Goal: Task Accomplishment & Management: Manage account settings

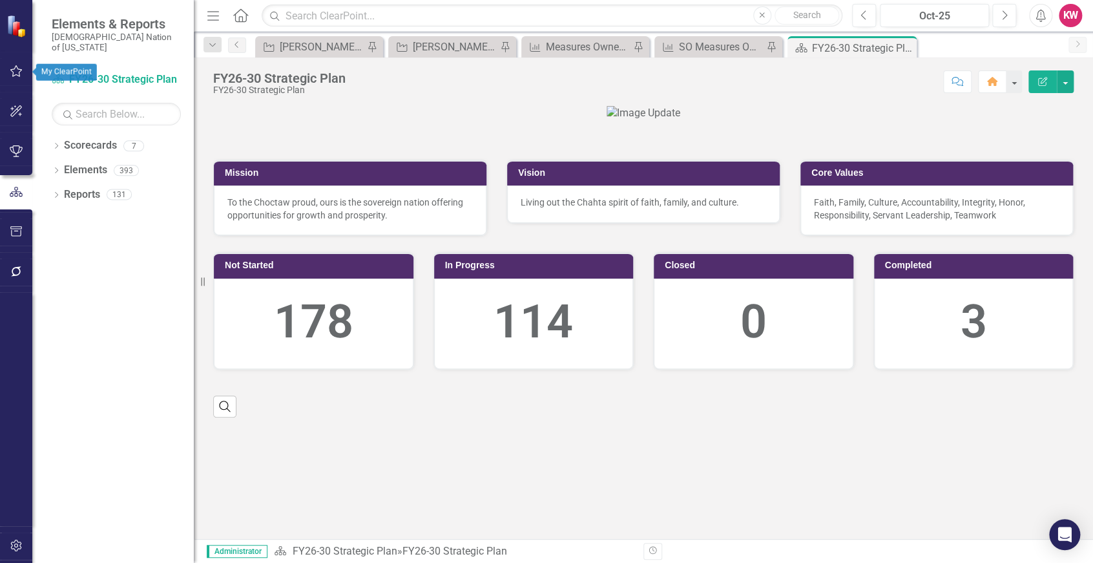
click at [16, 65] on button "button" at bounding box center [16, 71] width 29 height 27
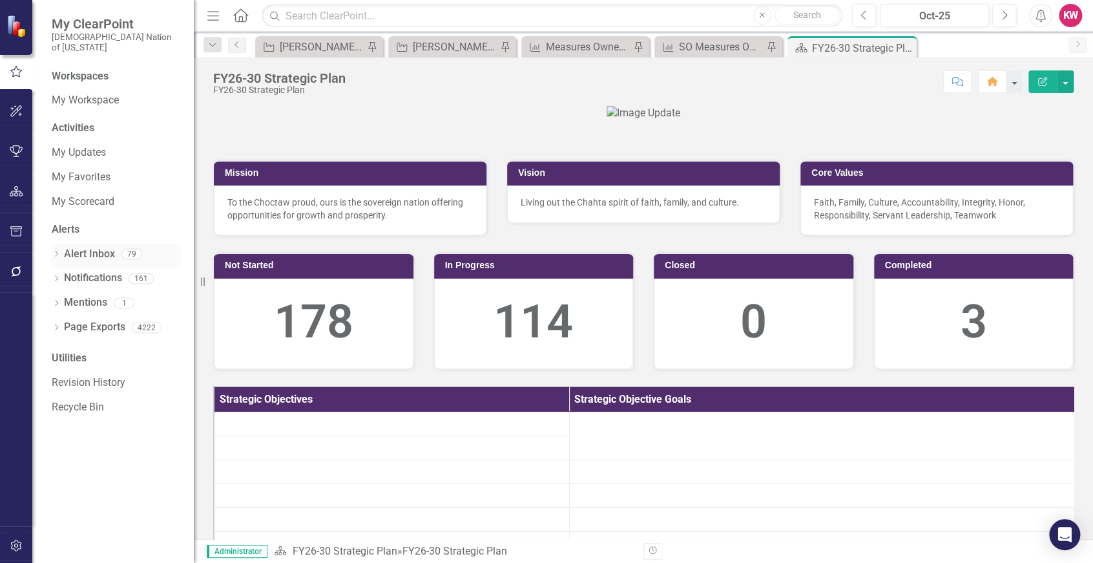
click at [76, 247] on link "Alert Inbox" at bounding box center [89, 254] width 51 height 15
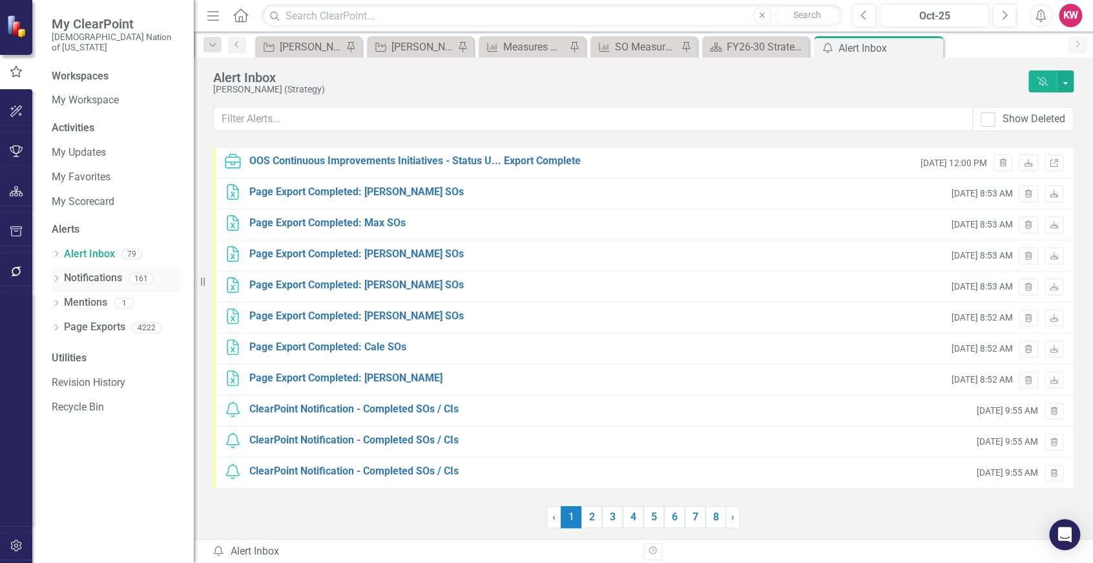
click at [81, 271] on link "Notifications" at bounding box center [93, 278] width 58 height 15
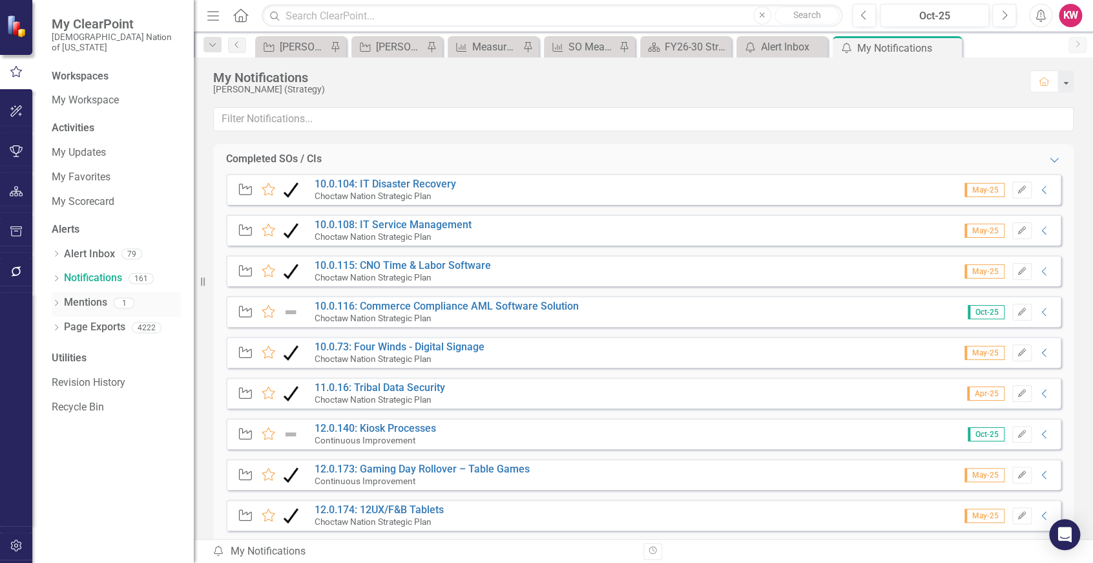
click at [85, 295] on link "Mentions" at bounding box center [85, 302] width 43 height 15
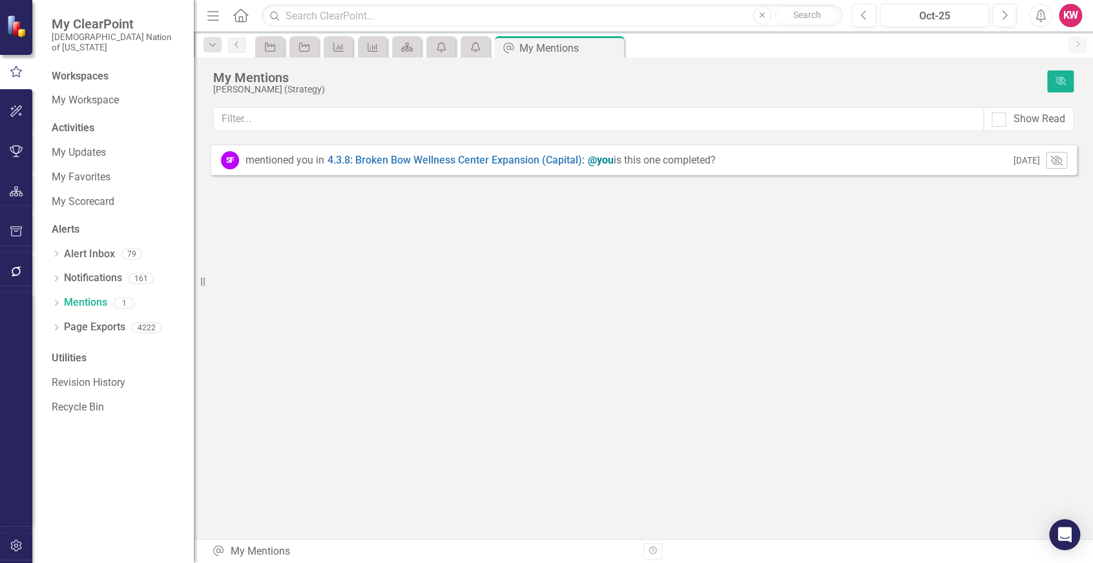
click at [625, 164] on span "@you is this one completed?" at bounding box center [652, 160] width 128 height 12
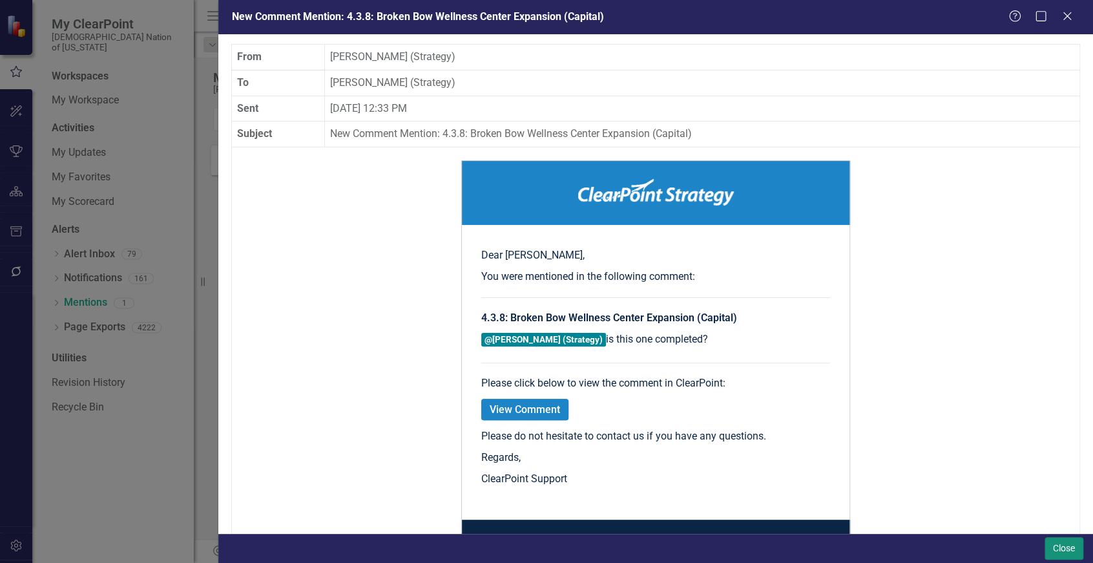
click at [1061, 550] on button "Close" at bounding box center [1063, 548] width 39 height 23
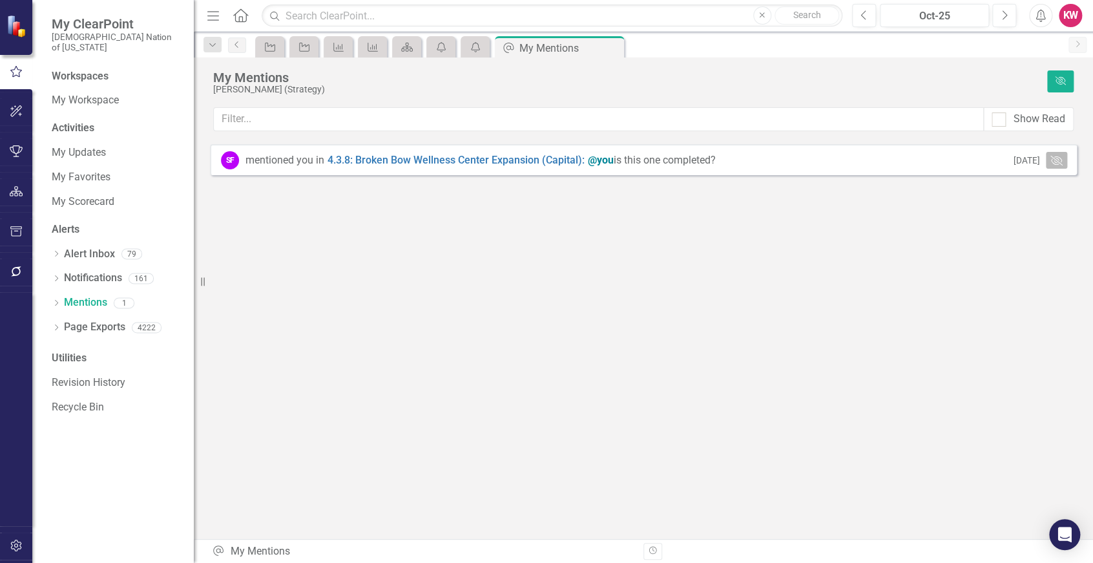
click at [1055, 161] on icon "Mark Read" at bounding box center [1056, 160] width 12 height 10
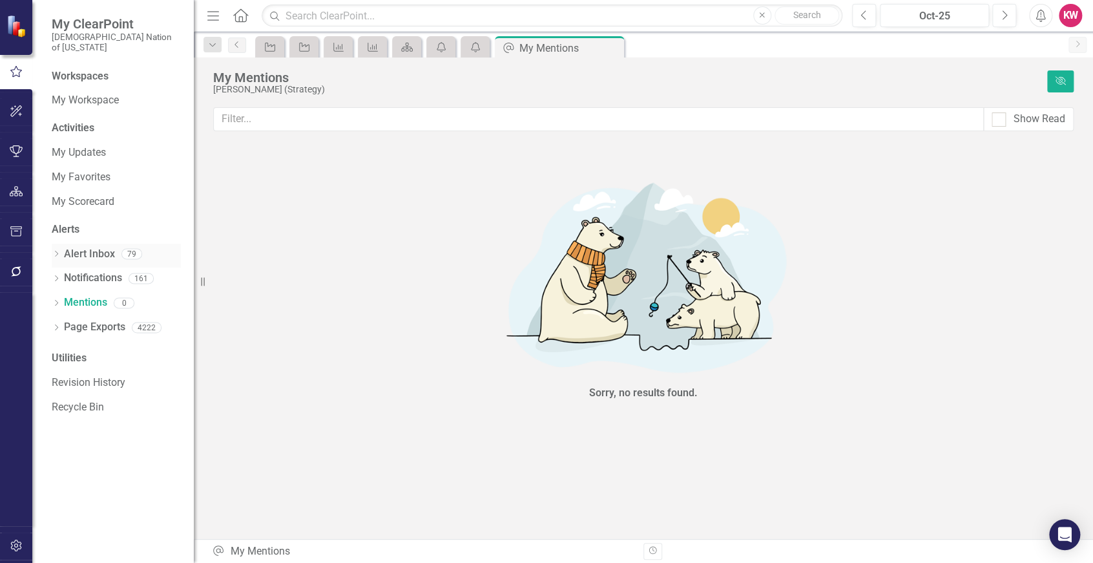
click at [83, 247] on link "Alert Inbox" at bounding box center [89, 254] width 51 height 15
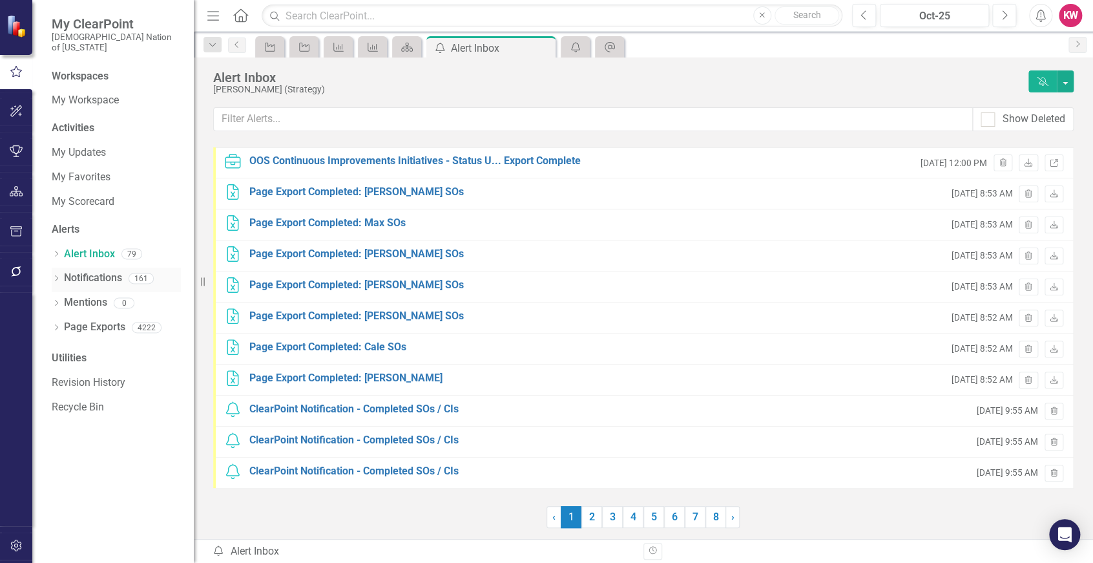
click at [82, 271] on link "Notifications" at bounding box center [93, 278] width 58 height 15
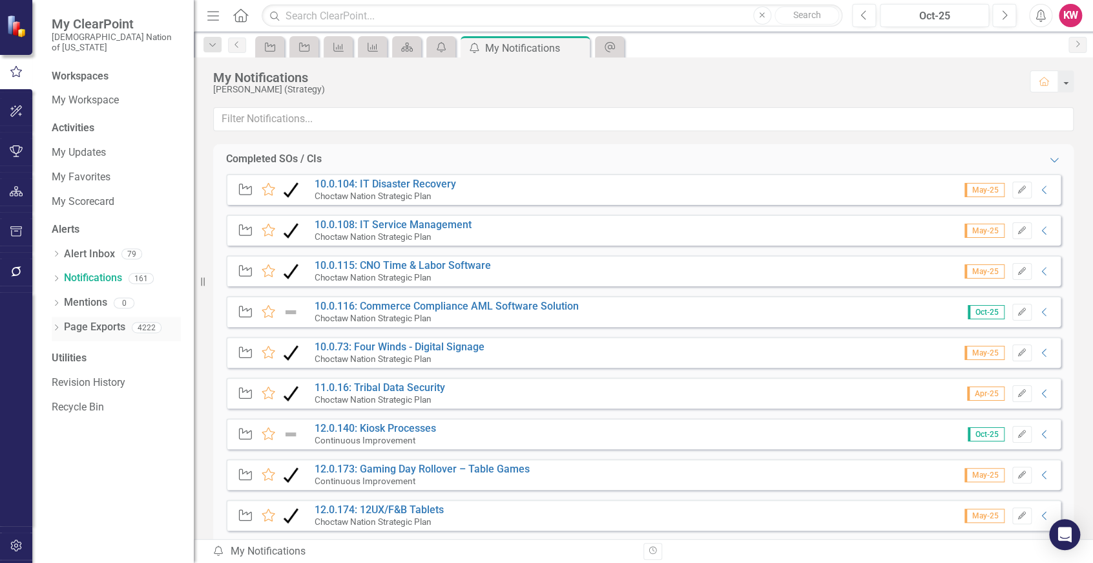
click at [82, 320] on link "Page Exports" at bounding box center [94, 327] width 61 height 15
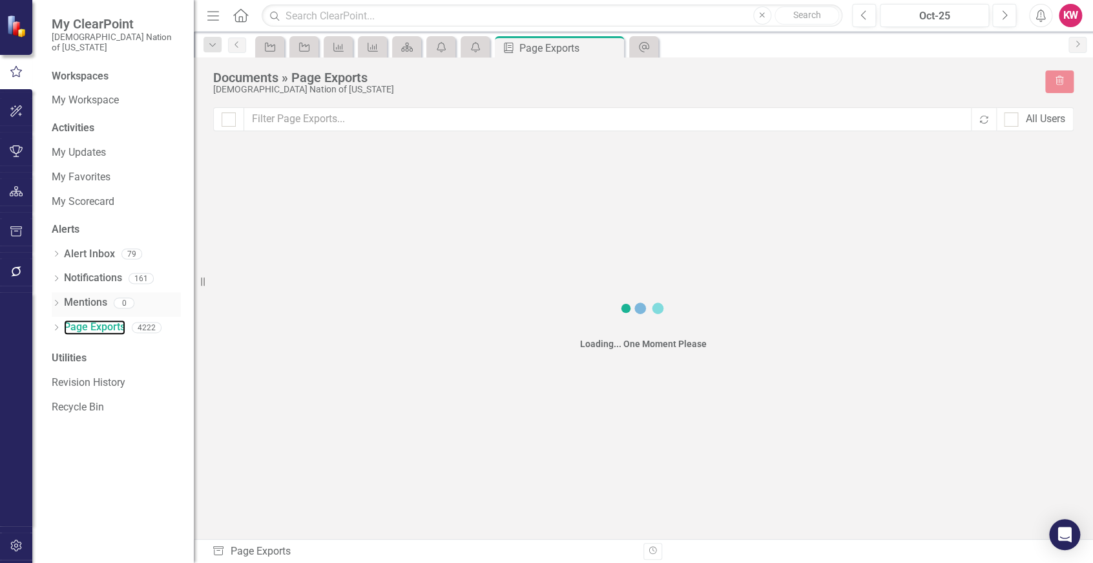
checkbox input "false"
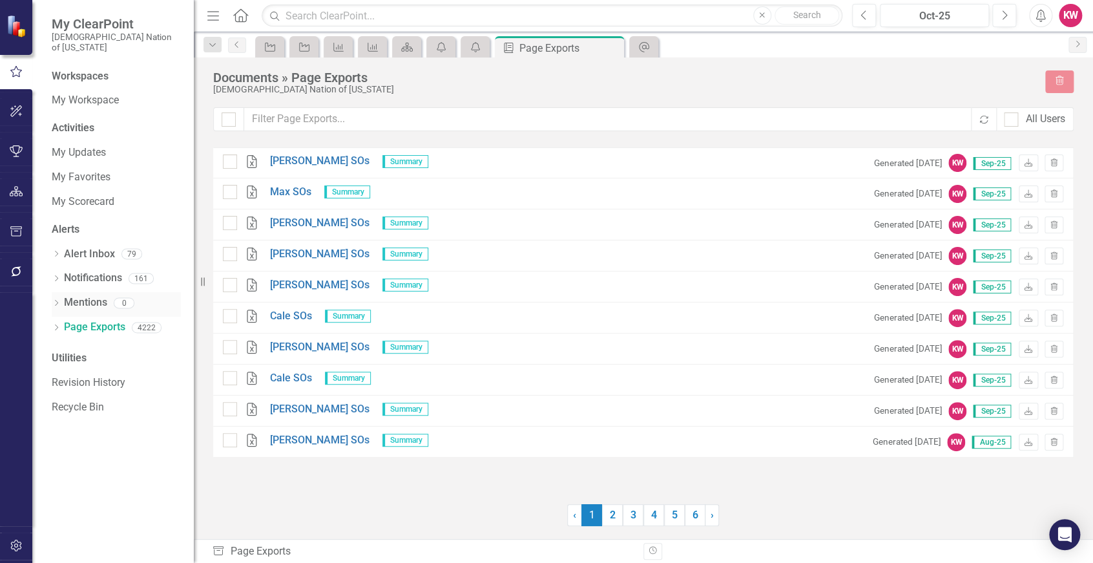
click at [82, 295] on link "Mentions" at bounding box center [85, 302] width 43 height 15
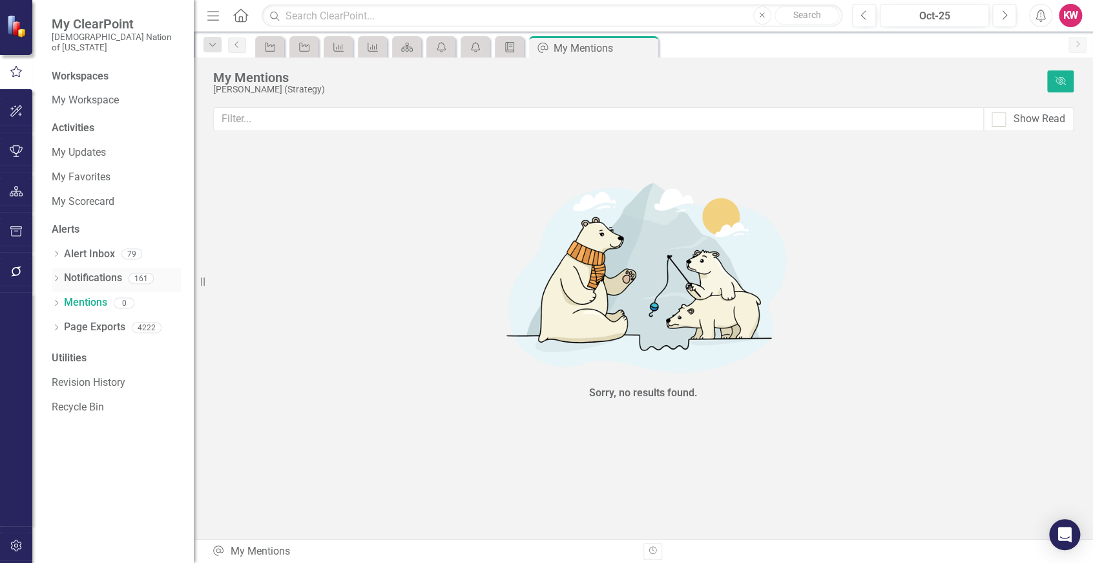
click at [83, 271] on link "Notifications" at bounding box center [93, 278] width 58 height 15
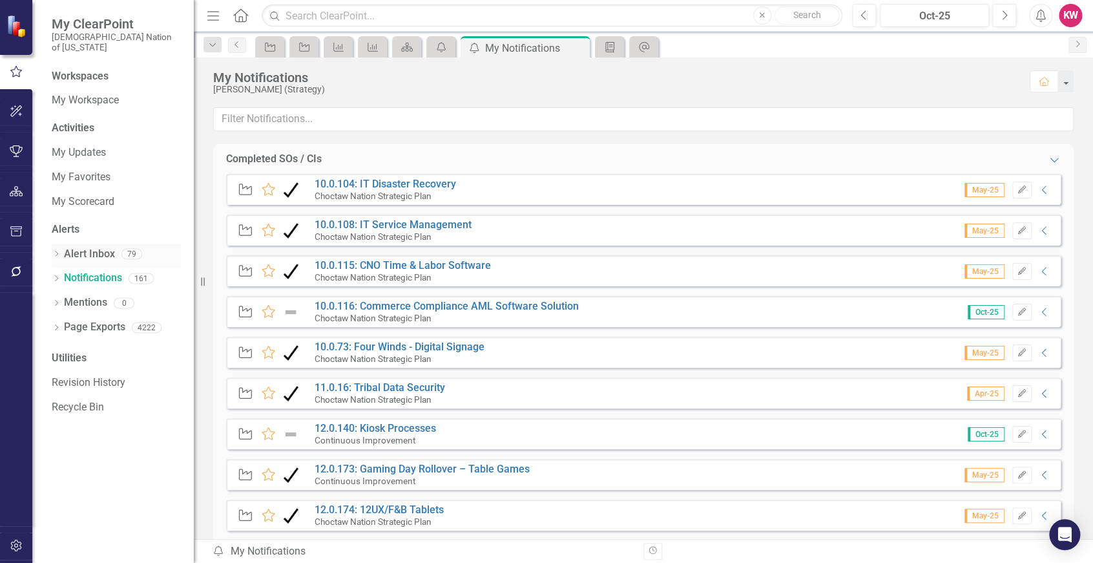
click at [84, 247] on link "Alert Inbox" at bounding box center [89, 254] width 51 height 15
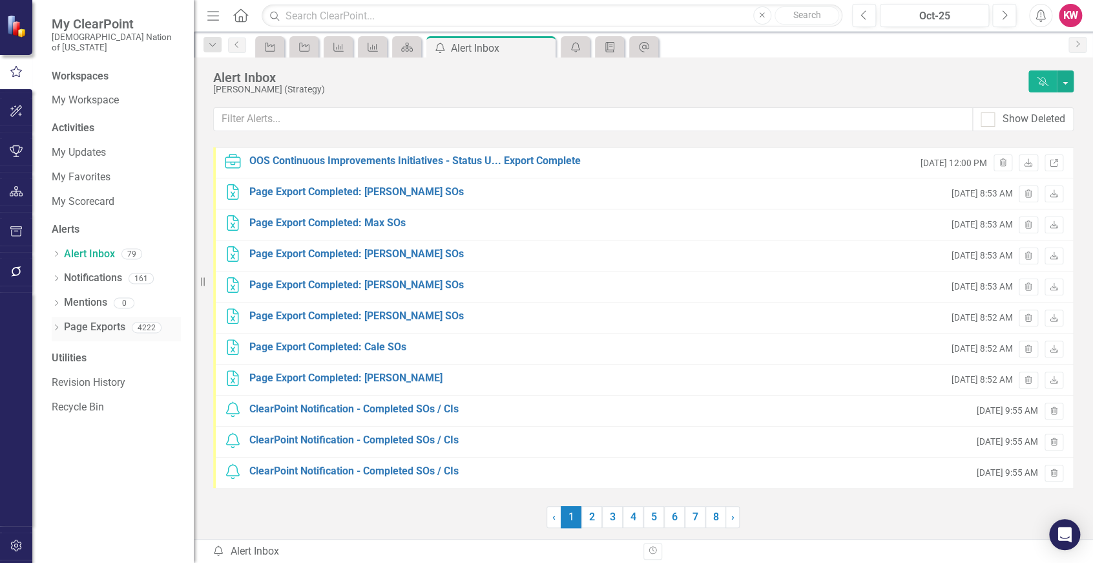
click at [94, 320] on link "Page Exports" at bounding box center [94, 327] width 61 height 15
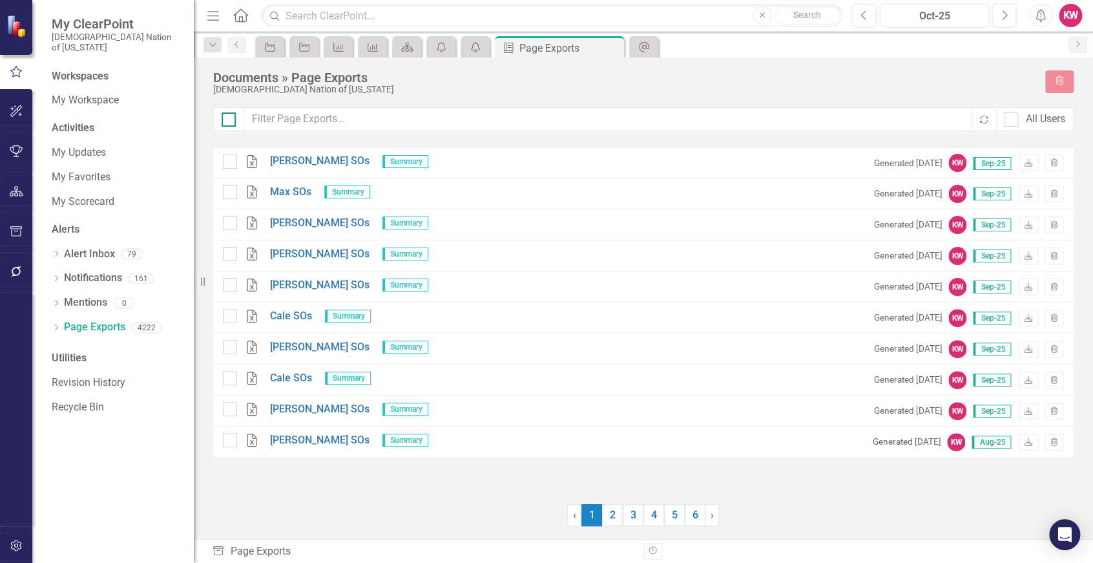
click at [227, 122] on div at bounding box center [229, 119] width 14 height 14
click at [227, 121] on input "checkbox" at bounding box center [226, 116] width 8 height 8
checkbox input "true"
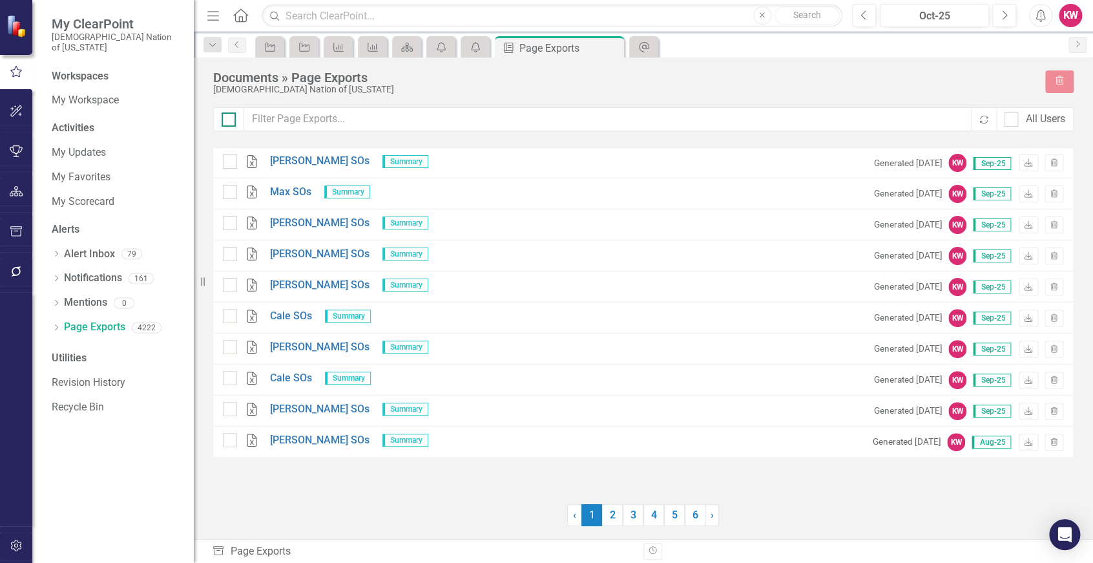
checkbox input "true"
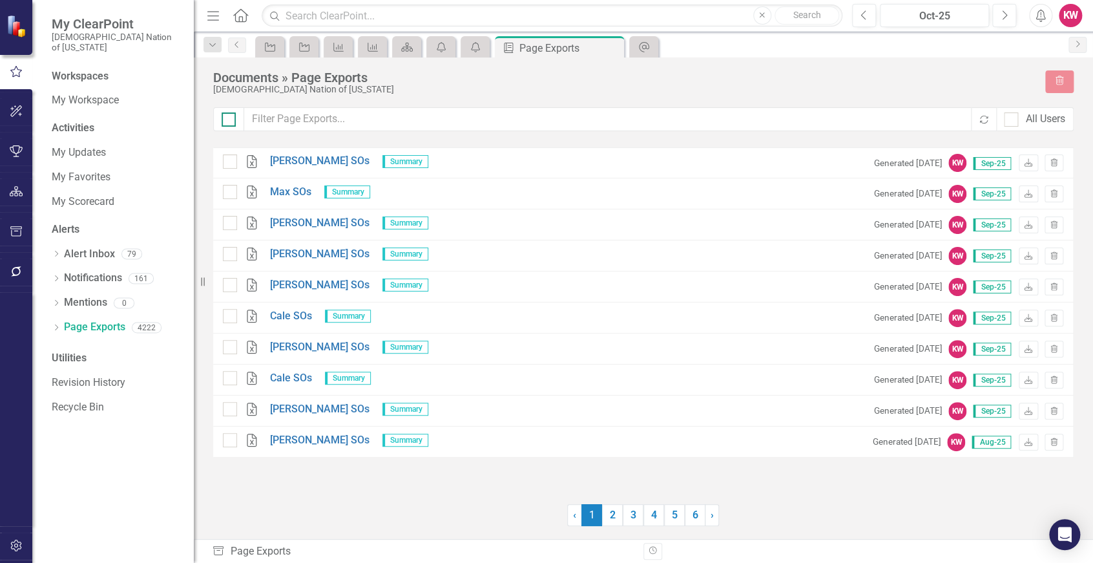
checkbox input "true"
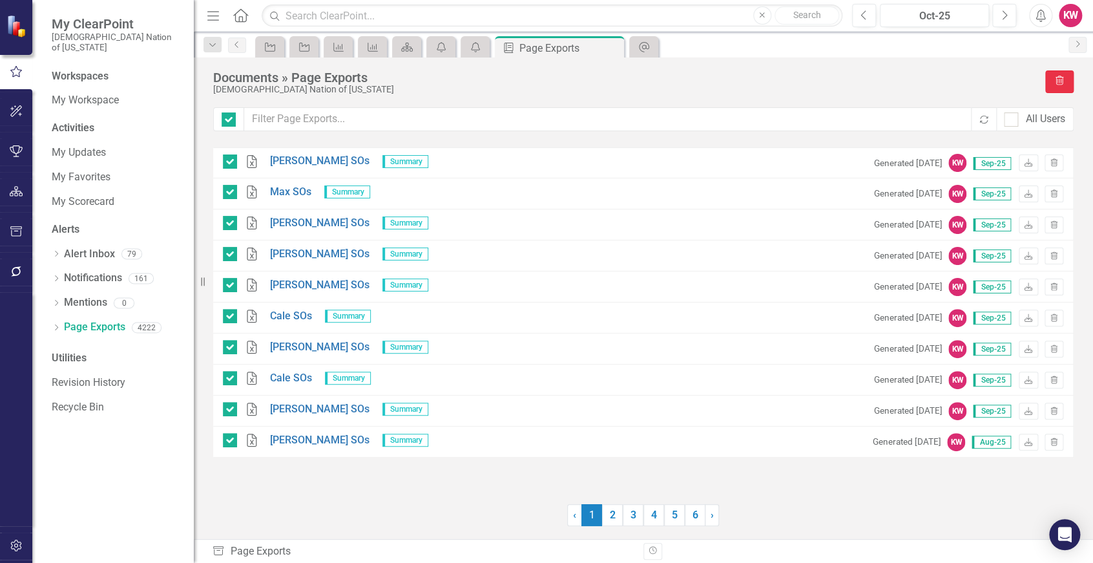
click at [1061, 80] on icon "button" at bounding box center [1059, 80] width 8 height 9
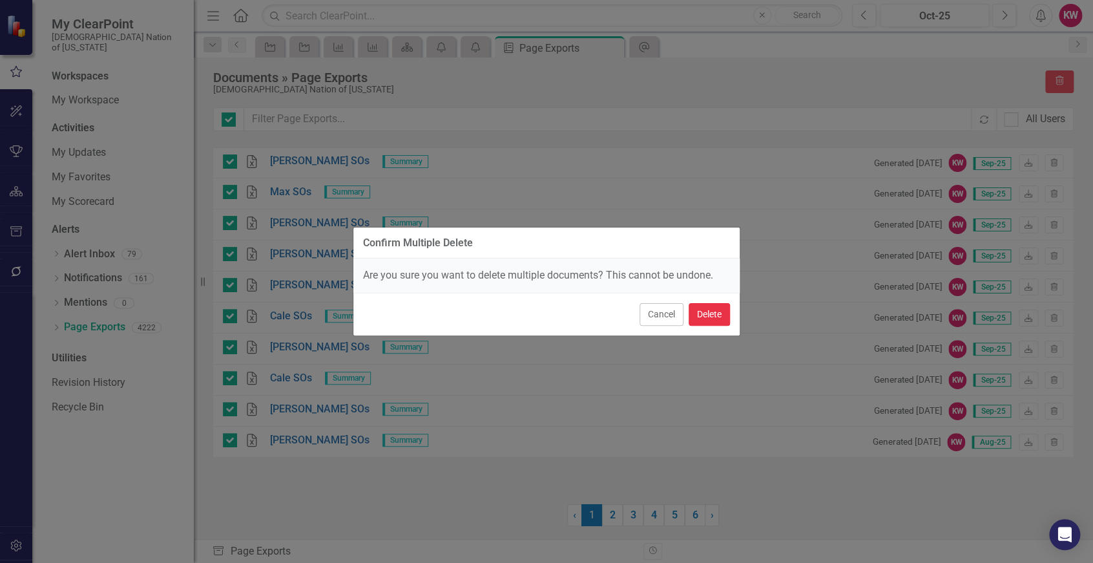
click at [712, 313] on button "Delete" at bounding box center [709, 314] width 41 height 23
checkbox input "false"
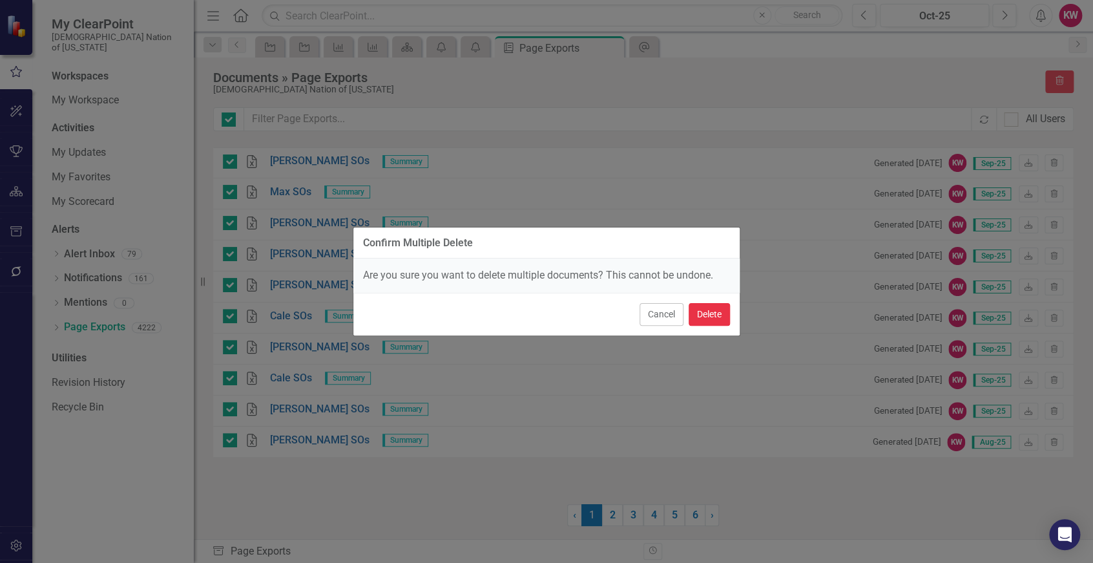
checkbox input "false"
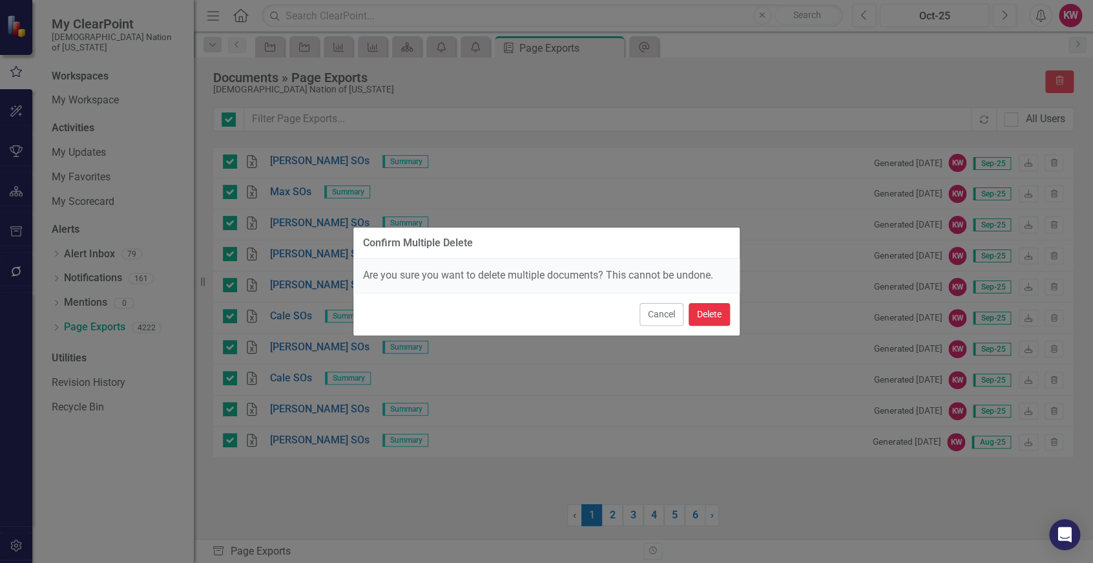
checkbox input "false"
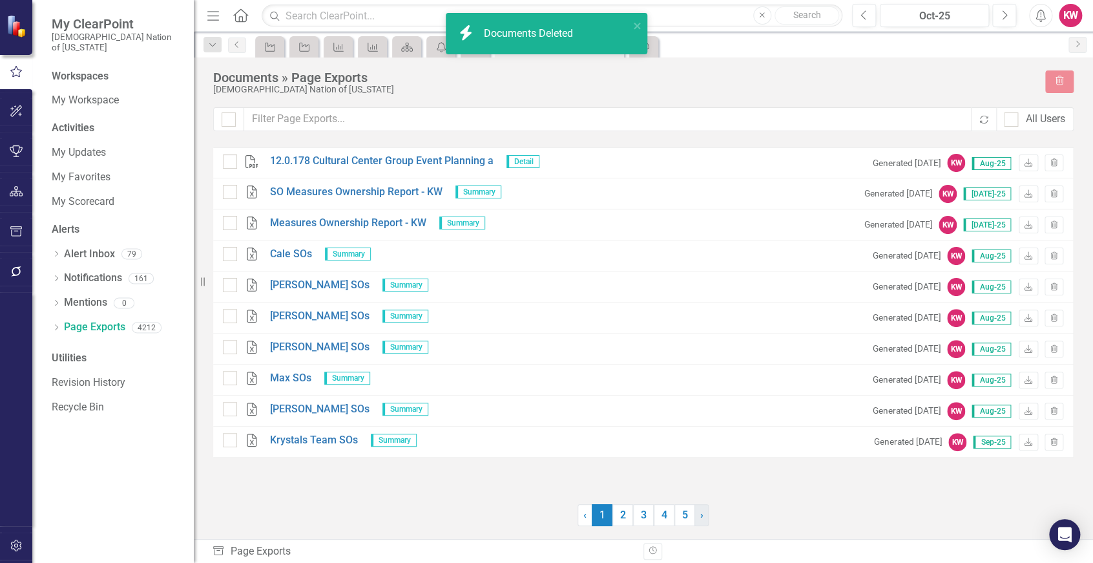
click at [703, 521] on link "› Next" at bounding box center [701, 515] width 14 height 22
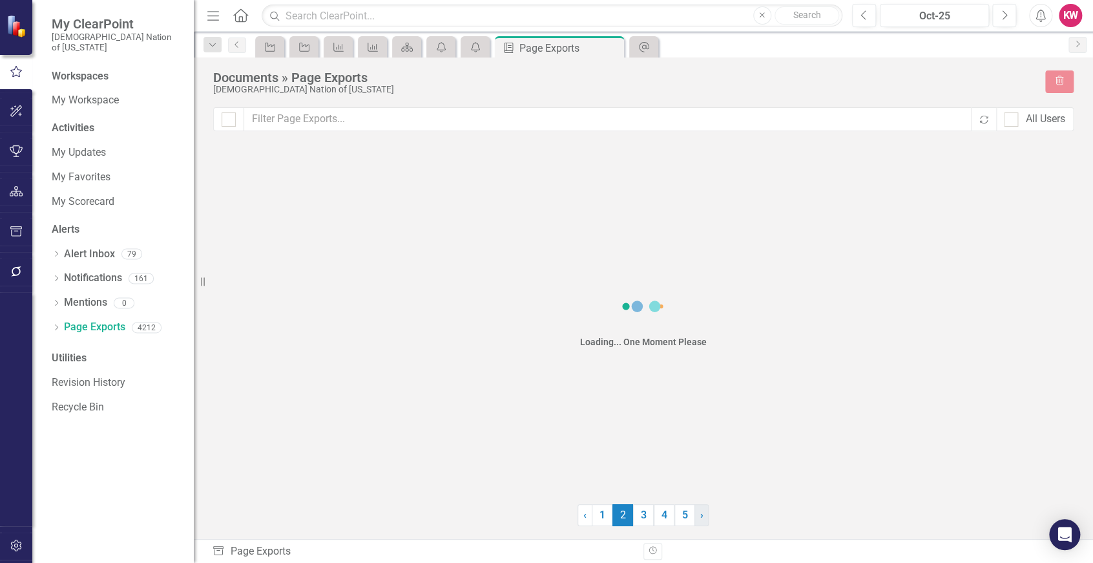
click at [704, 517] on link "› Next" at bounding box center [701, 515] width 14 height 22
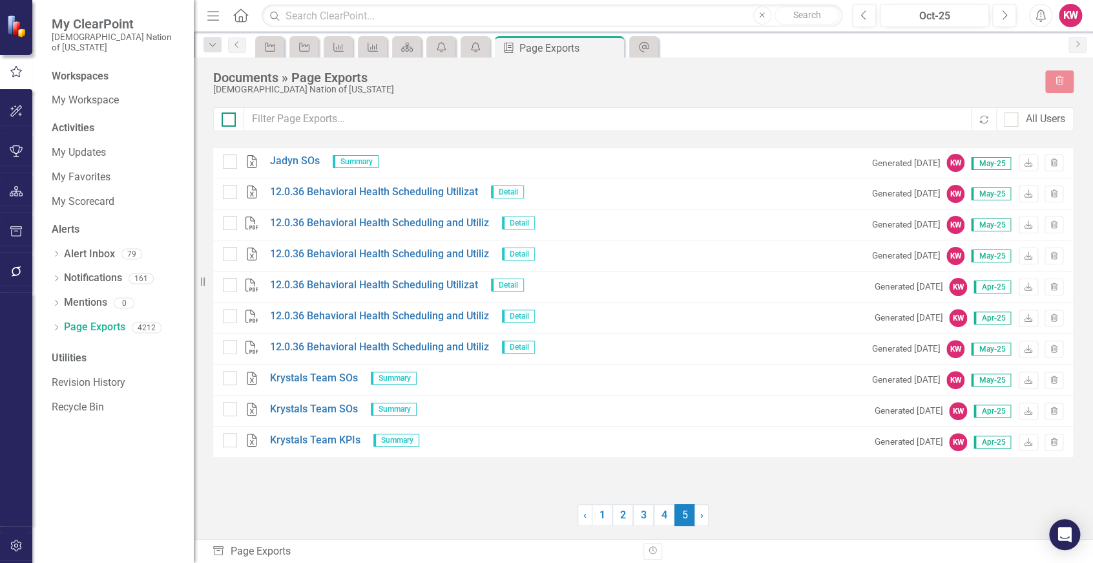
click at [231, 113] on div at bounding box center [229, 119] width 14 height 14
click at [230, 113] on input "checkbox" at bounding box center [226, 116] width 8 height 8
checkbox input "true"
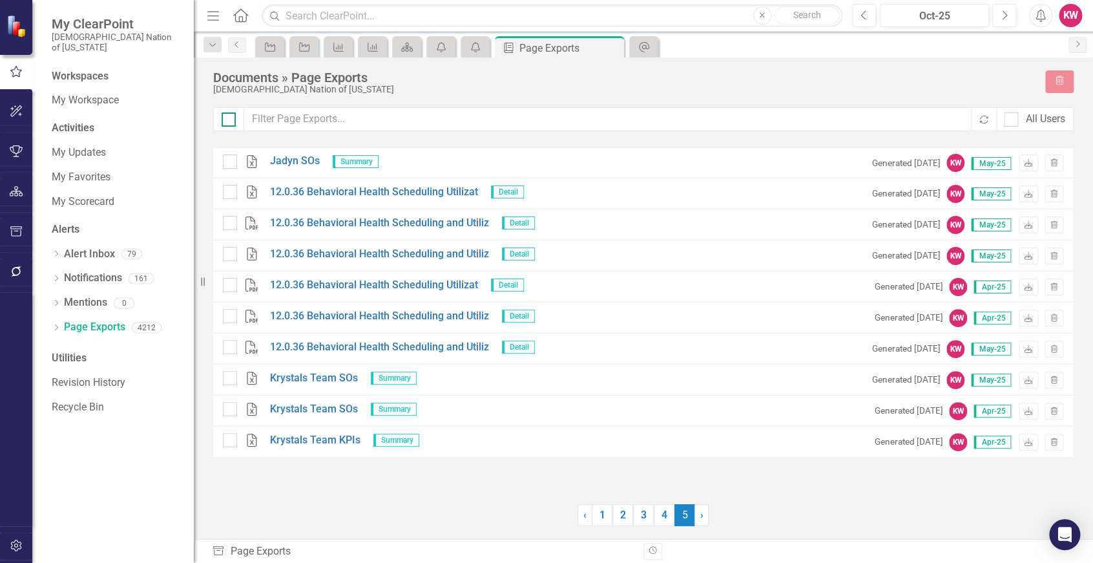
checkbox input "true"
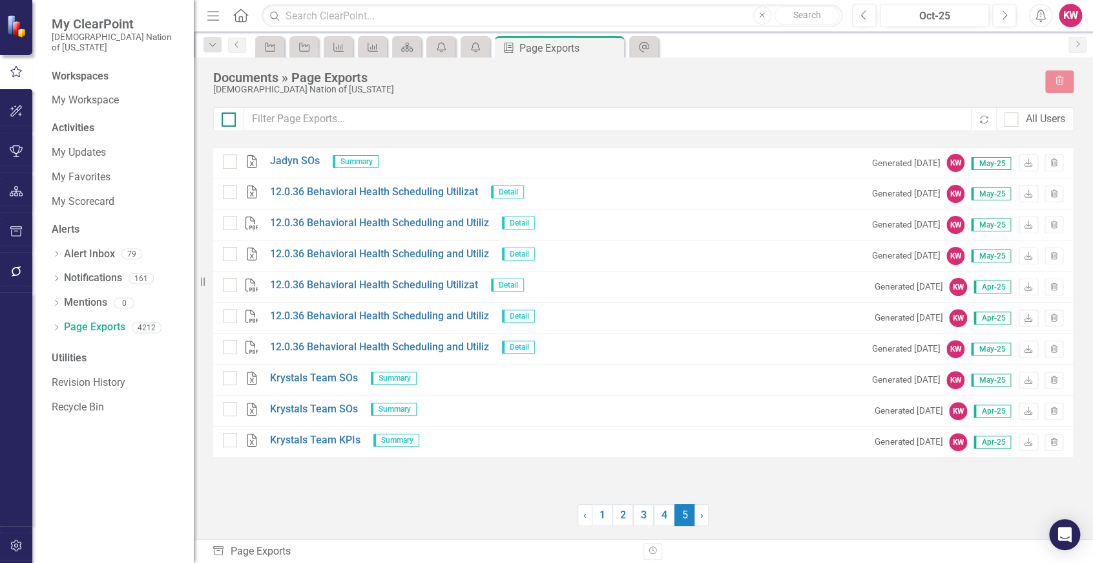
checkbox input "true"
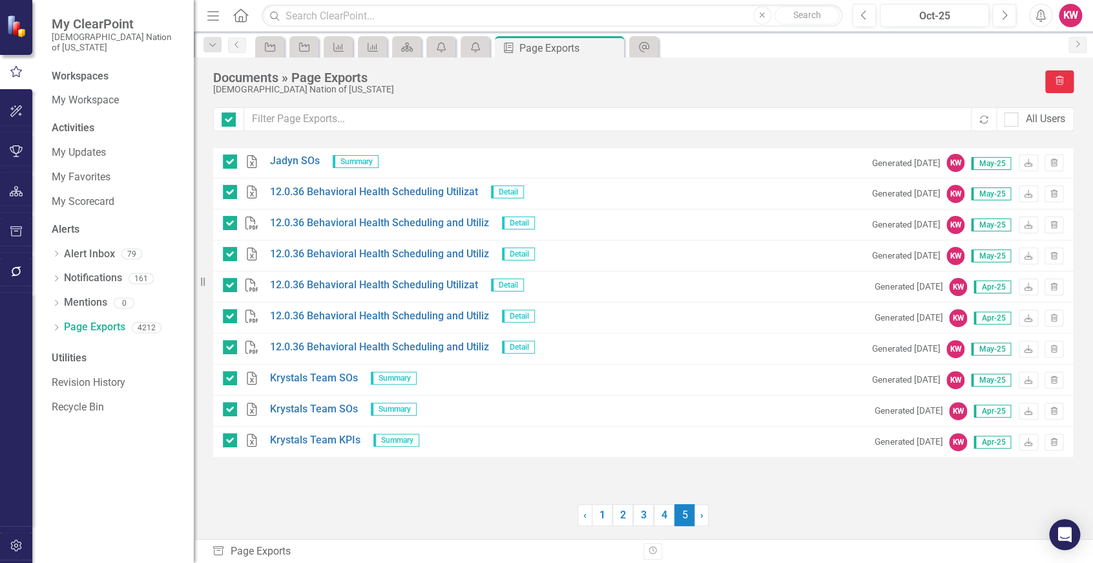
click at [1061, 81] on icon "button" at bounding box center [1059, 80] width 8 height 9
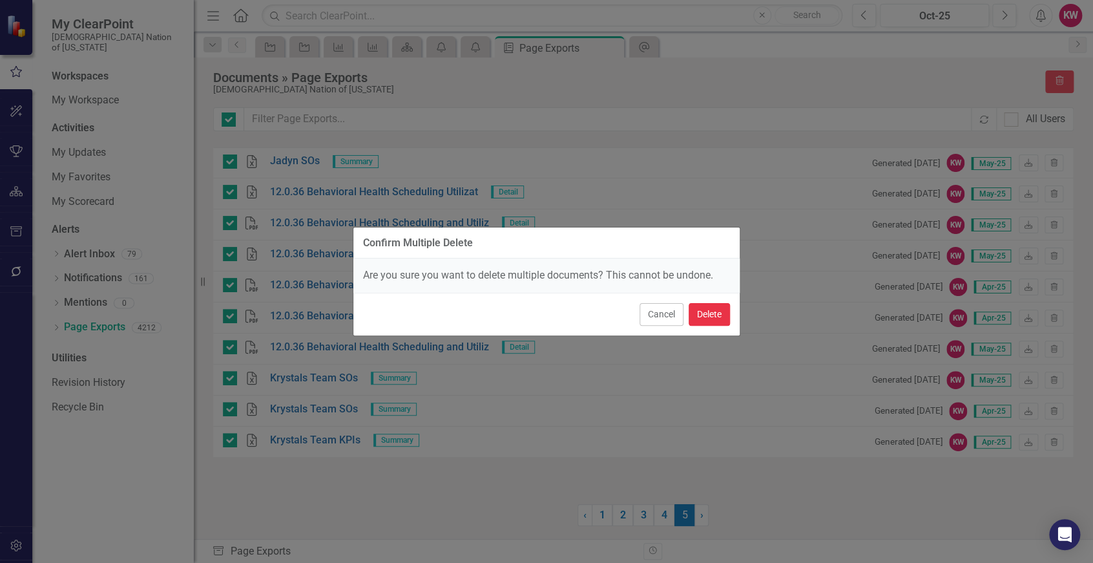
click at [709, 312] on button "Delete" at bounding box center [709, 314] width 41 height 23
checkbox input "false"
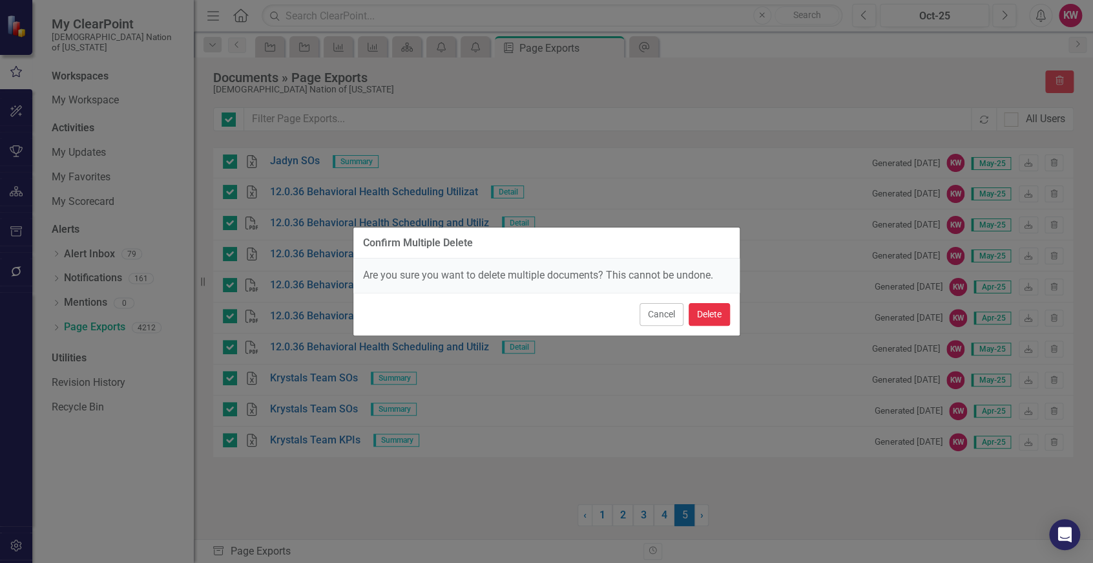
checkbox input "false"
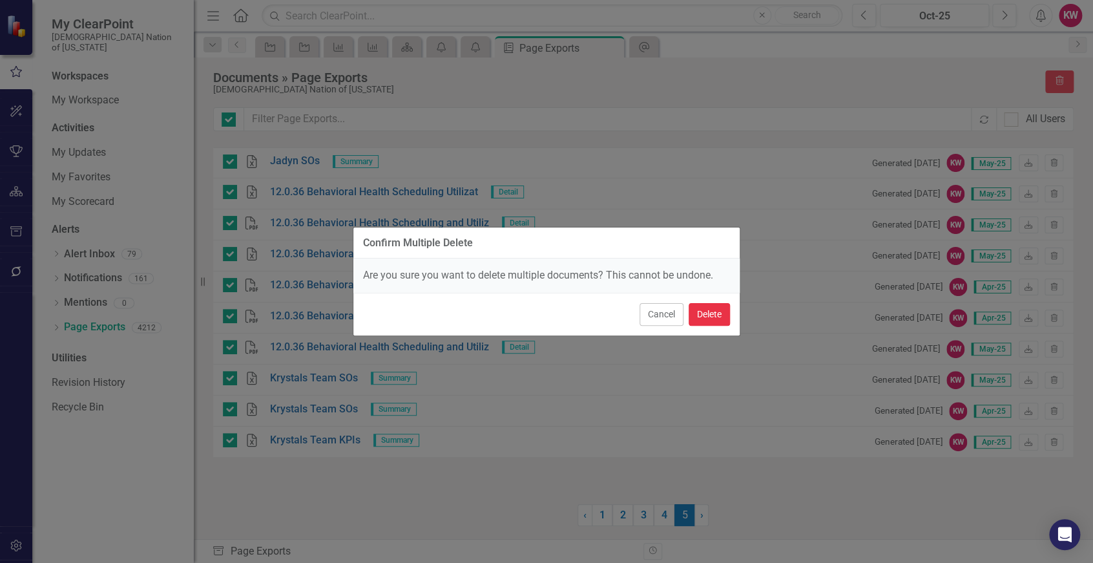
checkbox input "false"
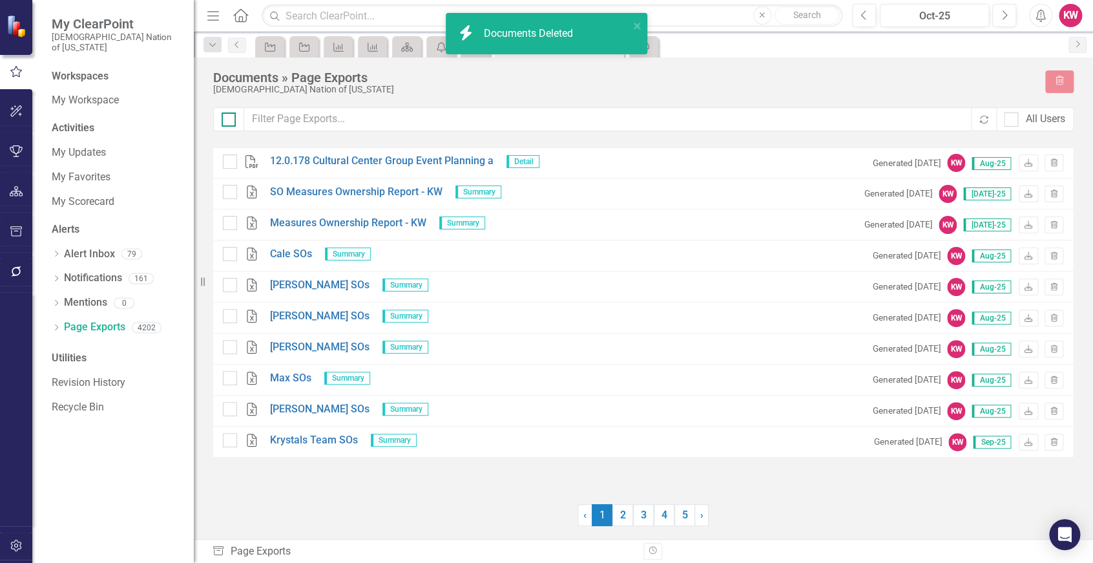
click at [225, 121] on div at bounding box center [229, 119] width 14 height 14
click at [225, 121] on input "checkbox" at bounding box center [226, 116] width 8 height 8
checkbox input "true"
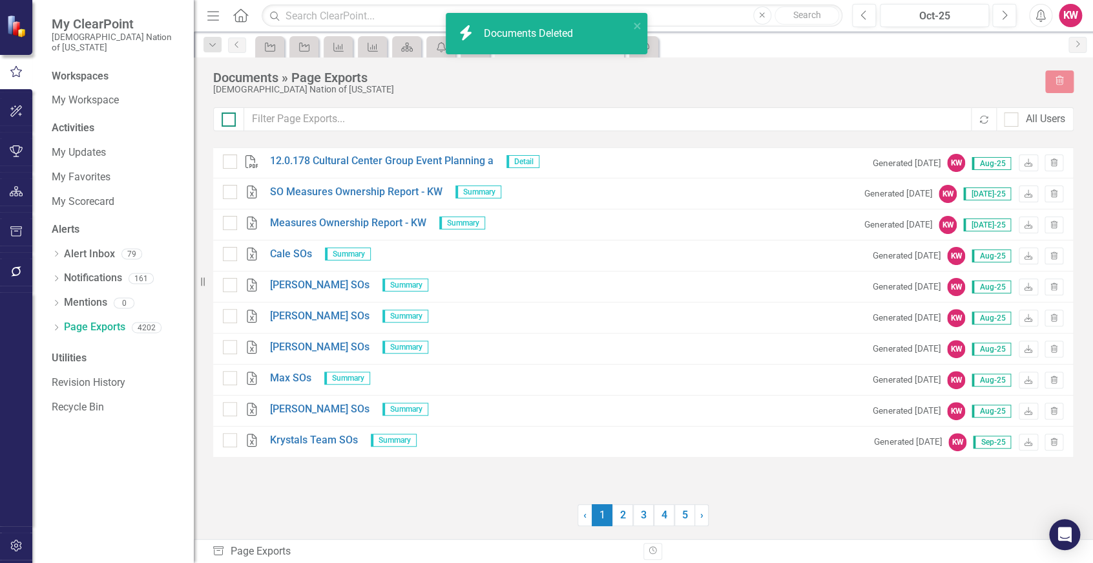
checkbox input "true"
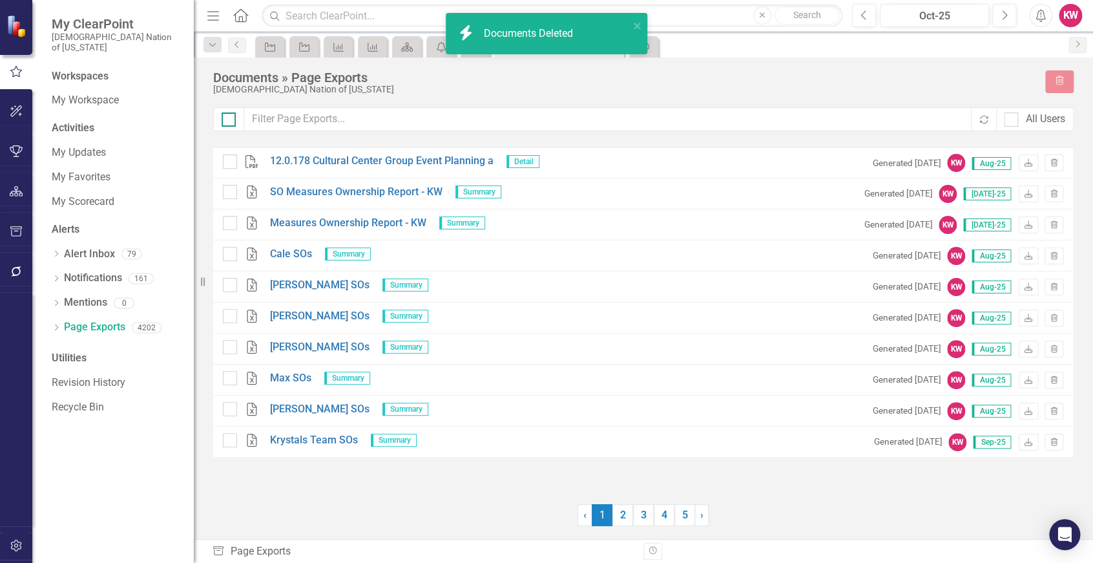
checkbox input "true"
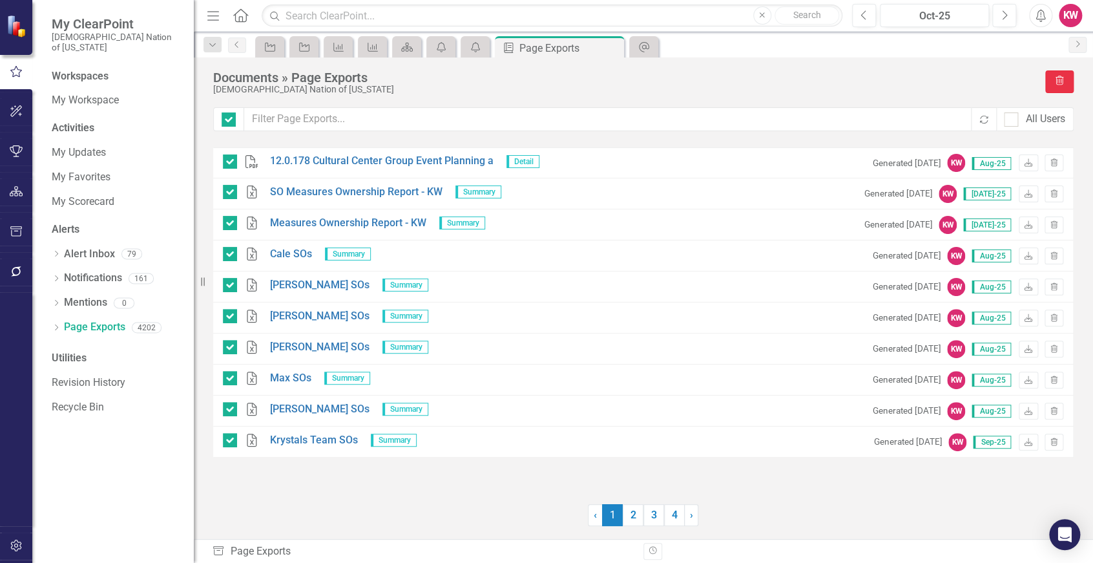
click at [1065, 80] on button "Trash" at bounding box center [1059, 81] width 28 height 23
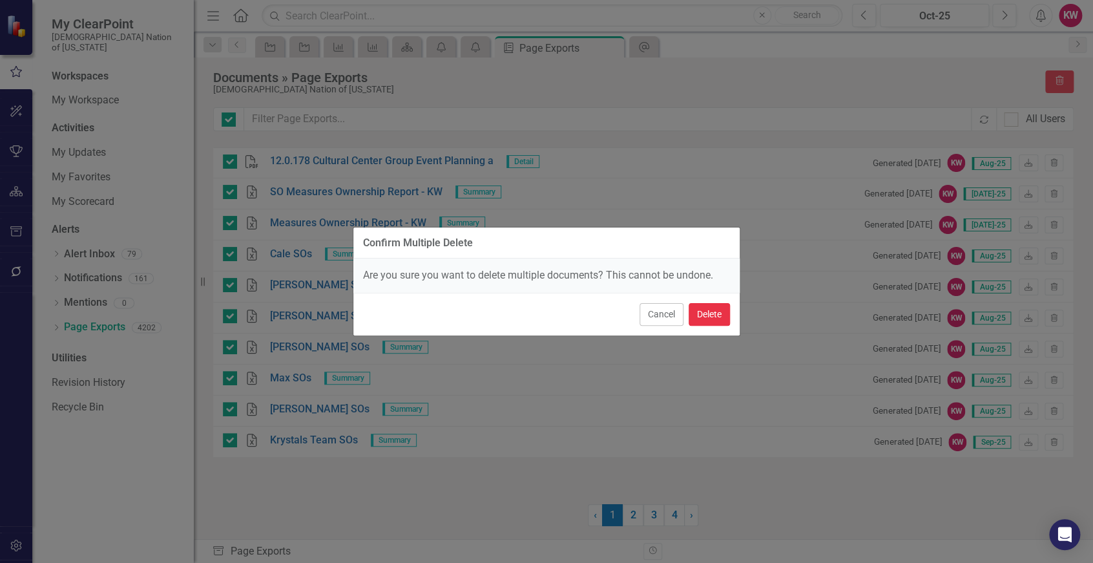
click at [716, 313] on button "Delete" at bounding box center [709, 314] width 41 height 23
checkbox input "false"
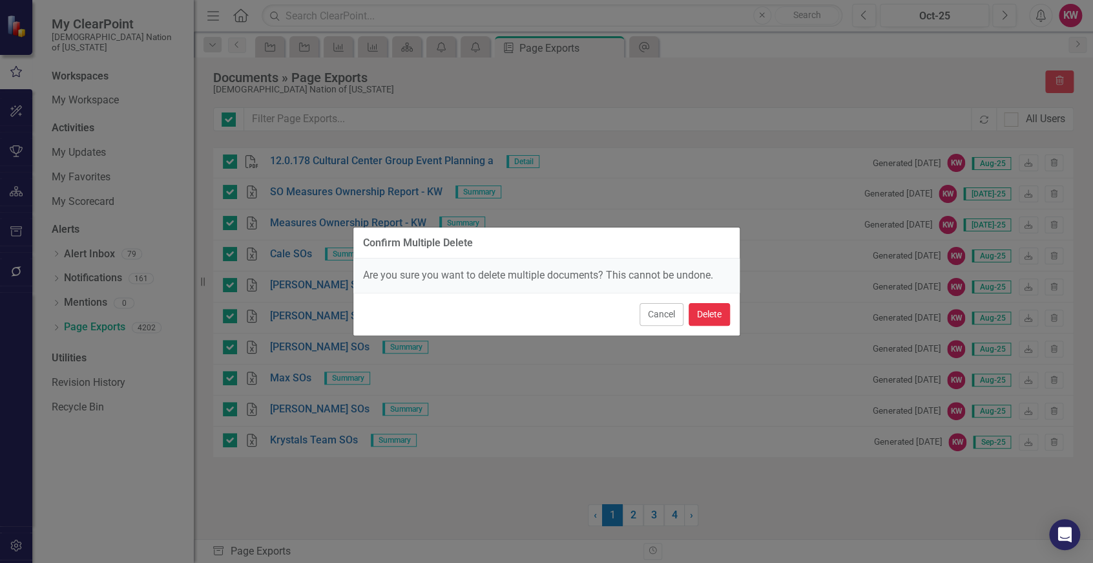
checkbox input "false"
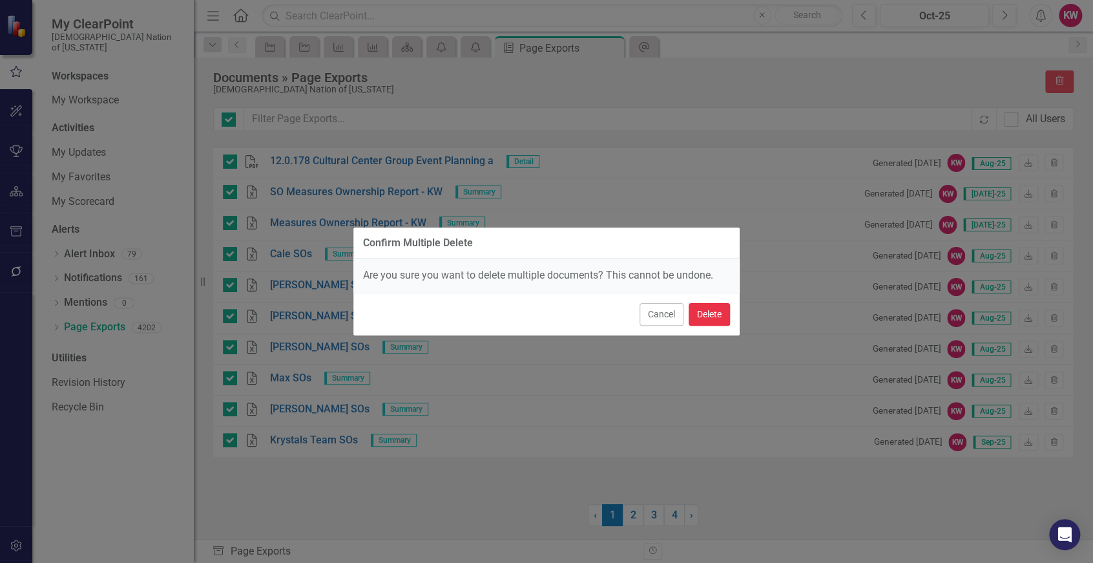
checkbox input "false"
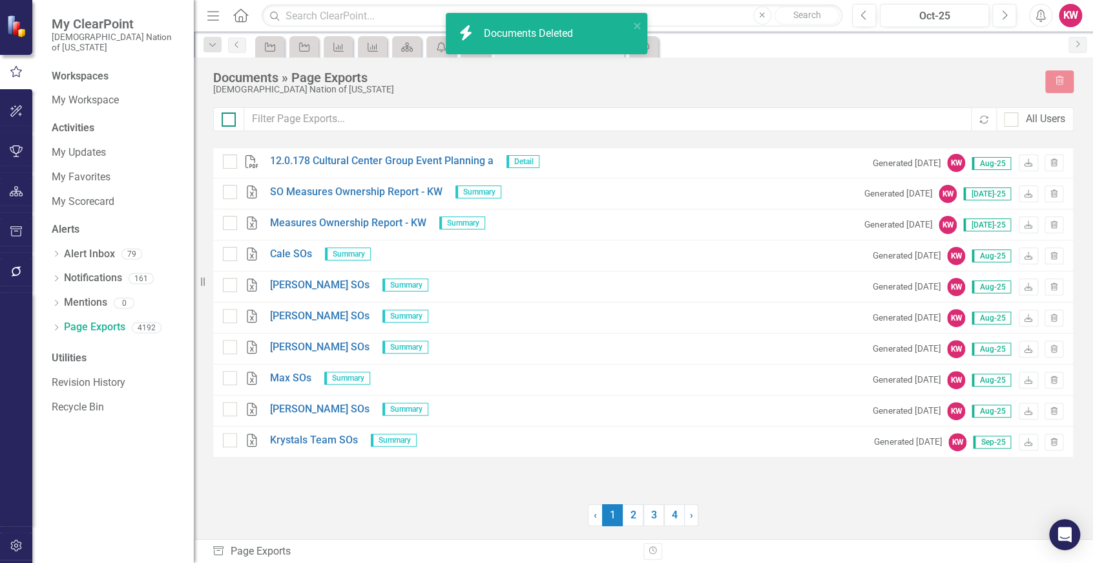
click at [229, 124] on div at bounding box center [229, 119] width 14 height 14
click at [229, 121] on input "checkbox" at bounding box center [226, 116] width 8 height 8
checkbox input "true"
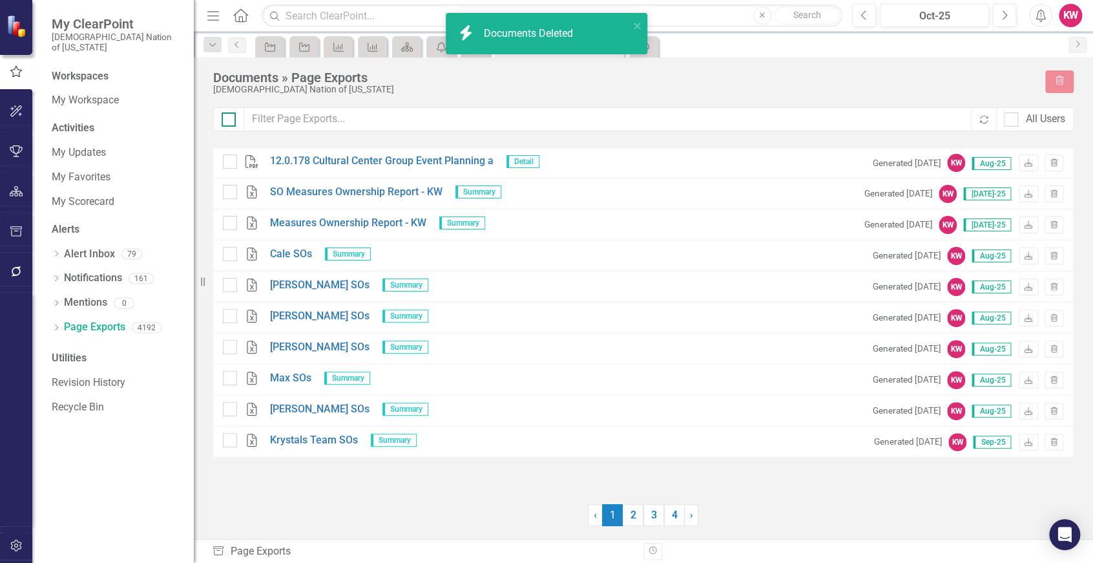
checkbox input "true"
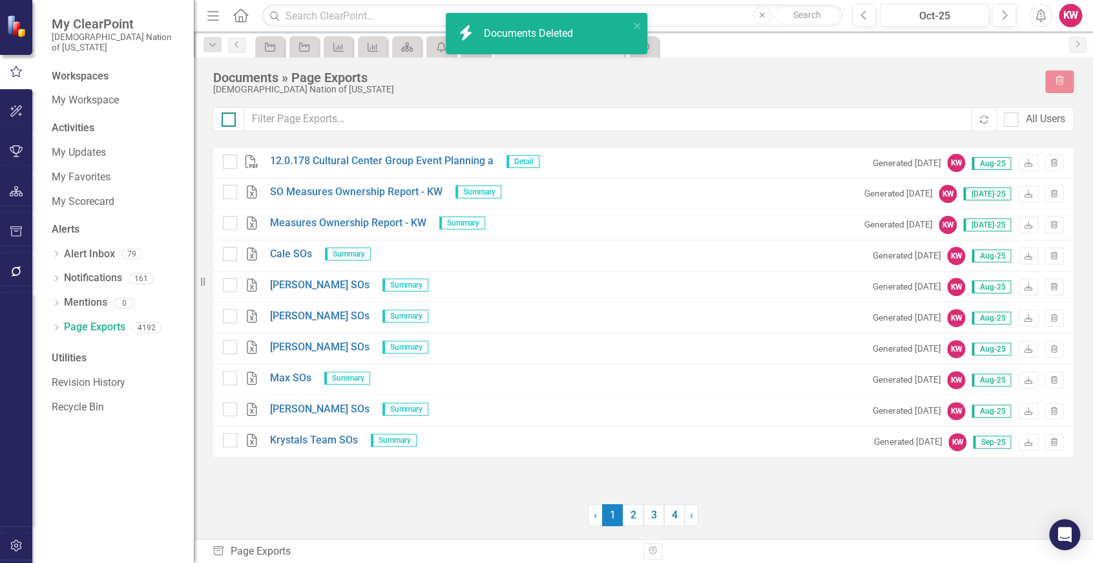
checkbox input "true"
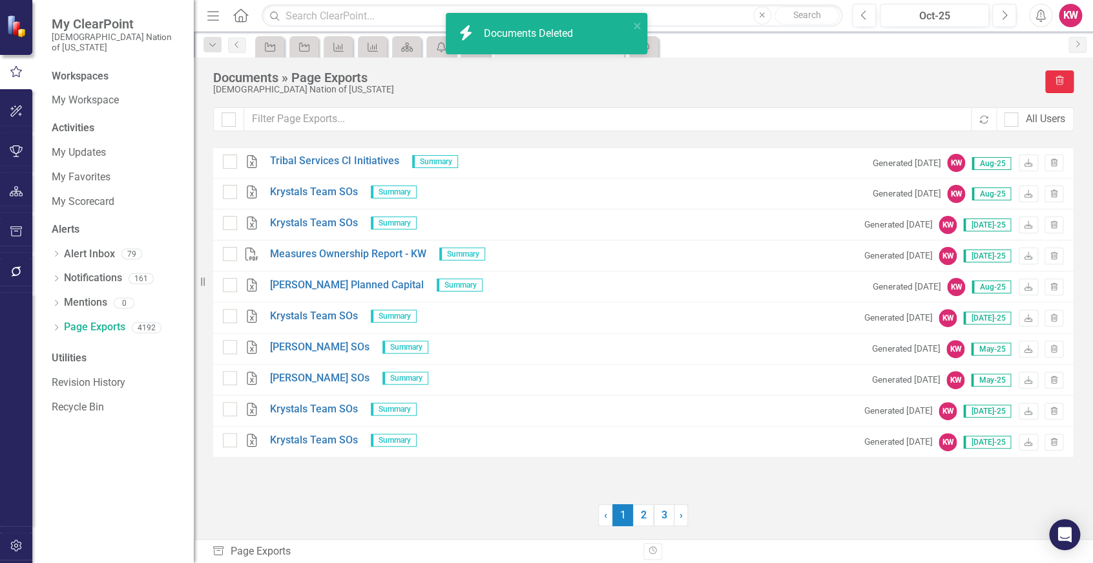
click at [1065, 79] on icon "Trash" at bounding box center [1060, 81] width 12 height 9
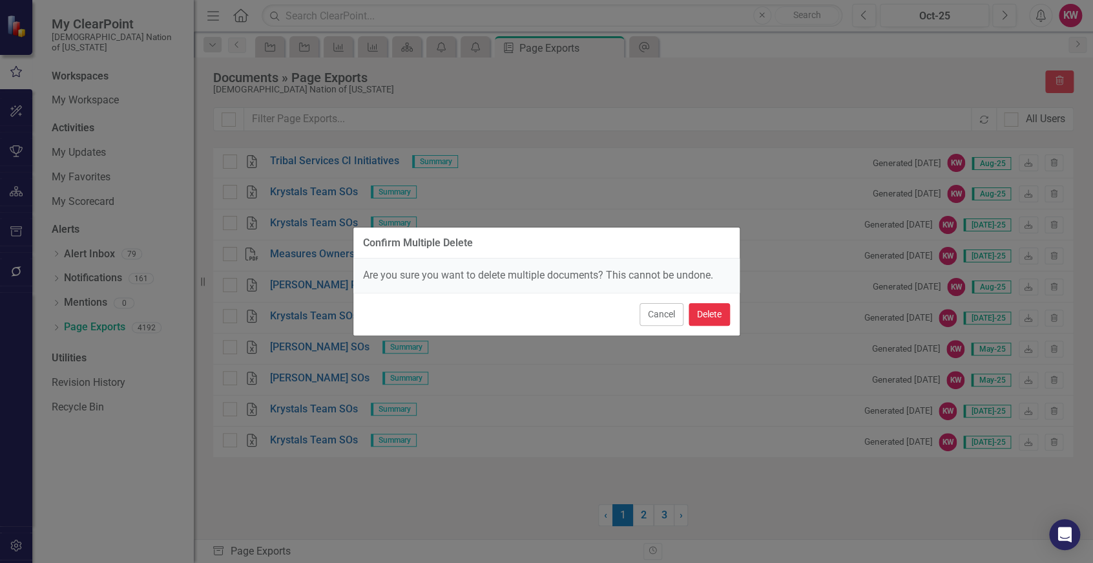
click at [713, 310] on button "Delete" at bounding box center [709, 314] width 41 height 23
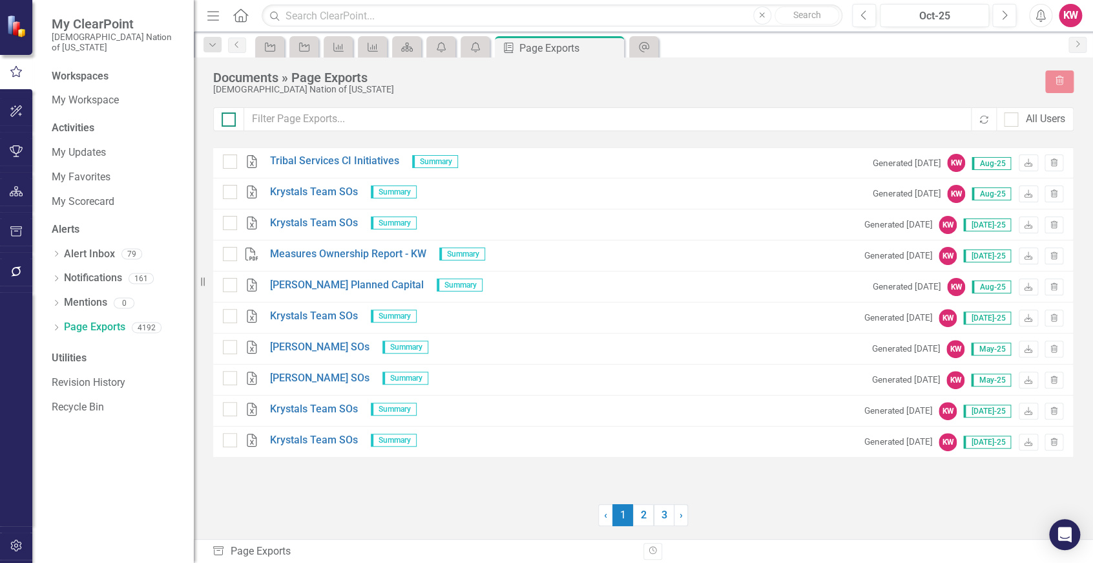
click at [227, 117] on input "checkbox" at bounding box center [226, 116] width 8 height 8
checkbox input "true"
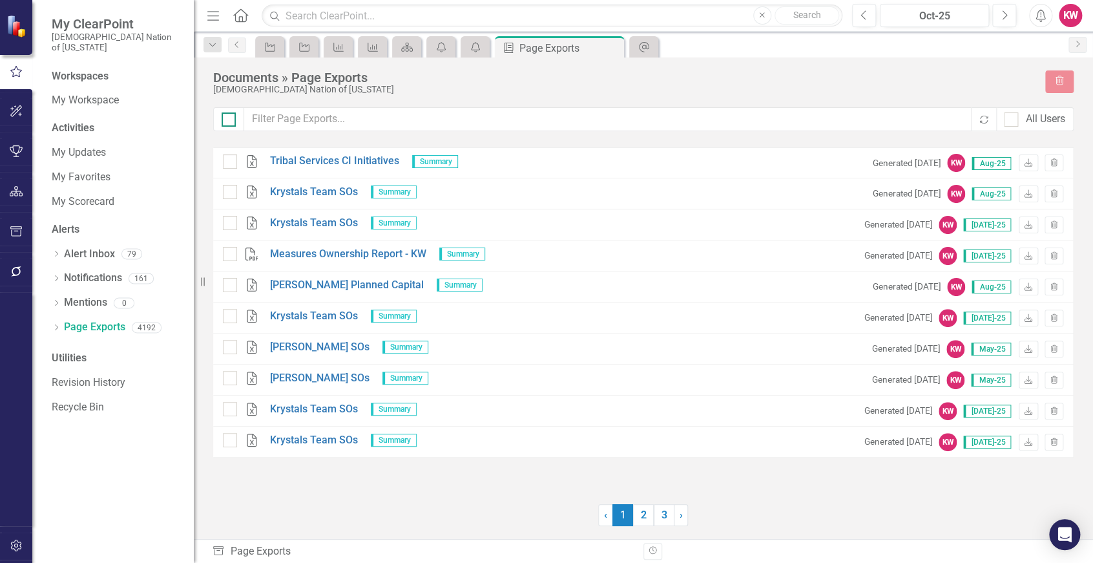
checkbox input "true"
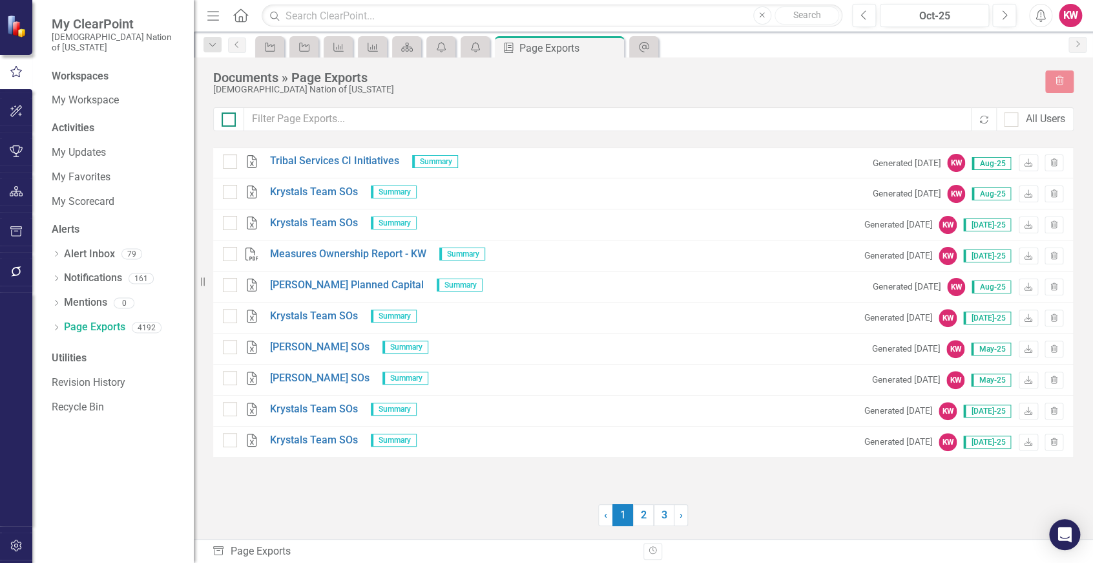
checkbox input "true"
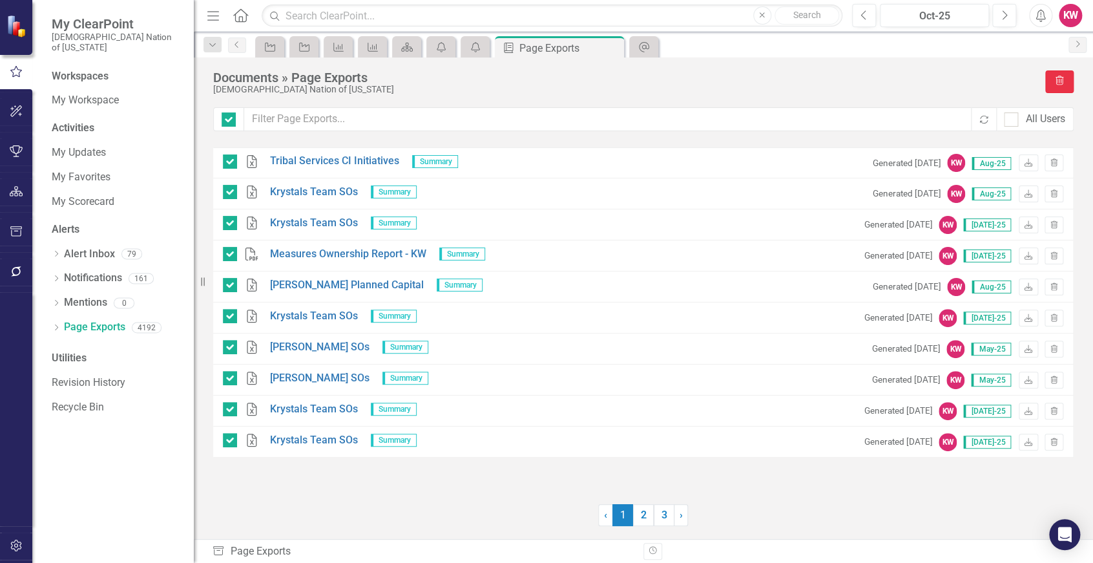
click at [1055, 82] on icon "Trash" at bounding box center [1060, 81] width 12 height 9
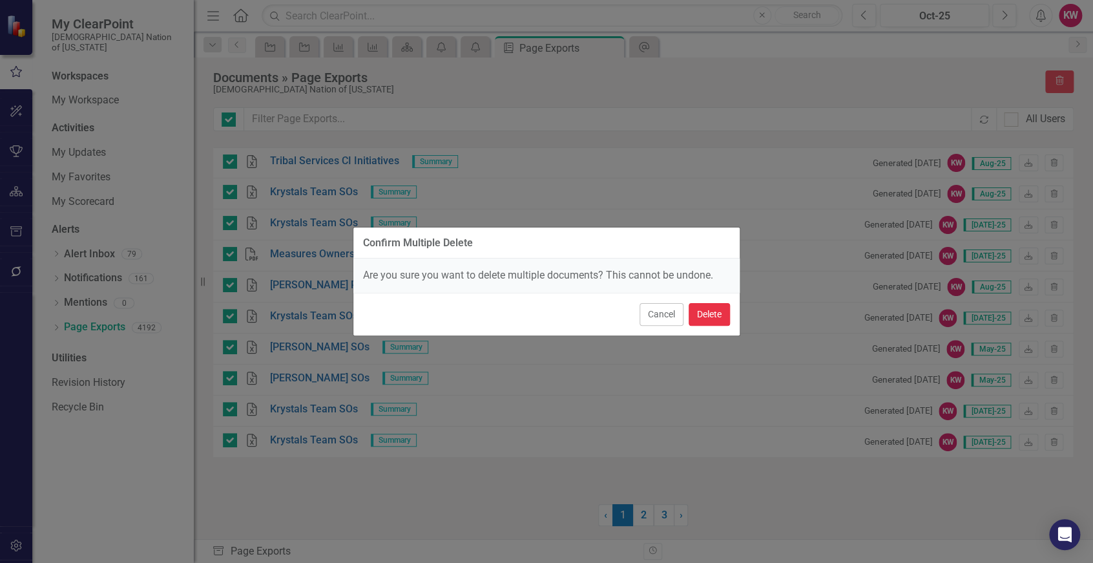
click at [711, 307] on button "Delete" at bounding box center [709, 314] width 41 height 23
checkbox input "false"
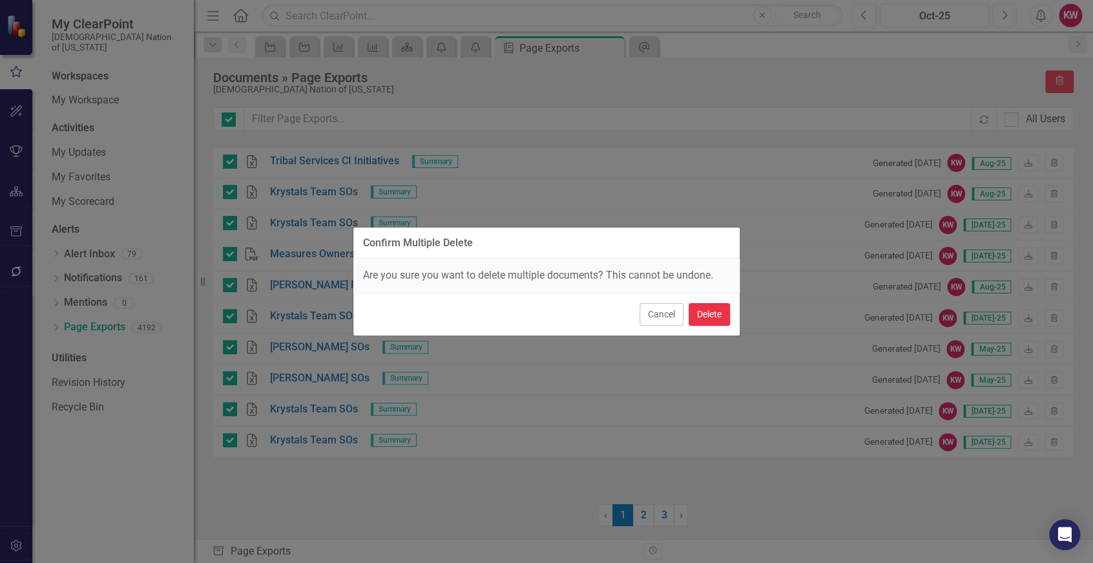
checkbox input "false"
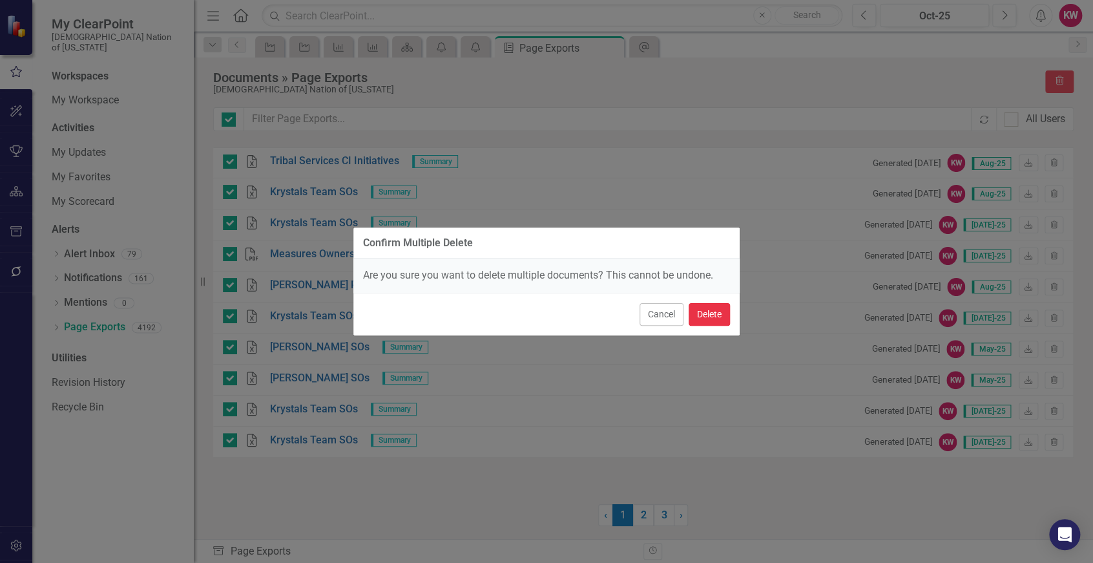
checkbox input "false"
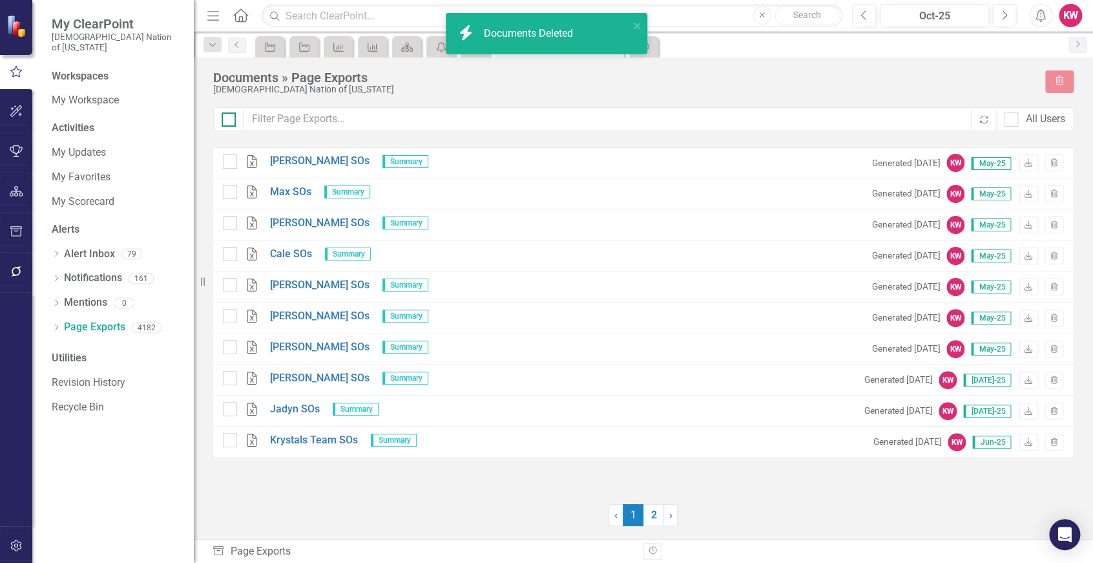
click at [223, 121] on div at bounding box center [229, 119] width 14 height 14
click at [223, 121] on input "checkbox" at bounding box center [226, 116] width 8 height 8
checkbox input "true"
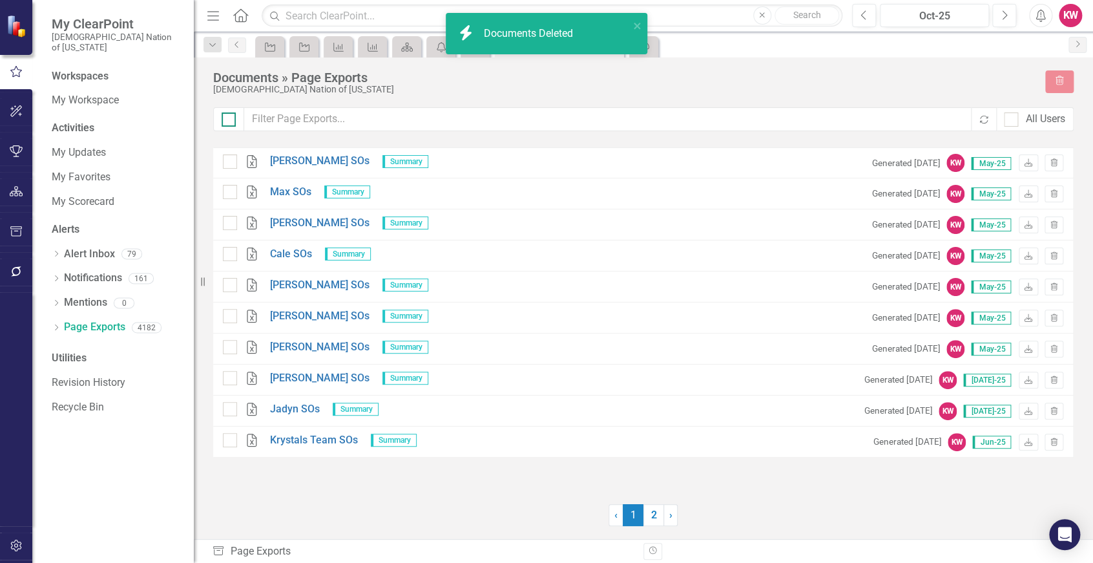
checkbox input "true"
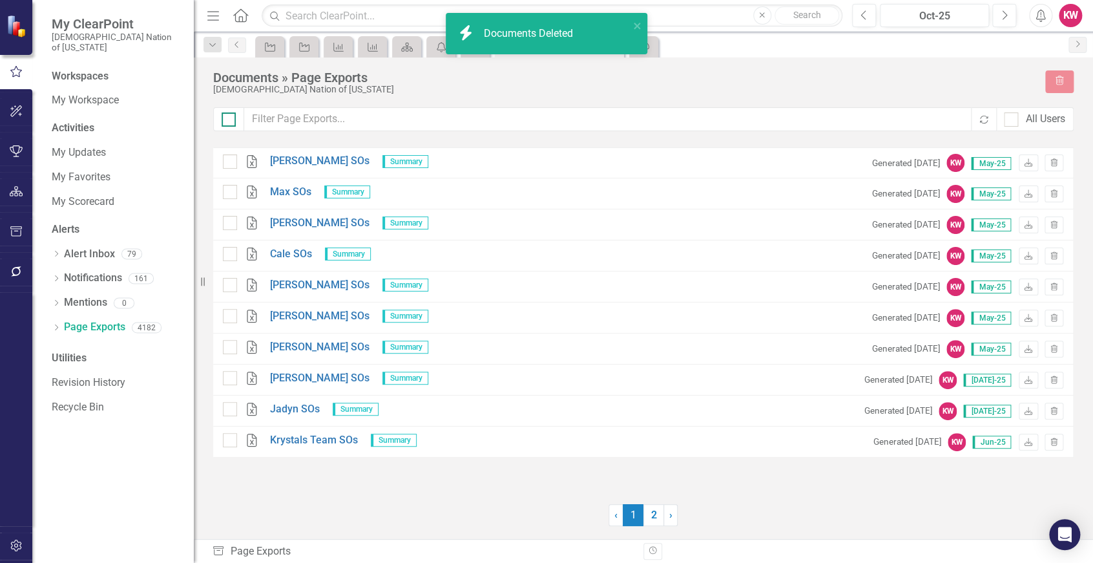
checkbox input "true"
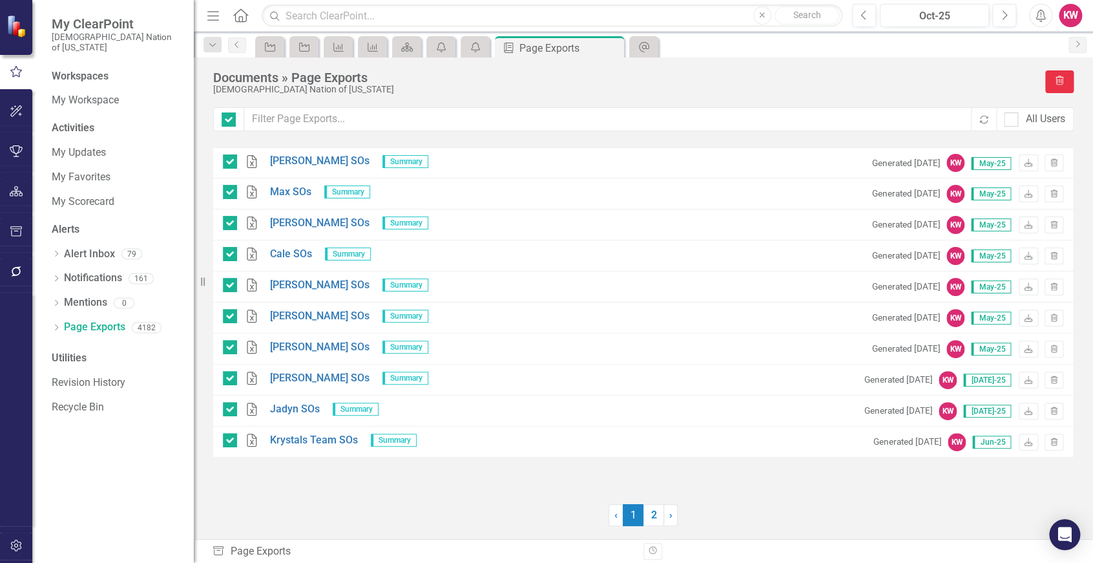
click at [1060, 83] on icon "Trash" at bounding box center [1060, 81] width 12 height 9
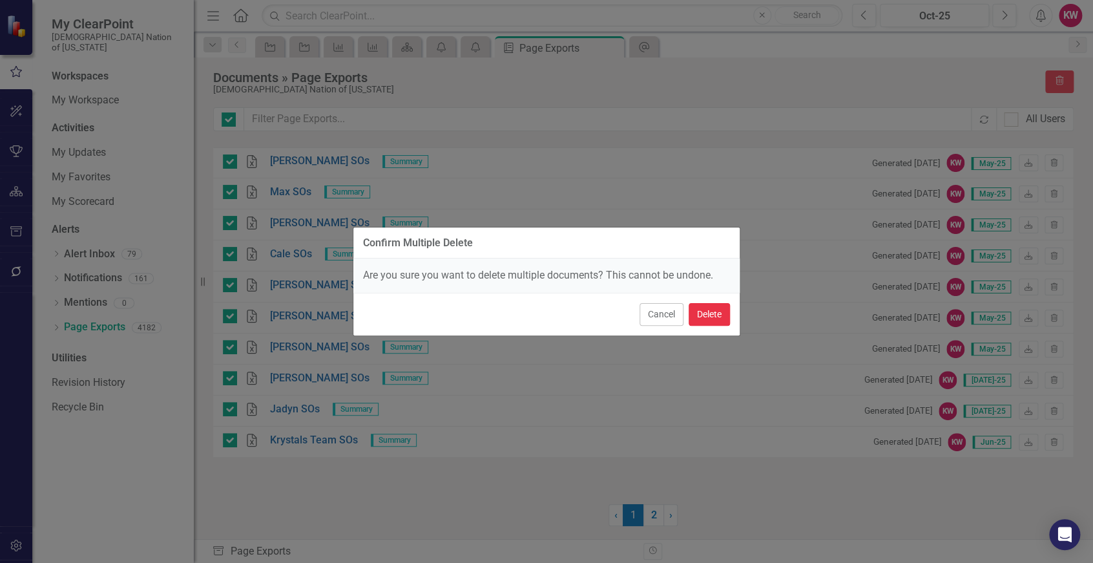
click at [708, 311] on button "Delete" at bounding box center [709, 314] width 41 height 23
checkbox input "false"
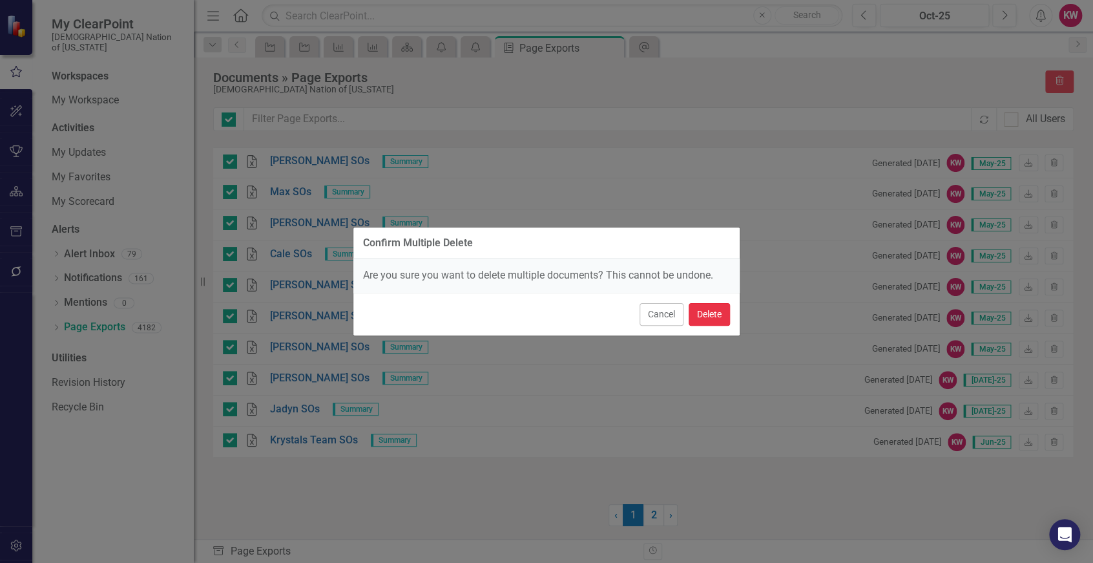
checkbox input "false"
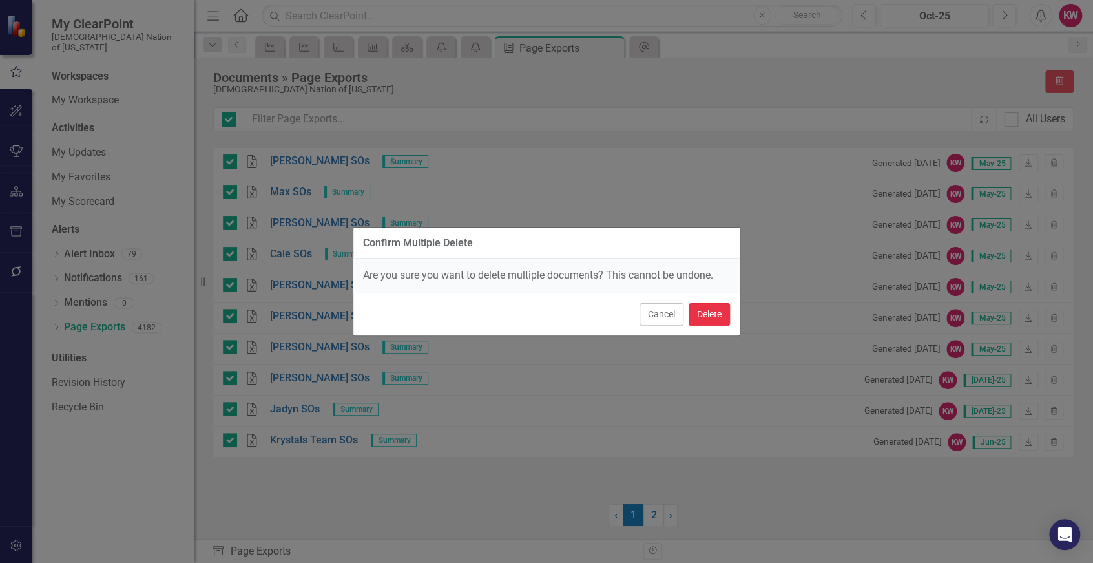
checkbox input "false"
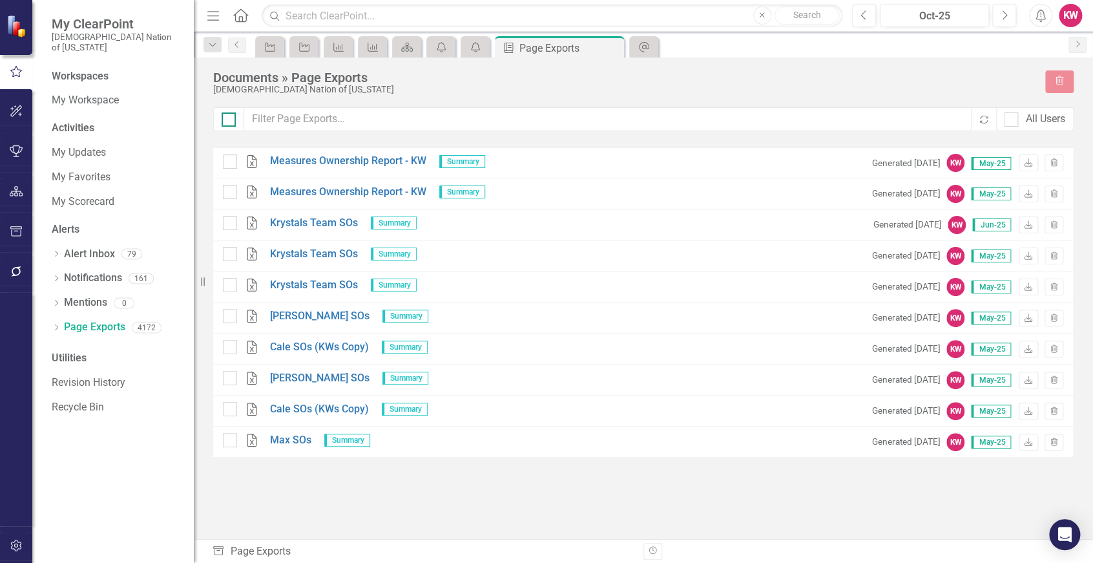
click at [230, 115] on div at bounding box center [229, 119] width 14 height 14
click at [230, 115] on input "checkbox" at bounding box center [226, 116] width 8 height 8
checkbox input "true"
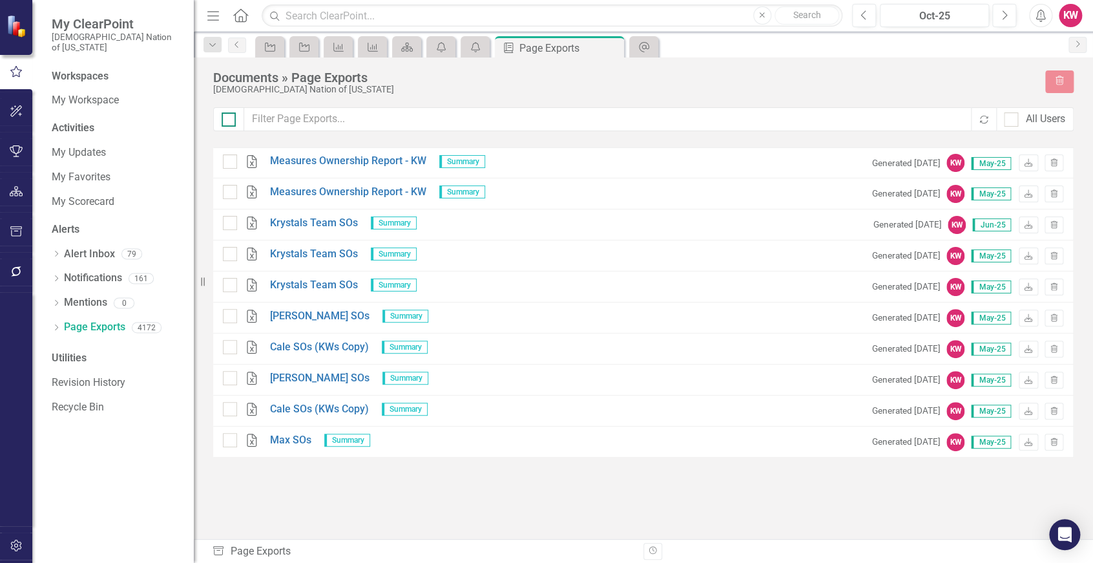
checkbox input "true"
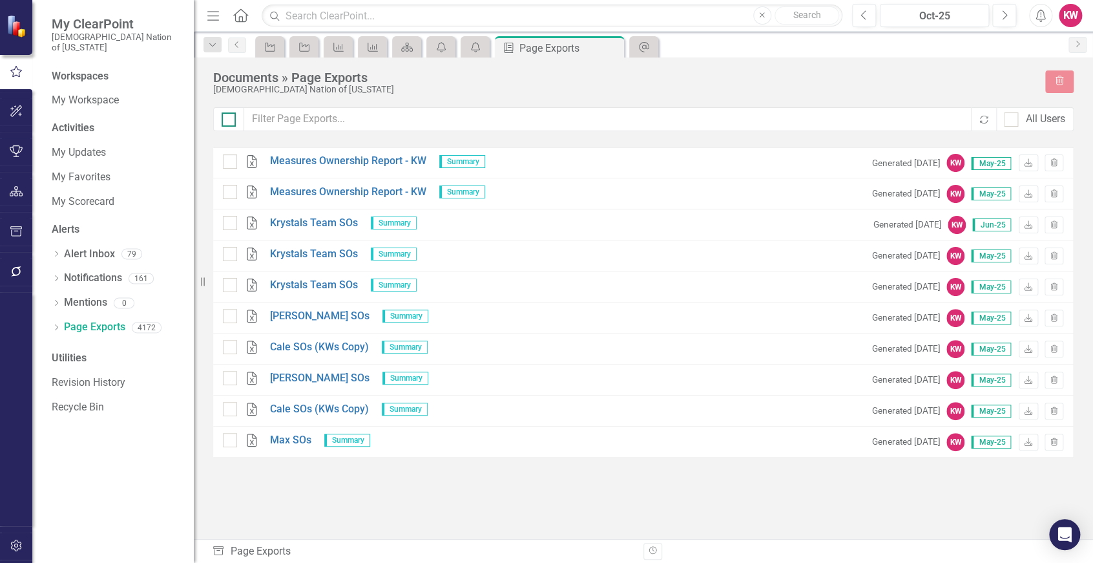
checkbox input "true"
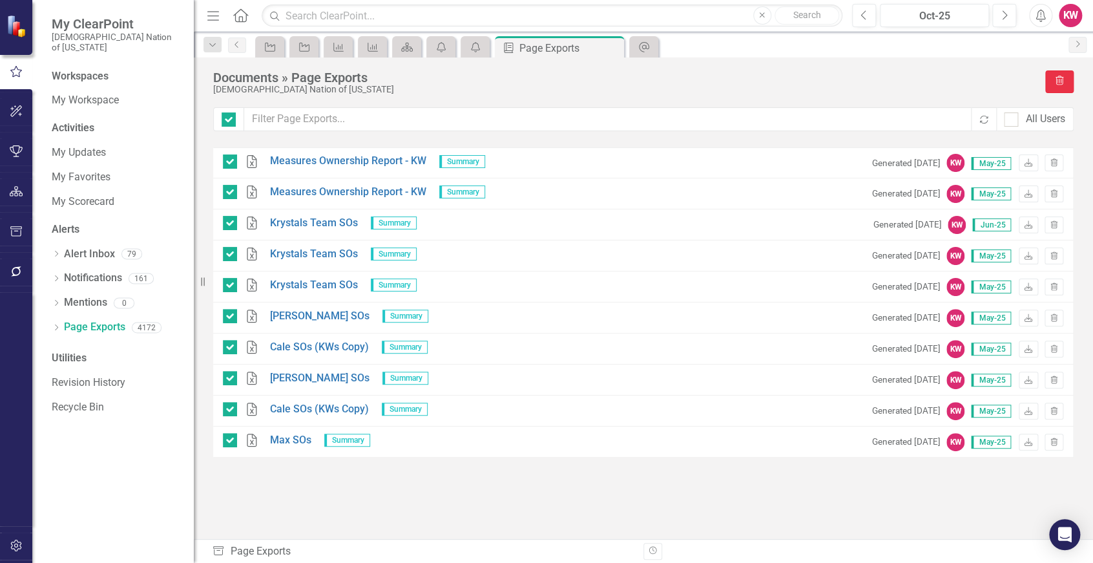
click at [1061, 83] on icon "Trash" at bounding box center [1060, 81] width 12 height 9
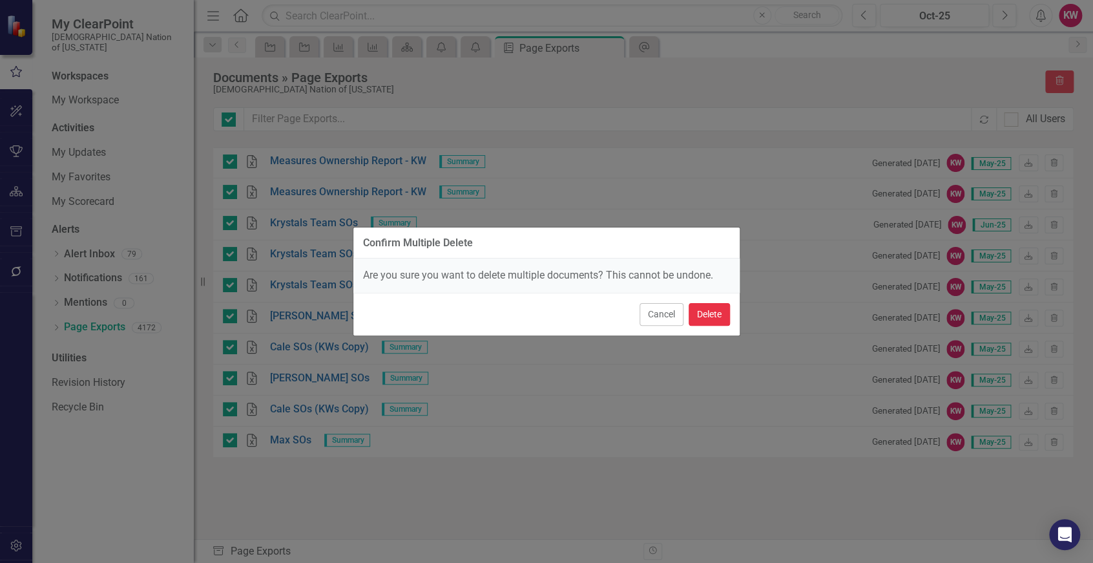
click at [712, 315] on button "Delete" at bounding box center [709, 314] width 41 height 23
checkbox input "false"
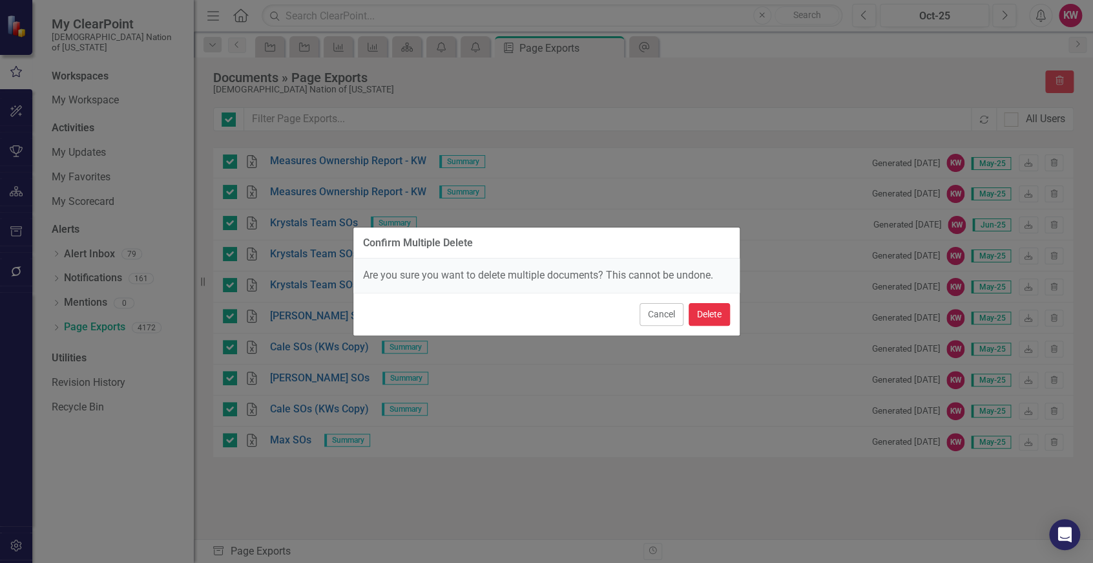
checkbox input "false"
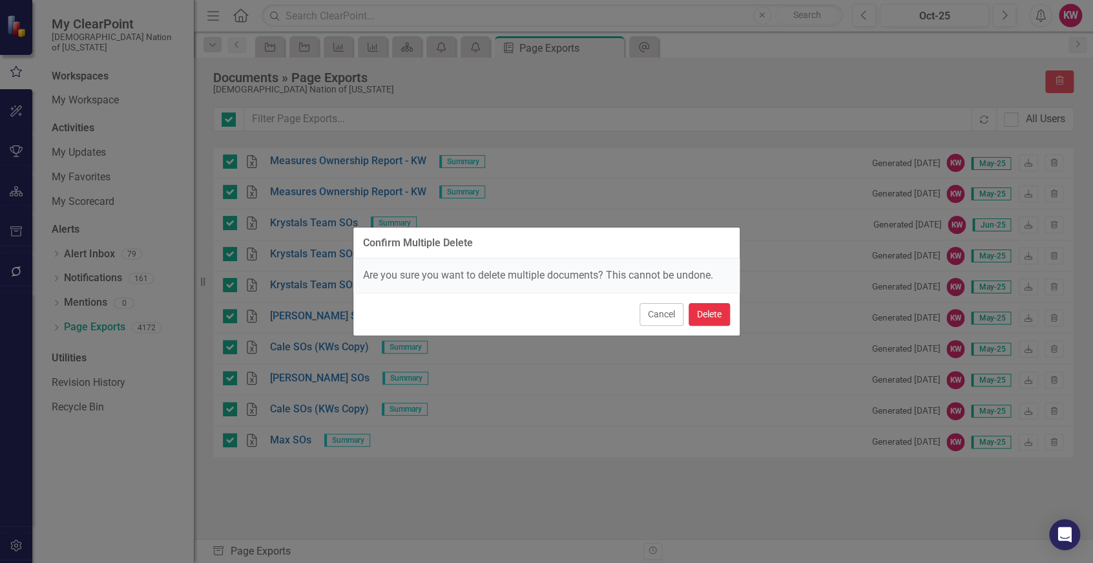
checkbox input "false"
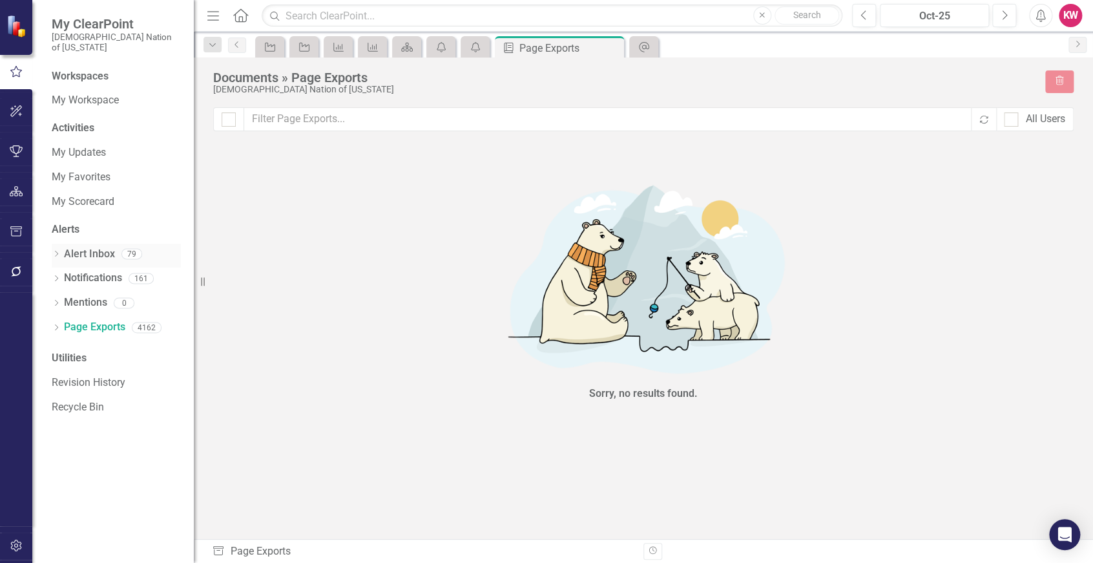
click at [81, 247] on link "Alert Inbox" at bounding box center [89, 254] width 51 height 15
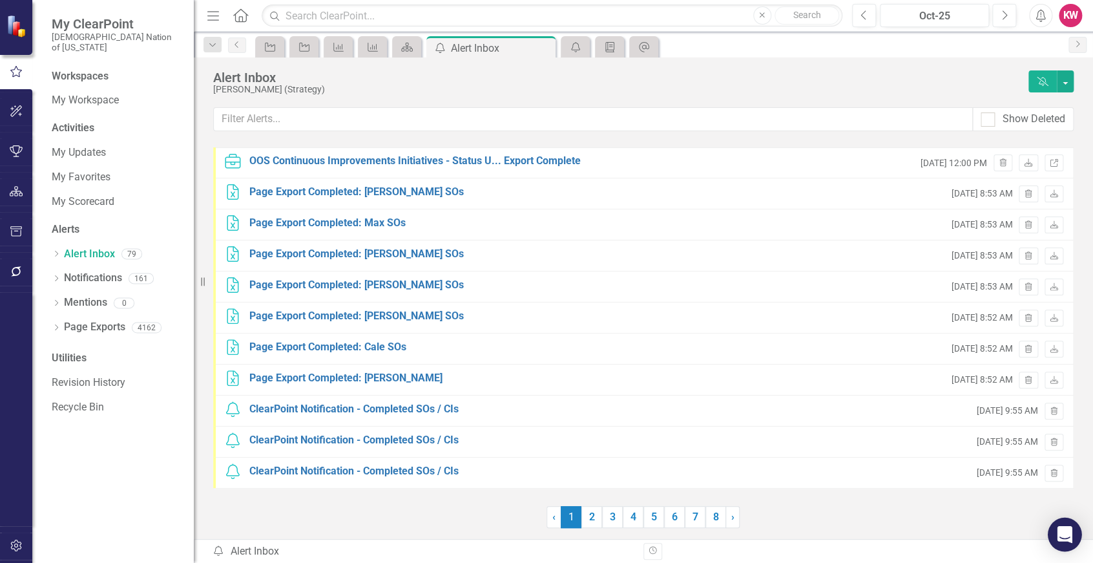
click at [1066, 535] on icon "Open Intercom Messenger" at bounding box center [1064, 534] width 15 height 17
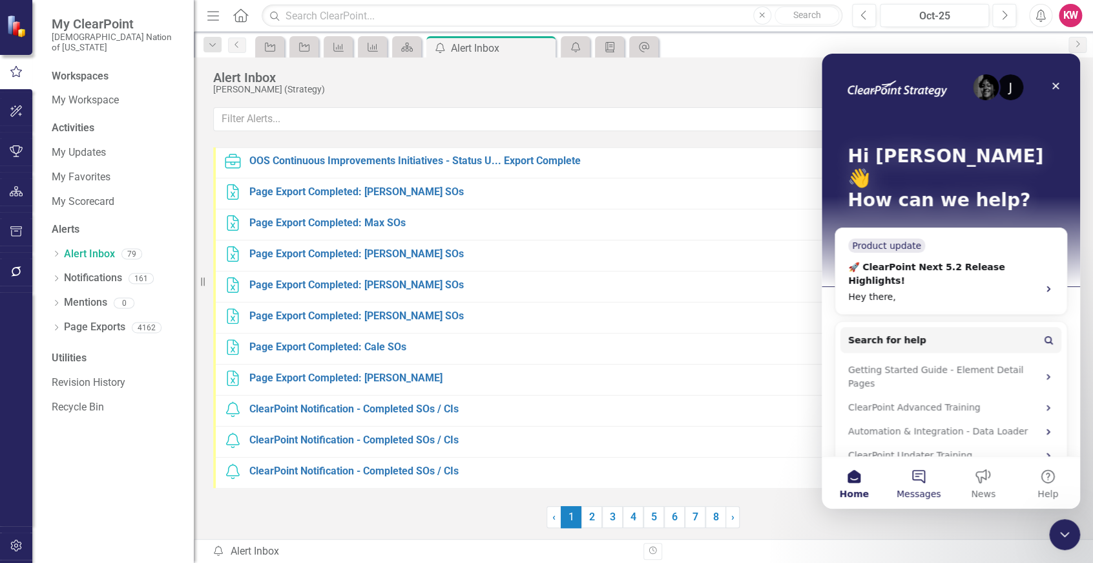
click at [919, 475] on button "Messages" at bounding box center [918, 483] width 65 height 52
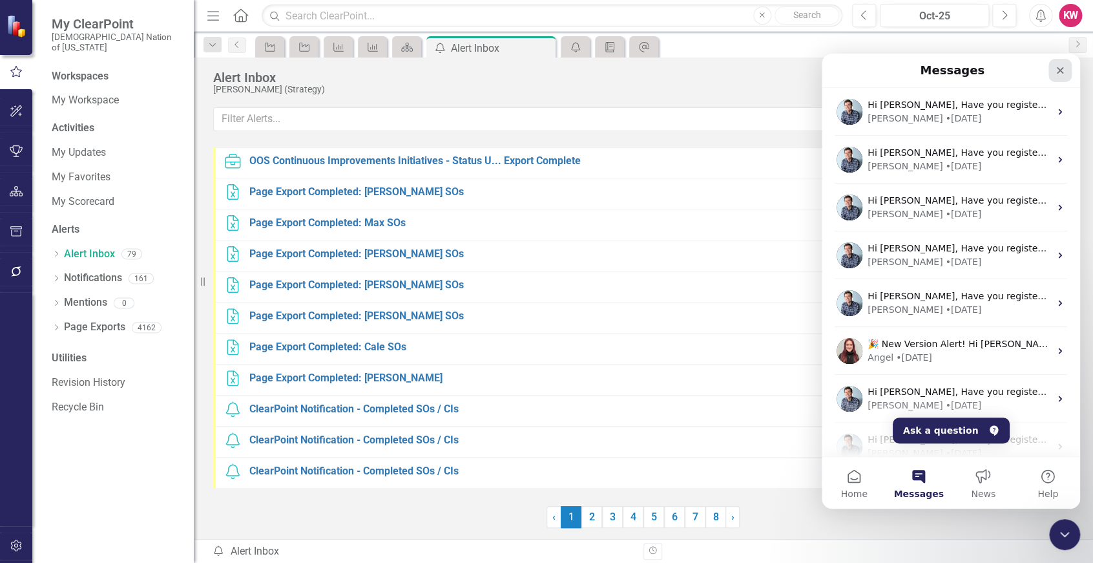
click at [1062, 70] on icon "Close" at bounding box center [1060, 70] width 10 height 10
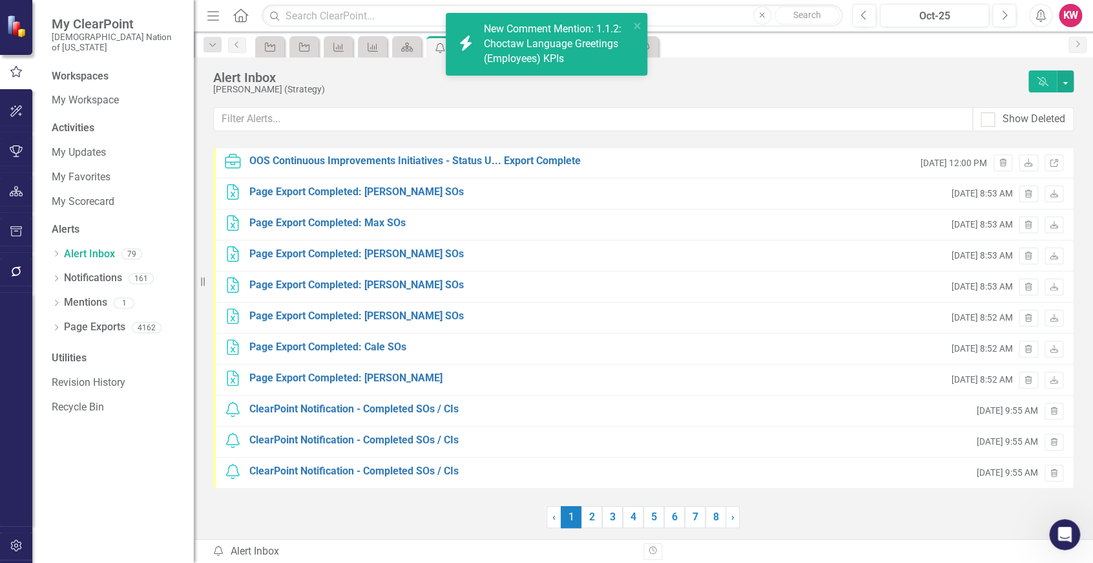
click at [1041, 21] on icon "Alerts" at bounding box center [1041, 15] width 14 height 13
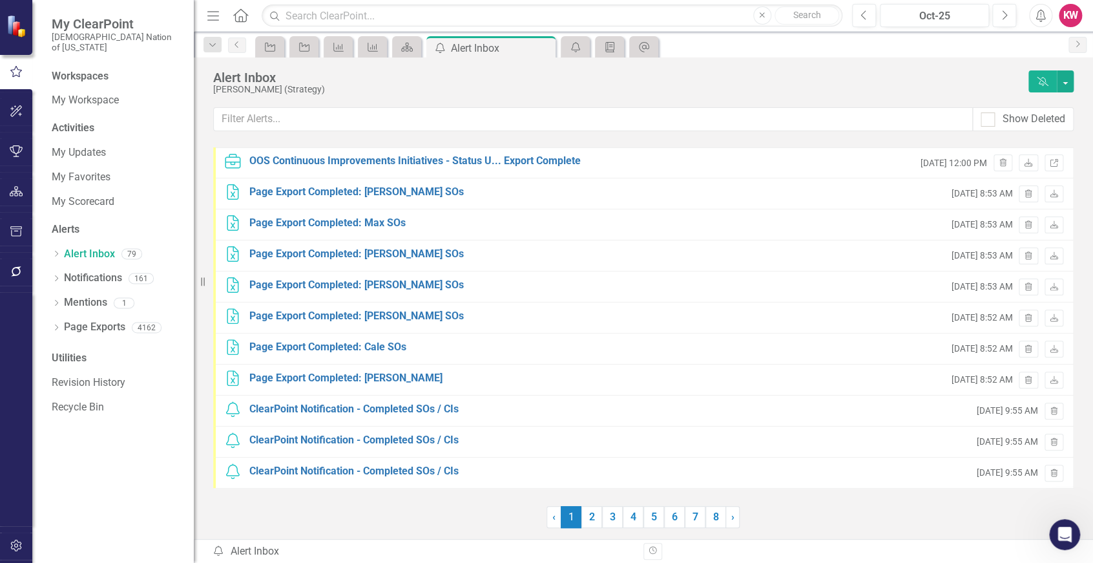
click at [1041, 18] on icon "Alerts" at bounding box center [1041, 15] width 14 height 13
click at [213, 47] on icon "Dropdown" at bounding box center [213, 45] width 12 height 9
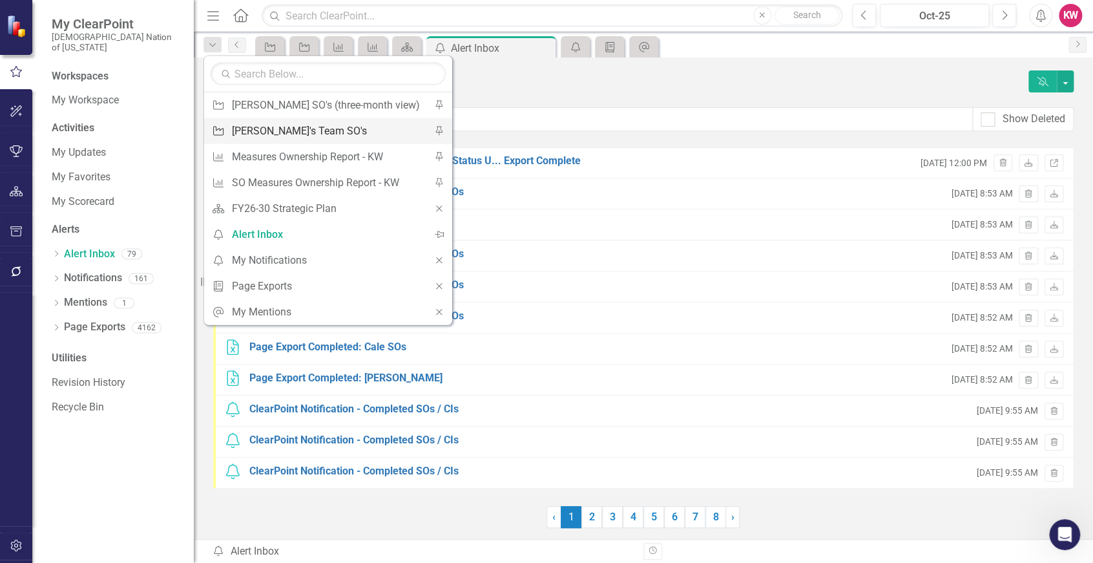
click at [271, 128] on div "[PERSON_NAME]'s Team SO's" at bounding box center [326, 131] width 188 height 16
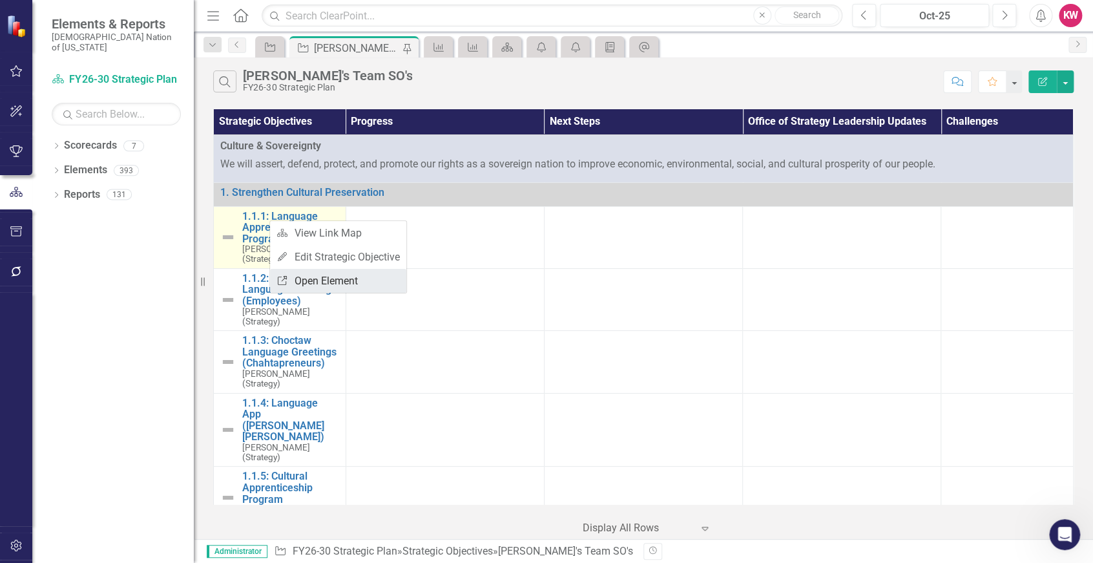
click at [312, 286] on link "Link Open Element" at bounding box center [338, 281] width 136 height 24
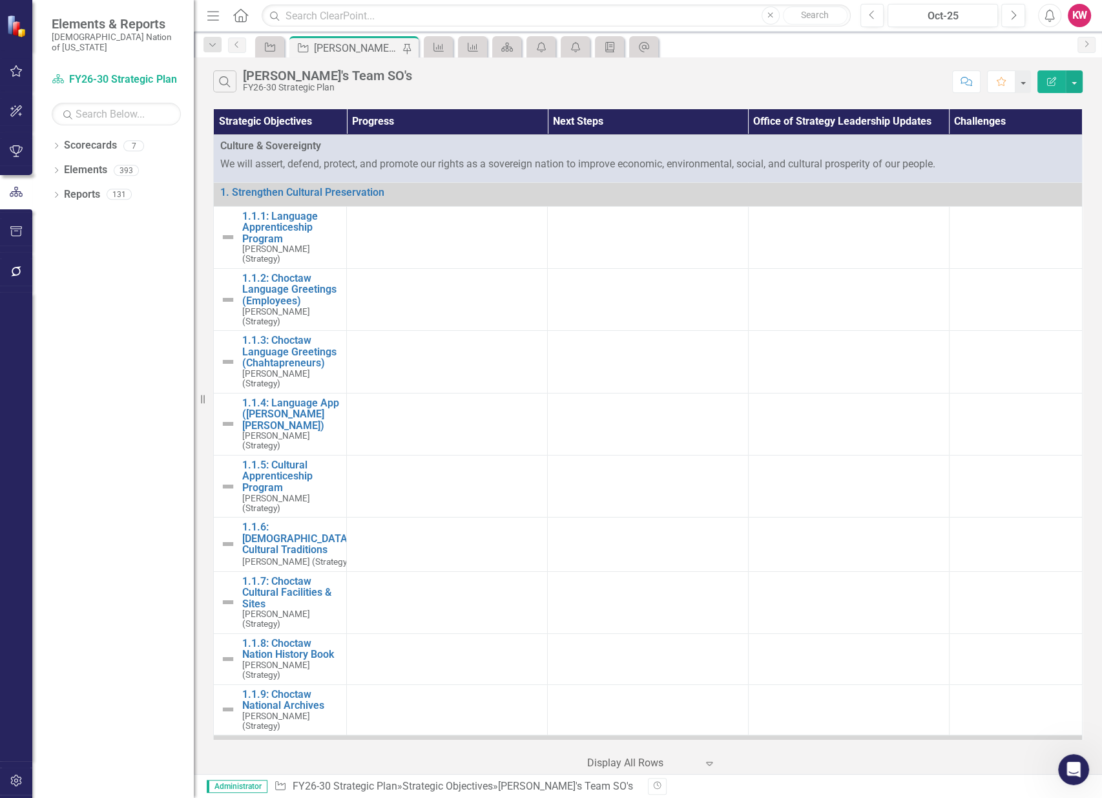
click at [236, 12] on icon at bounding box center [240, 15] width 15 height 14
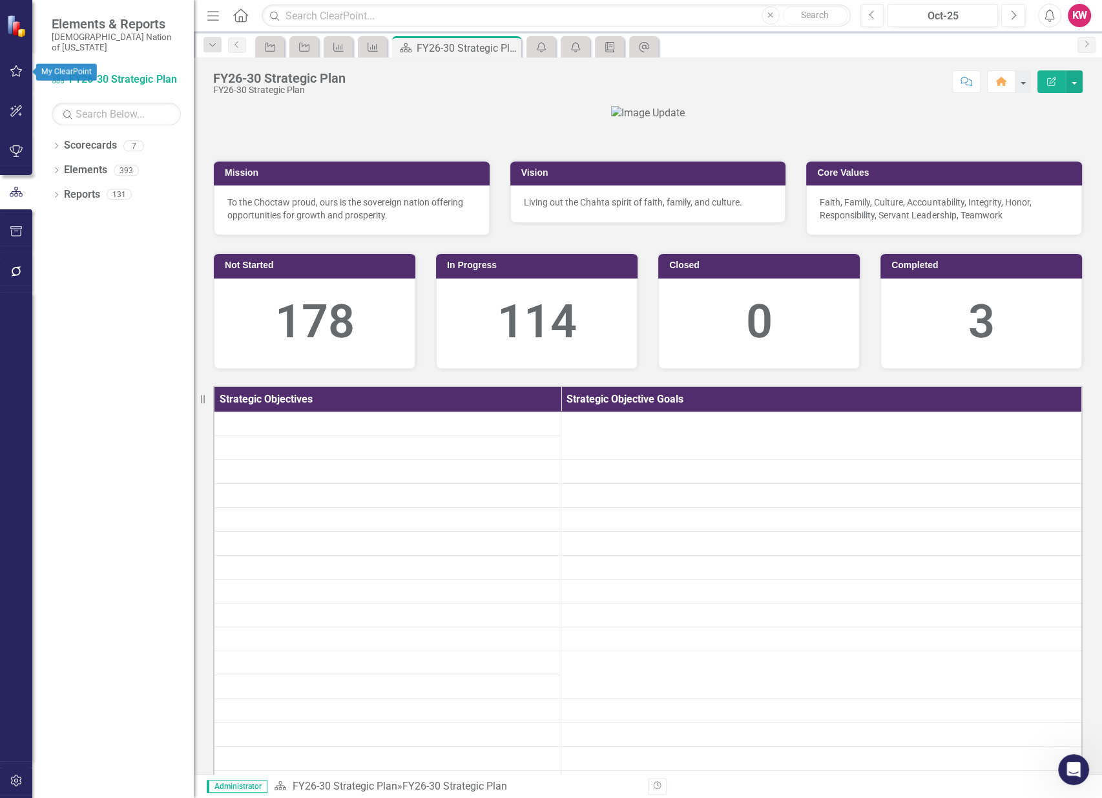
click at [16, 67] on icon "button" at bounding box center [17, 71] width 14 height 10
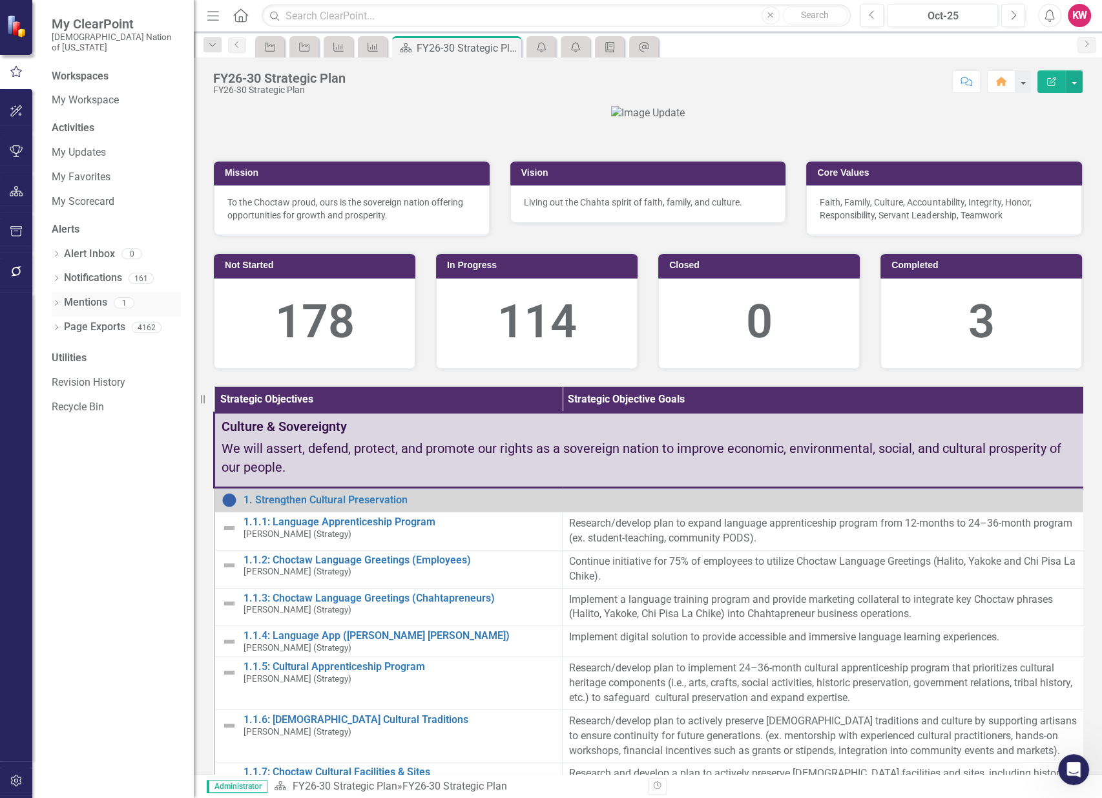
click at [92, 295] on link "Mentions" at bounding box center [85, 302] width 43 height 15
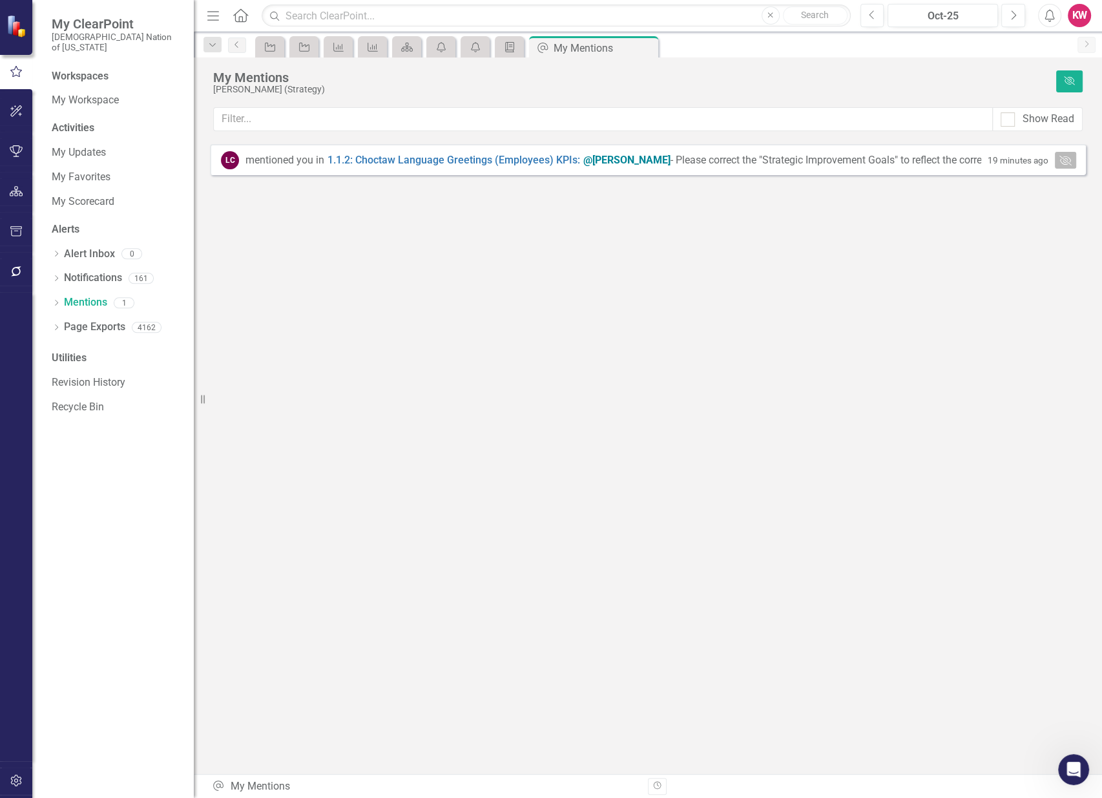
click at [1062, 161] on icon "Mark Read" at bounding box center [1065, 160] width 12 height 10
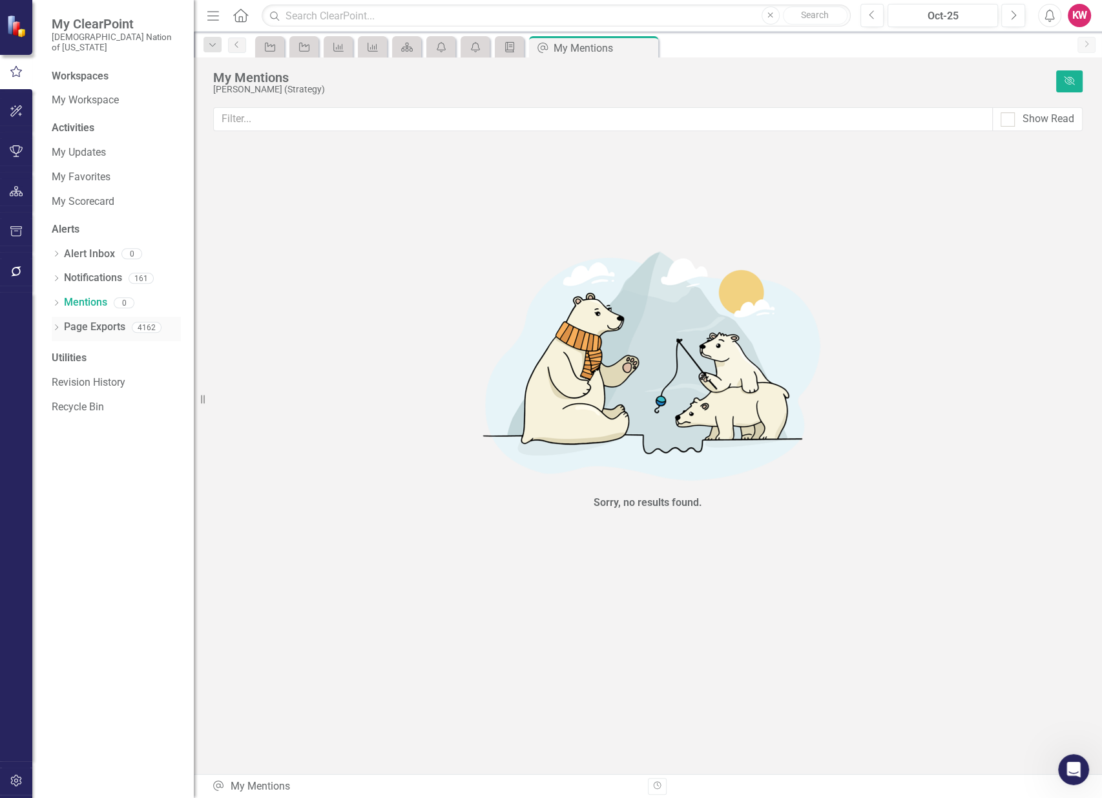
click at [110, 320] on link "Page Exports" at bounding box center [94, 327] width 61 height 15
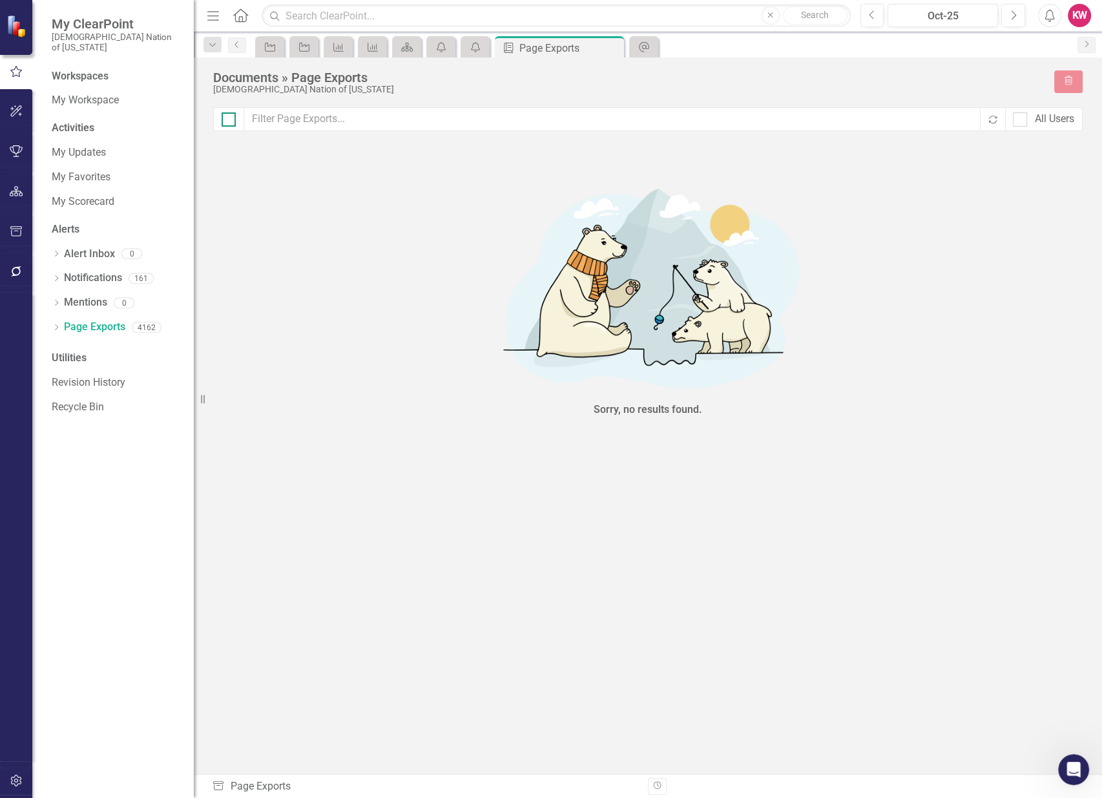
click at [224, 121] on div at bounding box center [229, 119] width 14 height 14
click at [224, 121] on input "checkbox" at bounding box center [226, 116] width 8 height 8
checkbox input "true"
click at [224, 121] on div at bounding box center [229, 119] width 14 height 14
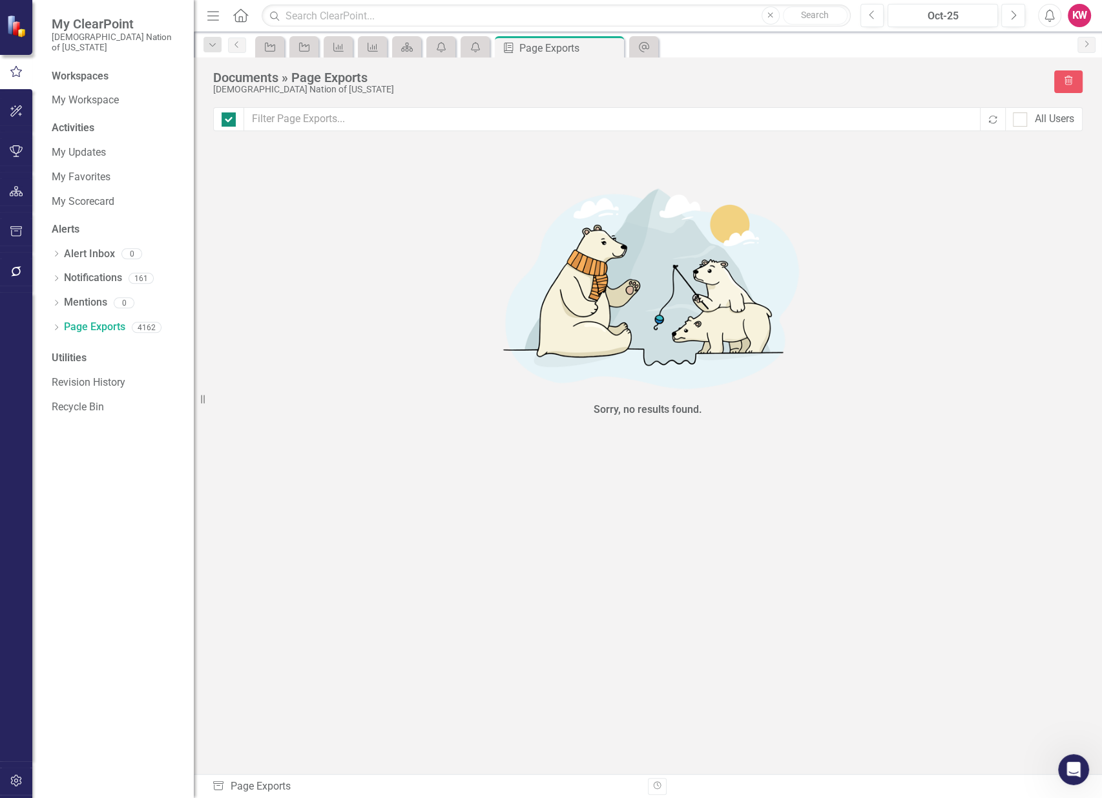
click at [224, 121] on input "checkbox" at bounding box center [226, 116] width 8 height 8
checkbox input "false"
click at [440, 247] on div "Sorry, no results found." at bounding box center [647, 298] width 869 height 302
click at [982, 360] on div "Sorry, no results found." at bounding box center [647, 298] width 869 height 302
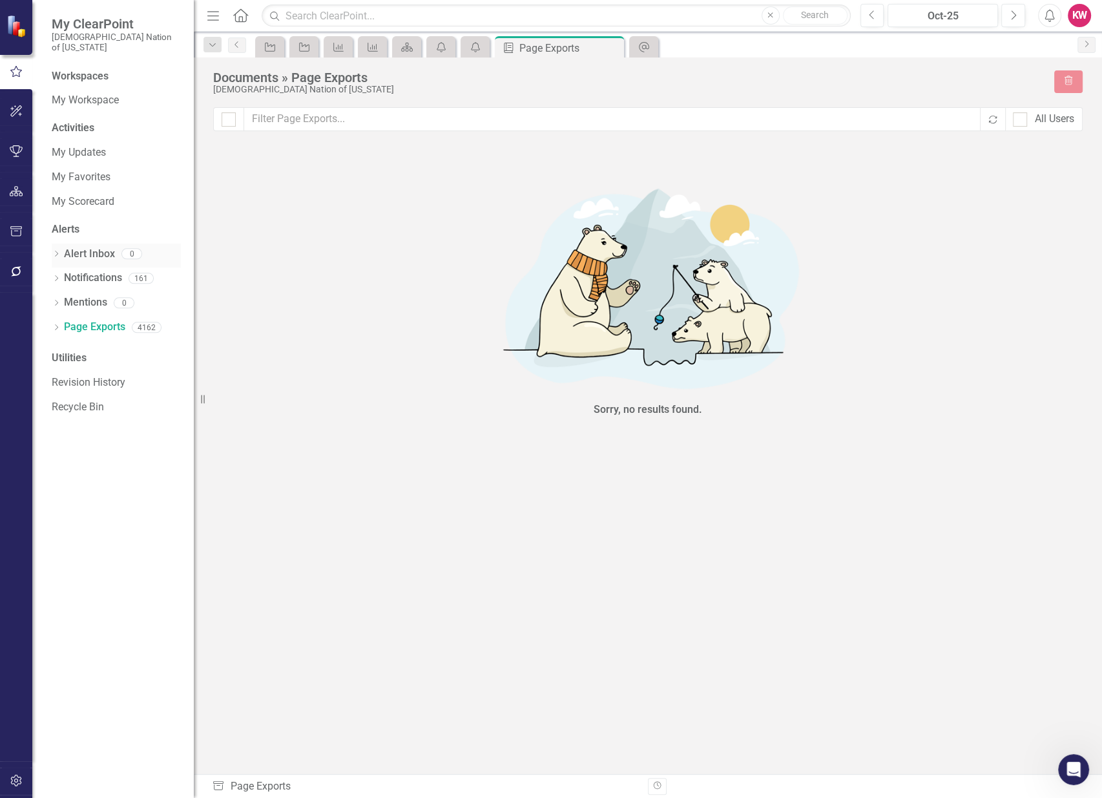
click at [96, 247] on link "Alert Inbox" at bounding box center [89, 254] width 51 height 15
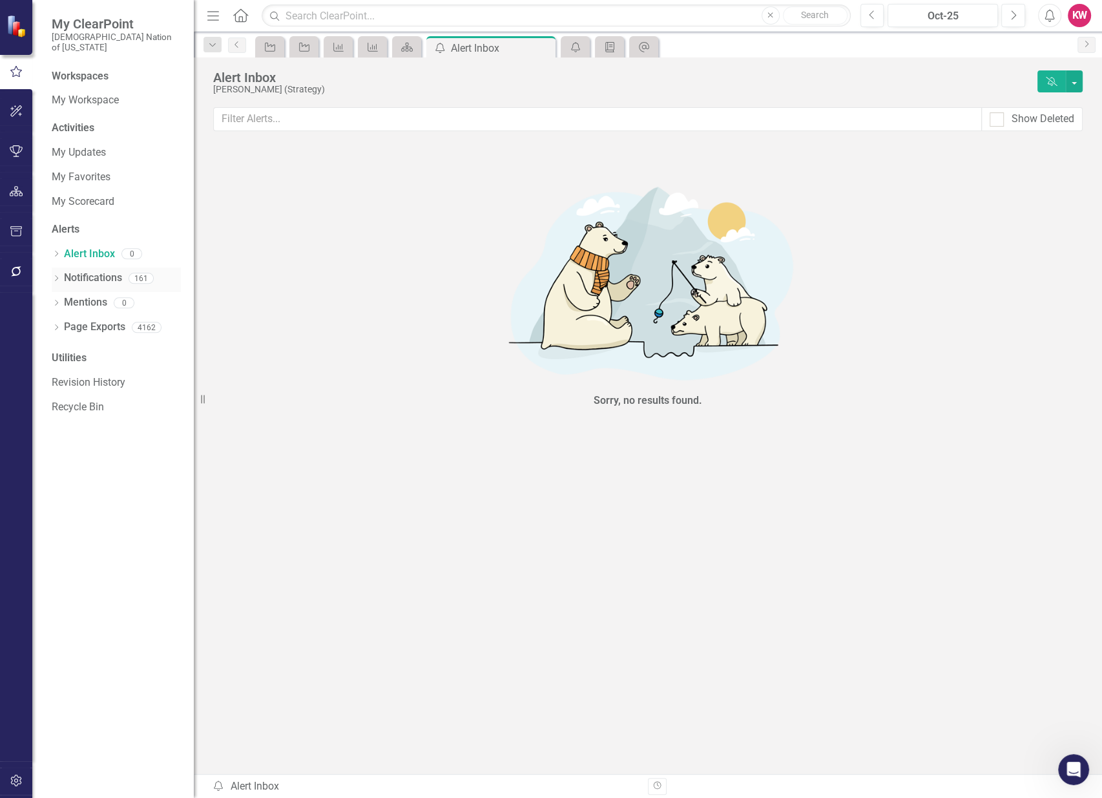
click at [87, 271] on link "Notifications" at bounding box center [93, 278] width 58 height 15
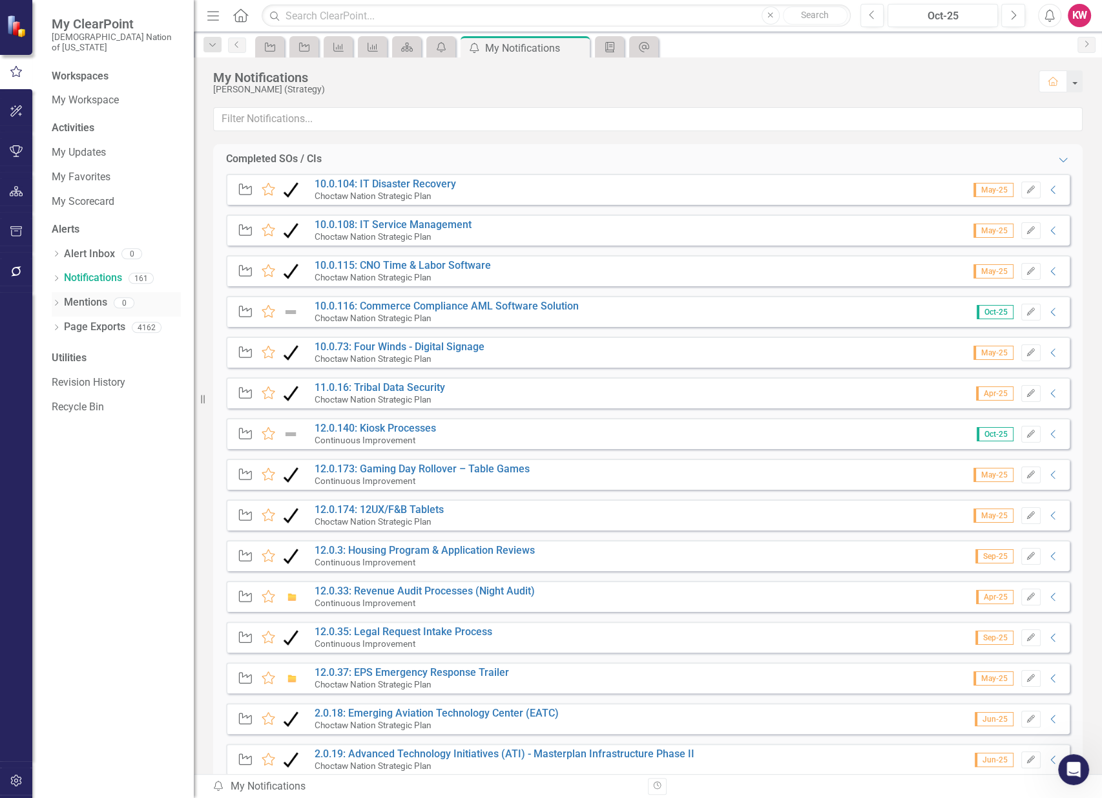
click at [80, 299] on div "Mentions" at bounding box center [85, 302] width 43 height 21
drag, startPoint x: 238, startPoint y: 14, endPoint x: 287, endPoint y: 52, distance: 61.8
click at [238, 14] on icon "Home" at bounding box center [240, 15] width 17 height 14
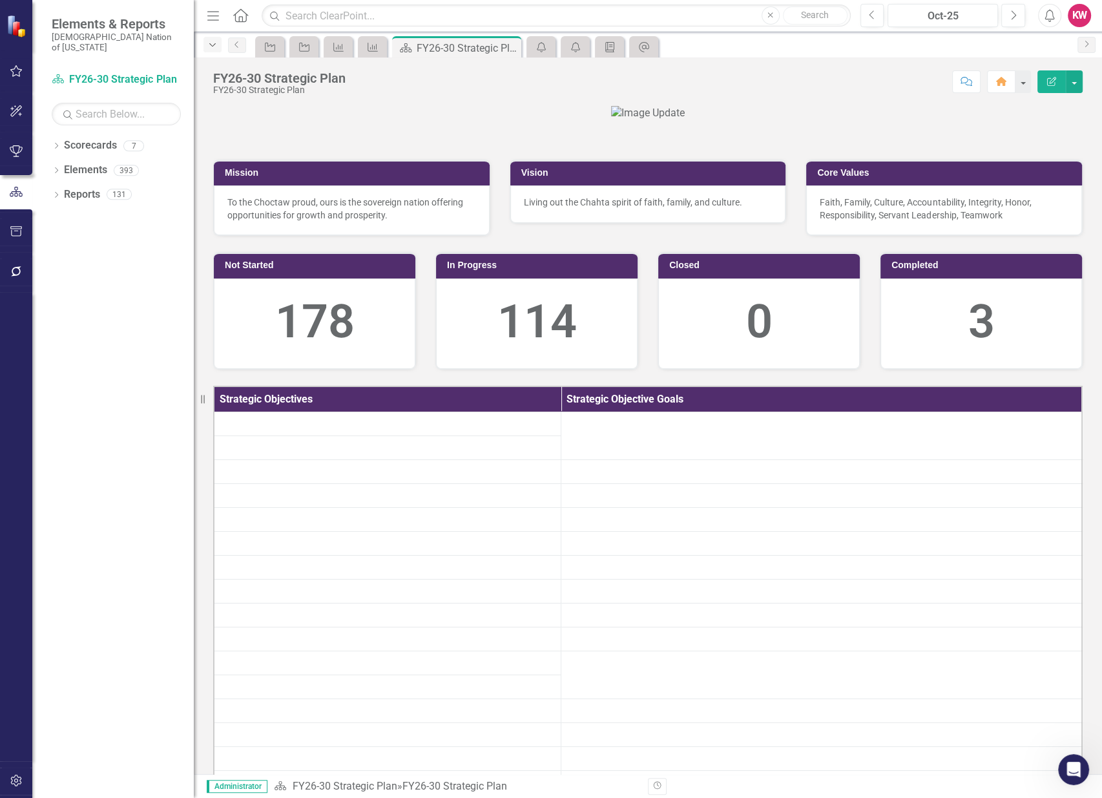
click at [211, 43] on icon "Dropdown" at bounding box center [213, 45] width 12 height 9
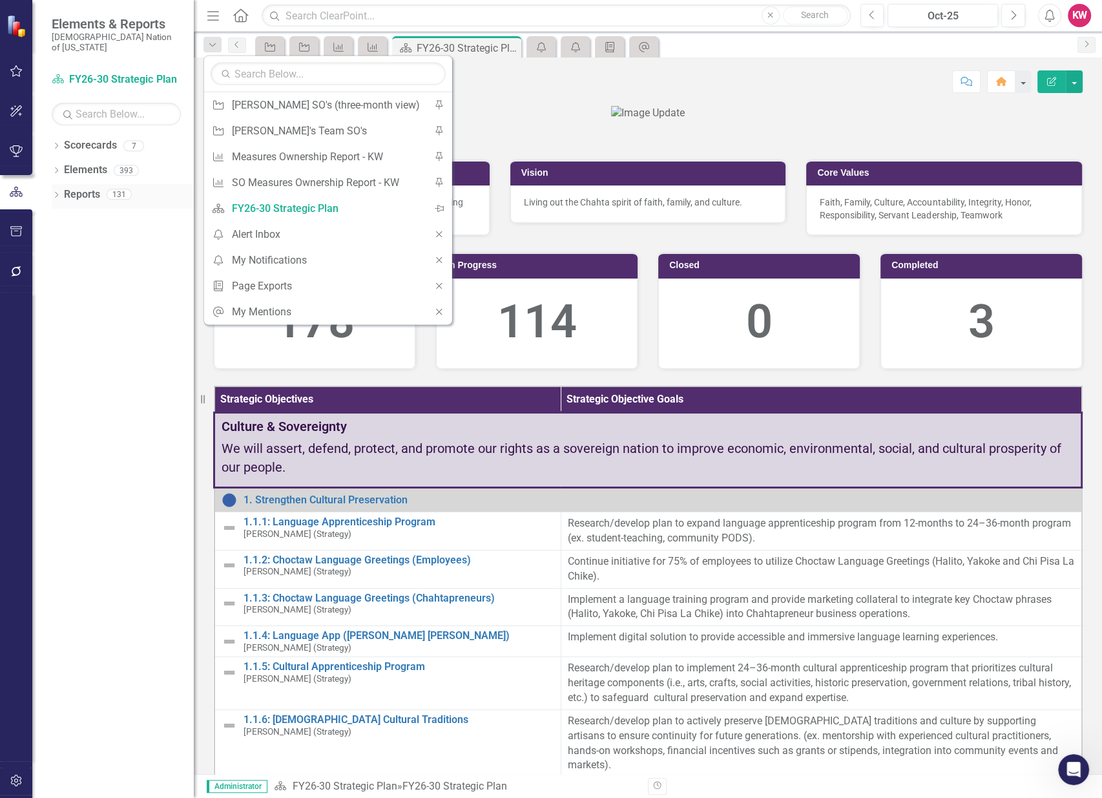
click at [85, 190] on link "Reports" at bounding box center [82, 194] width 36 height 15
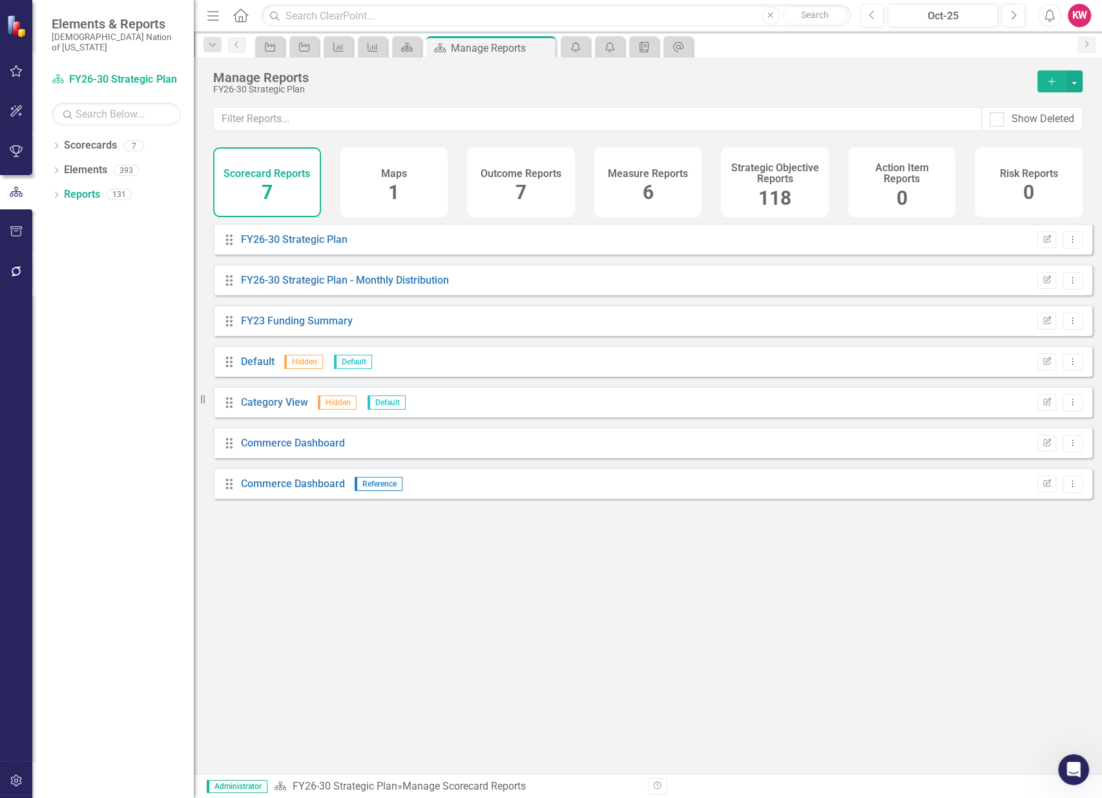
click at [782, 198] on span "118" at bounding box center [774, 198] width 33 height 23
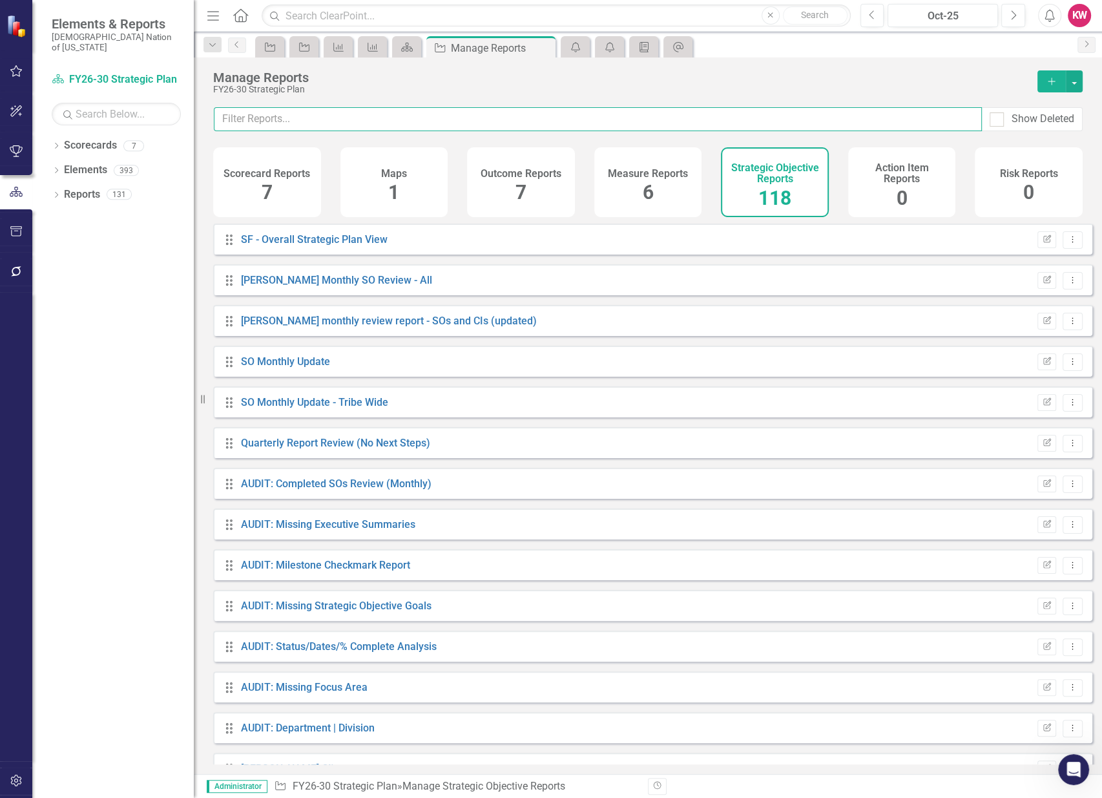
click at [419, 119] on input "text" at bounding box center [598, 119] width 768 height 24
click at [770, 198] on span "118" at bounding box center [774, 198] width 33 height 23
click at [84, 163] on link "Elements" at bounding box center [85, 170] width 43 height 15
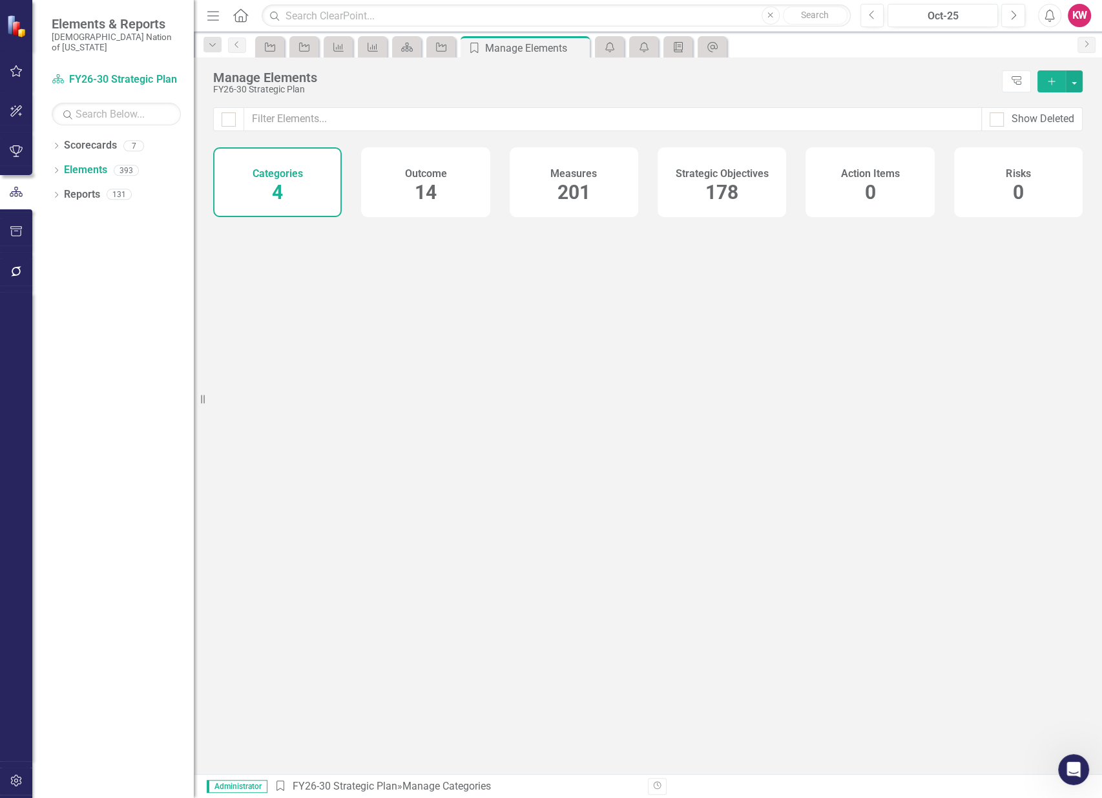
click at [718, 186] on span "178" at bounding box center [721, 192] width 33 height 23
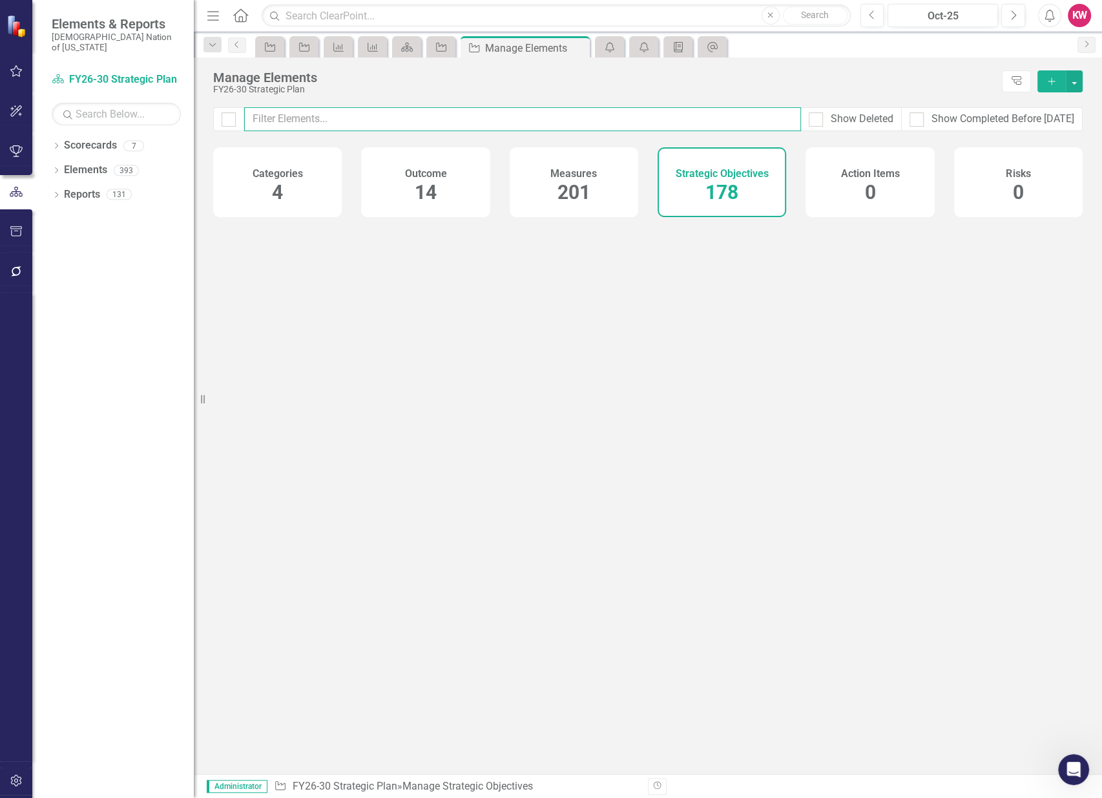
click at [700, 119] on input "text" at bounding box center [522, 119] width 557 height 24
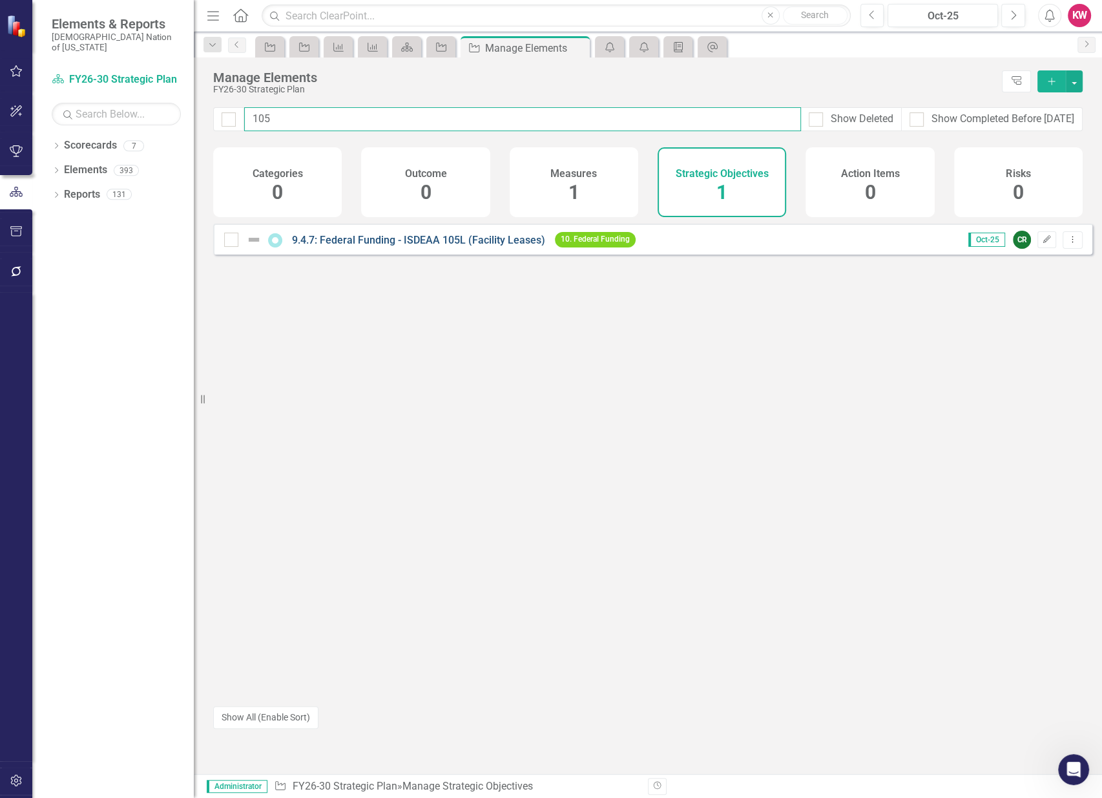
type input "105"
click at [413, 246] on link "9.4.7: Federal Funding - ISDEAA 105L (Facility Leases)" at bounding box center [418, 240] width 253 height 12
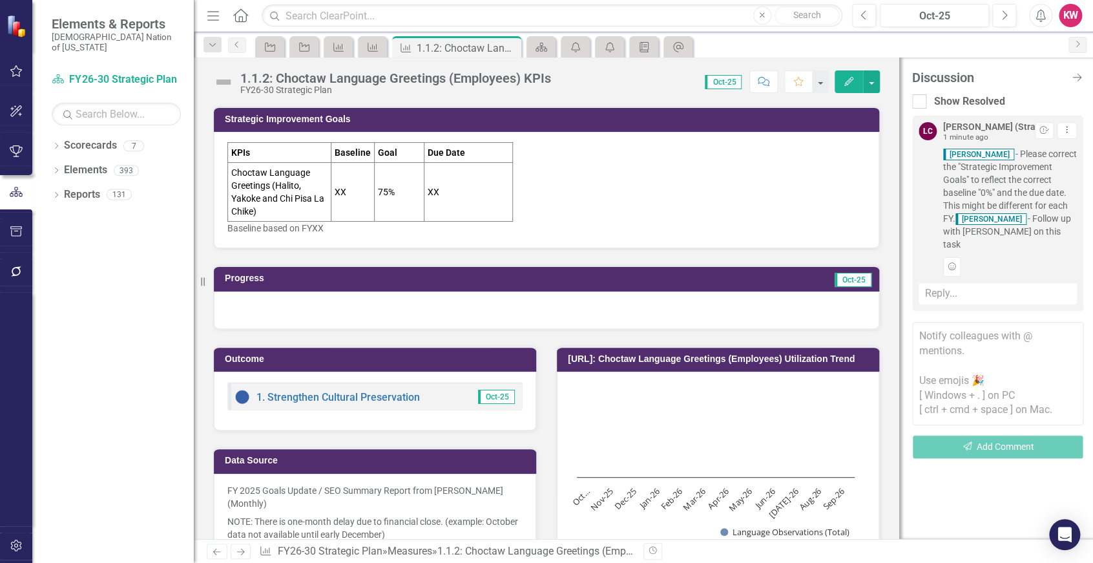
click at [1075, 77] on icon at bounding box center [1076, 78] width 9 height 8
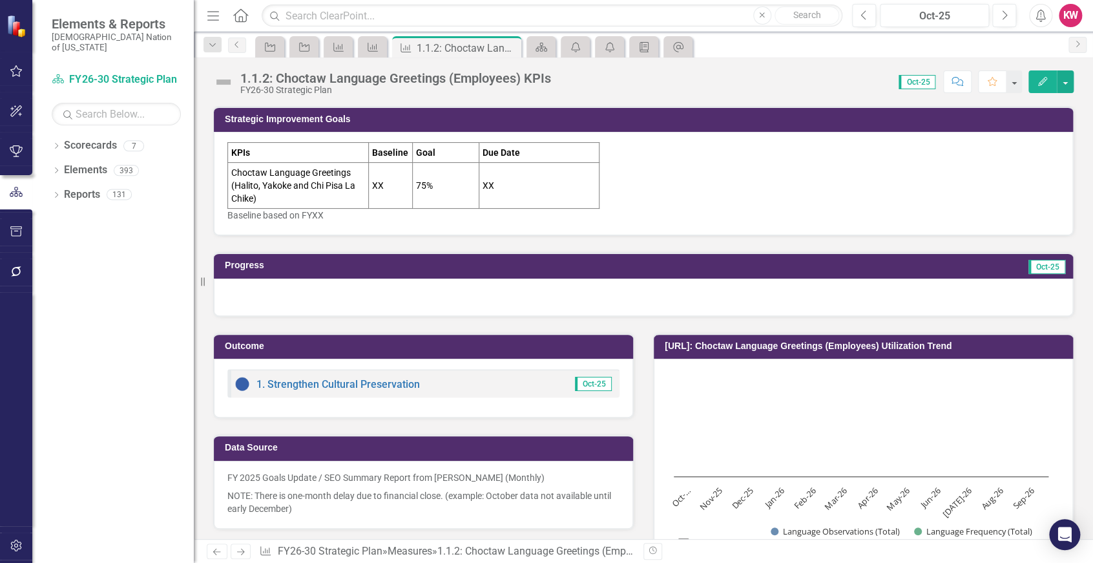
click at [961, 85] on icon "Comment" at bounding box center [957, 81] width 12 height 9
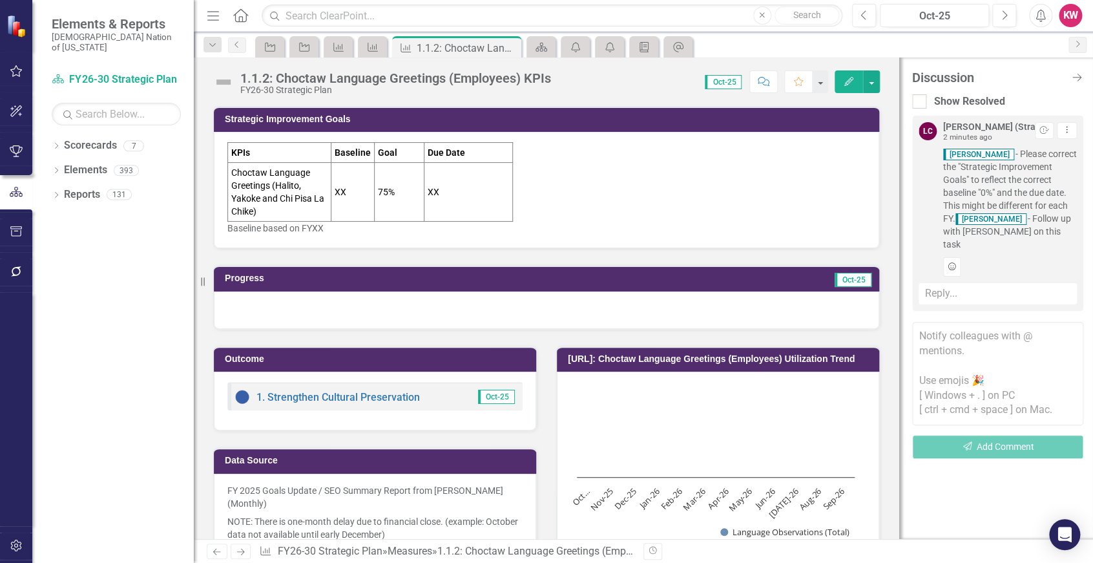
click at [950, 263] on icon "Add Reaction" at bounding box center [952, 267] width 10 height 8
click at [982, 236] on img "button" at bounding box center [984, 239] width 16 height 16
click at [1048, 257] on div "Add Reaction 1" at bounding box center [1010, 267] width 134 height 21
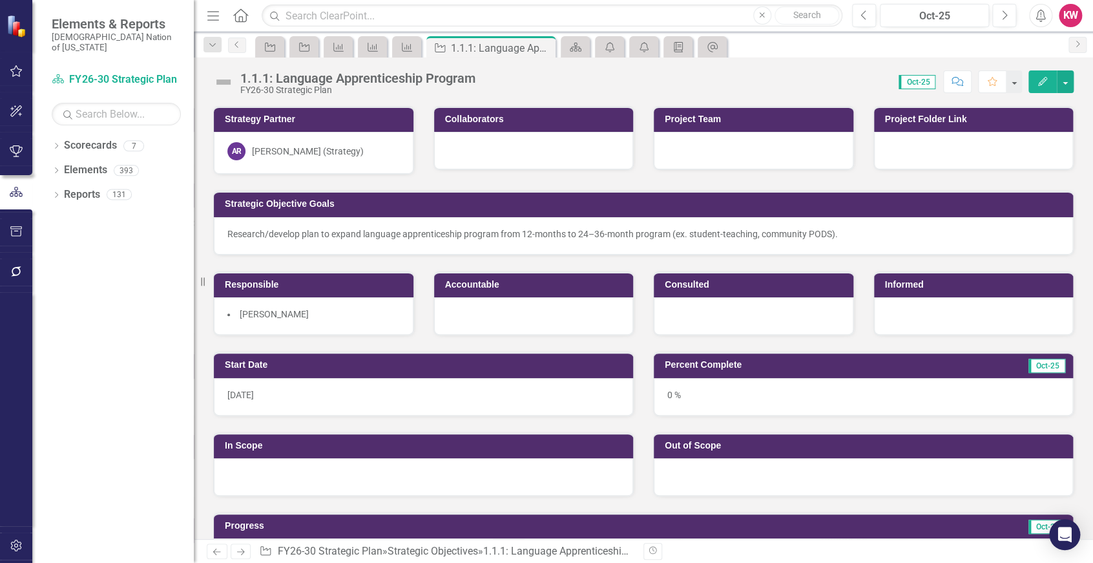
click at [956, 81] on icon "Comment" at bounding box center [957, 81] width 12 height 9
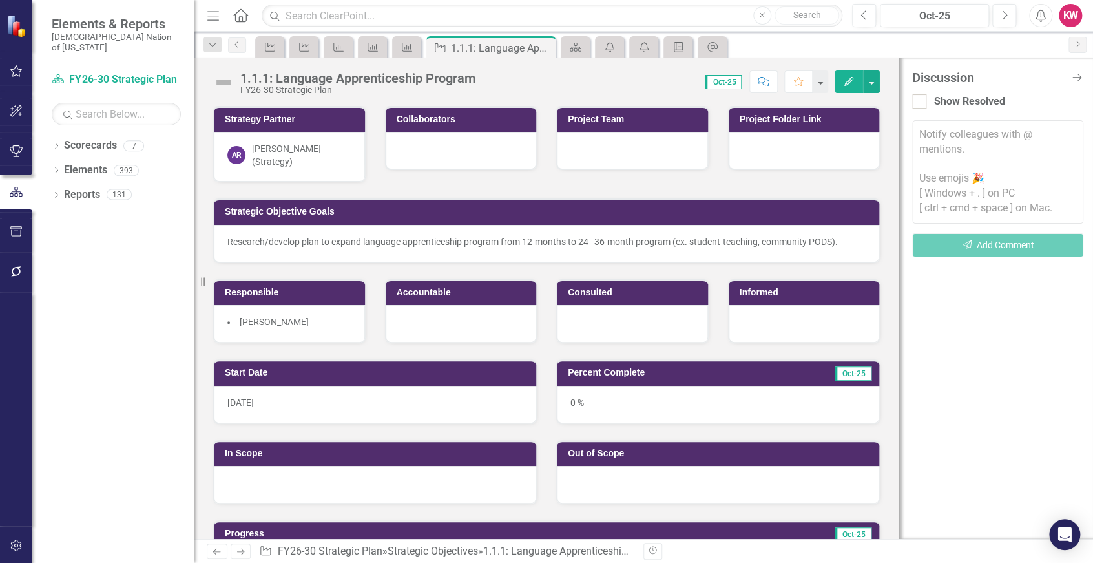
click at [1038, 15] on icon "Alerts" at bounding box center [1041, 15] width 14 height 13
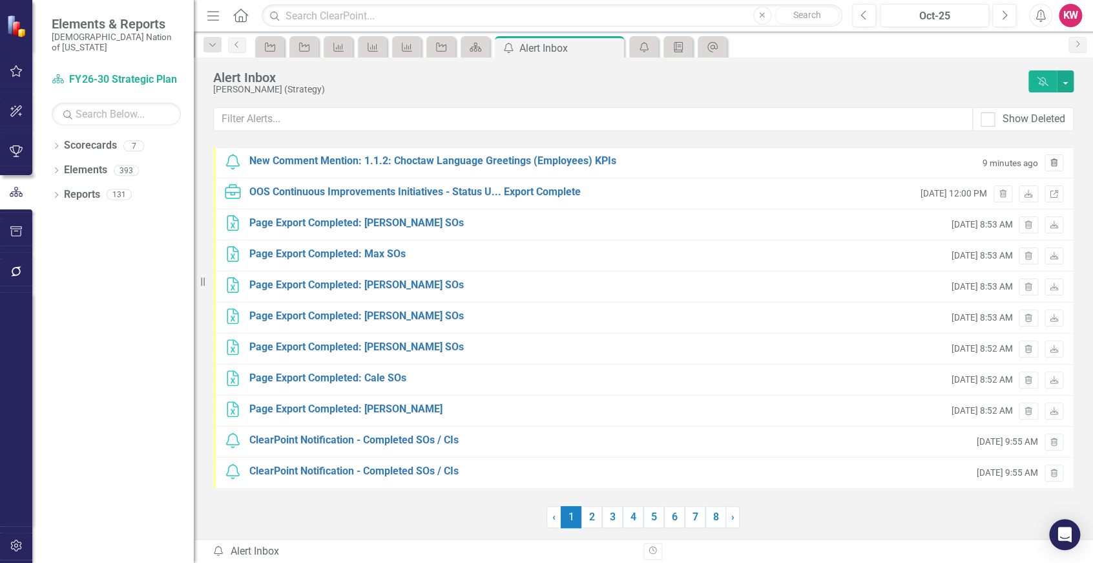
click at [1055, 161] on icon "Trash" at bounding box center [1054, 164] width 10 height 8
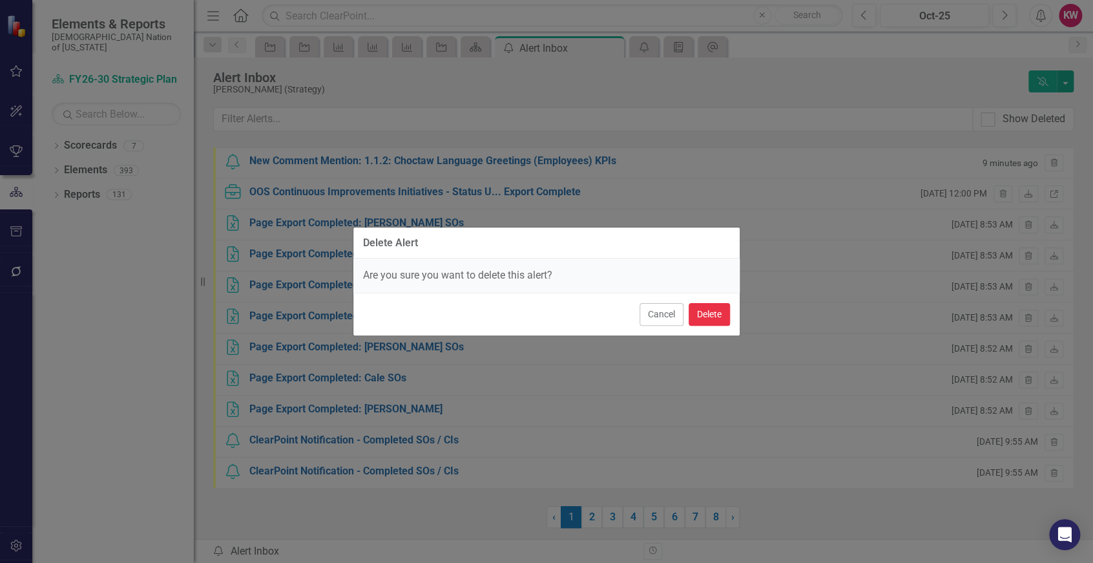
click at [710, 315] on button "Delete" at bounding box center [709, 314] width 41 height 23
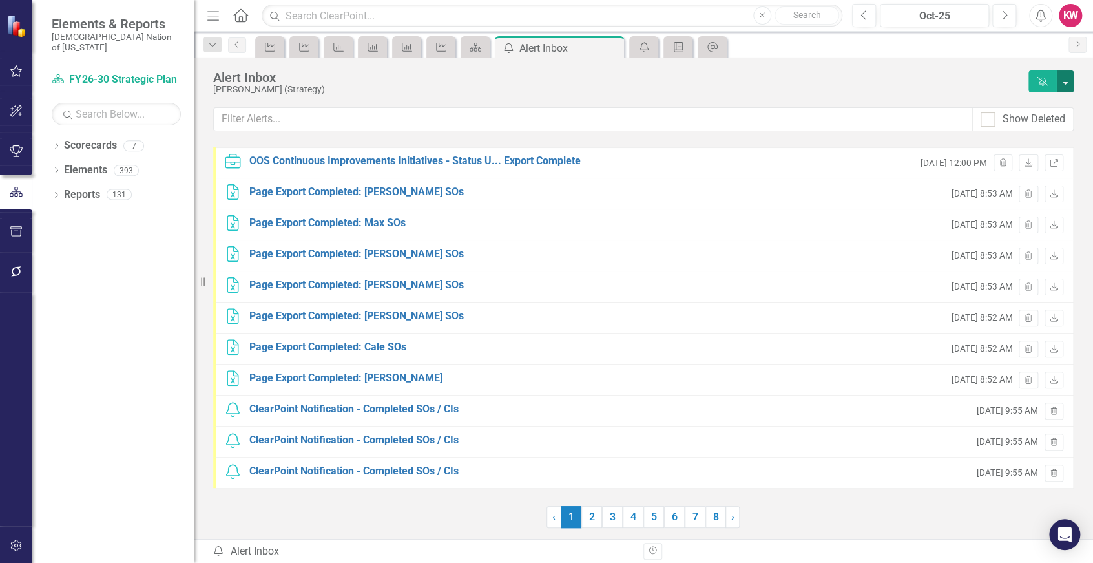
click at [1068, 81] on button "button" at bounding box center [1065, 81] width 17 height 22
click at [1041, 128] on link "Trash Delete All Alerts" at bounding box center [1017, 129] width 110 height 24
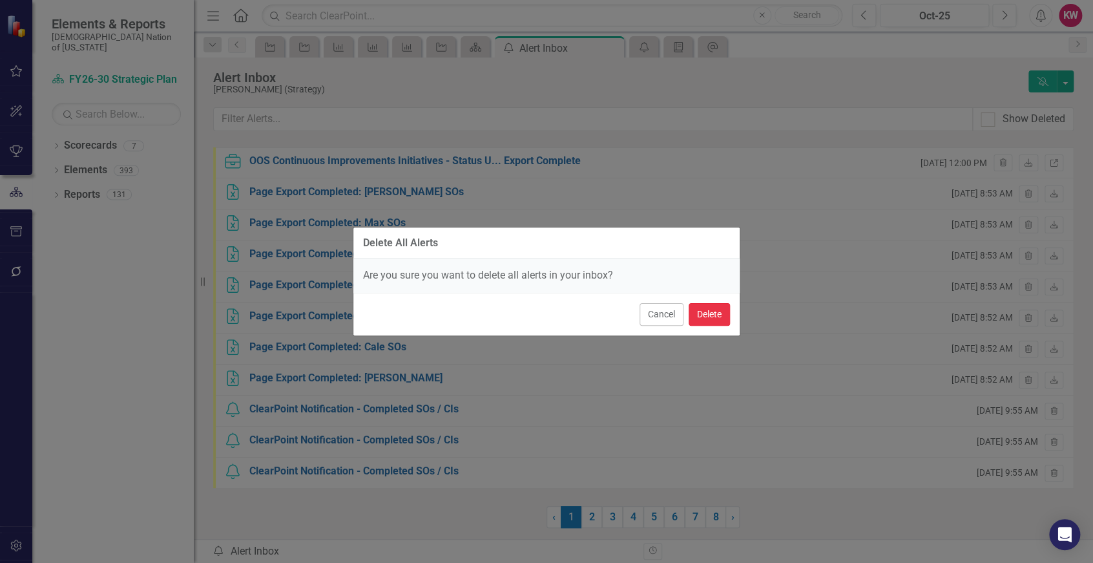
click at [712, 313] on button "Delete" at bounding box center [709, 314] width 41 height 23
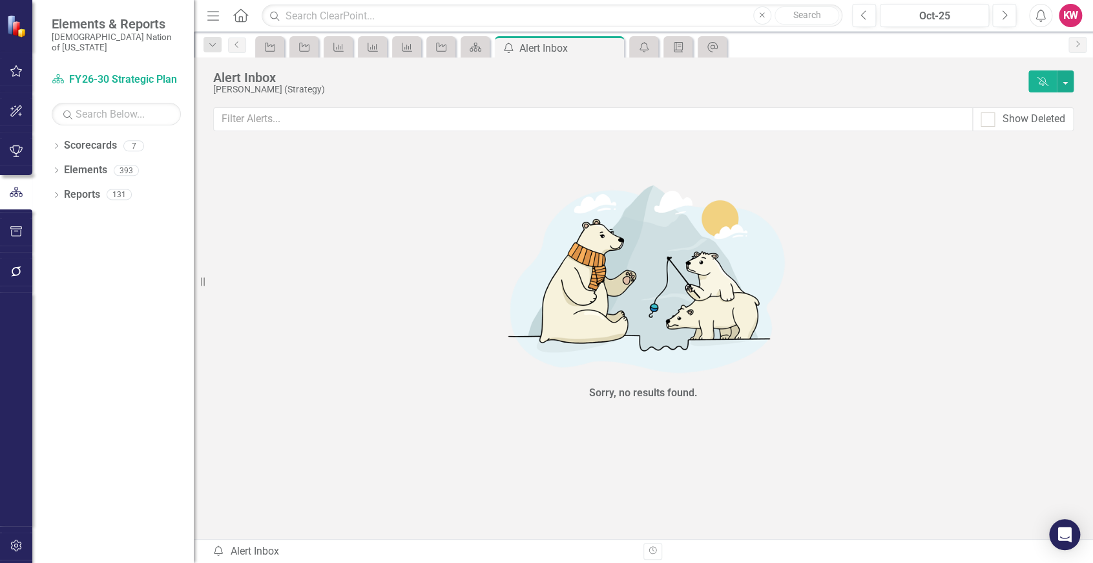
click at [20, 72] on icon "button" at bounding box center [17, 71] width 14 height 10
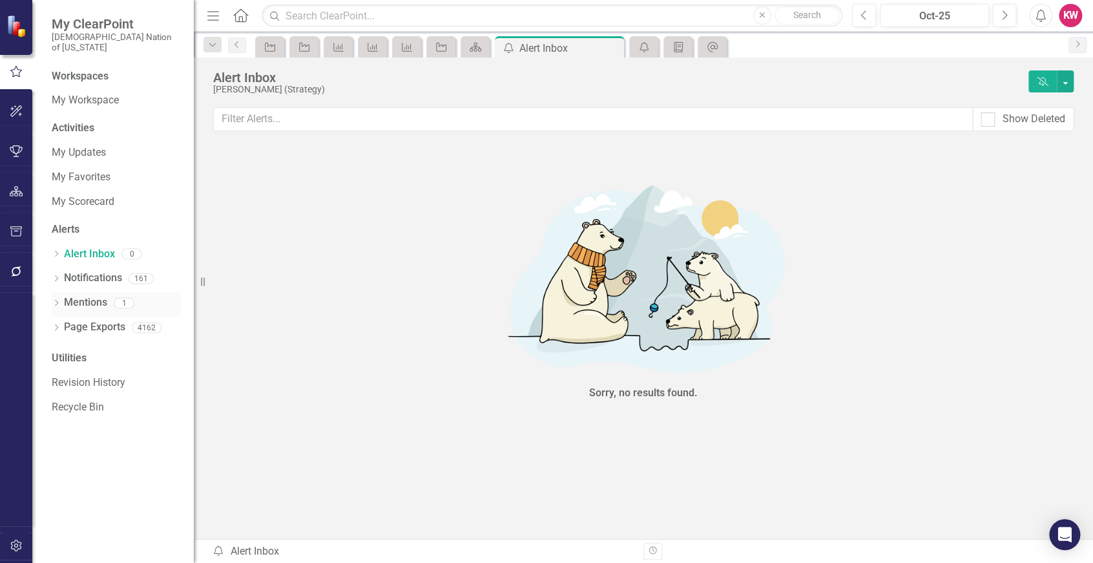
click at [83, 295] on link "Mentions" at bounding box center [85, 302] width 43 height 15
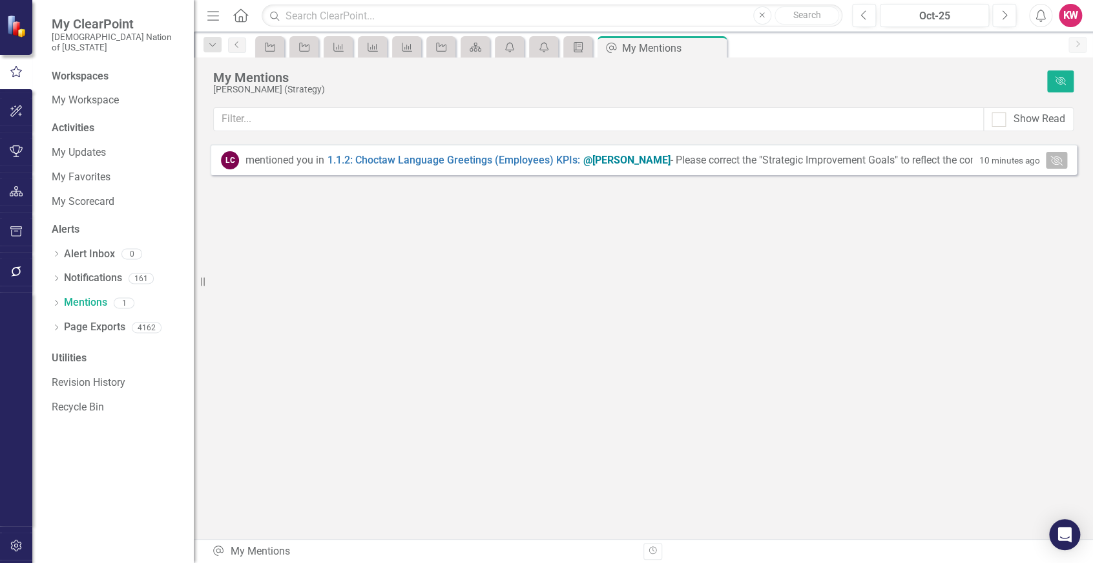
click at [1057, 162] on icon "Mark Read" at bounding box center [1056, 160] width 12 height 10
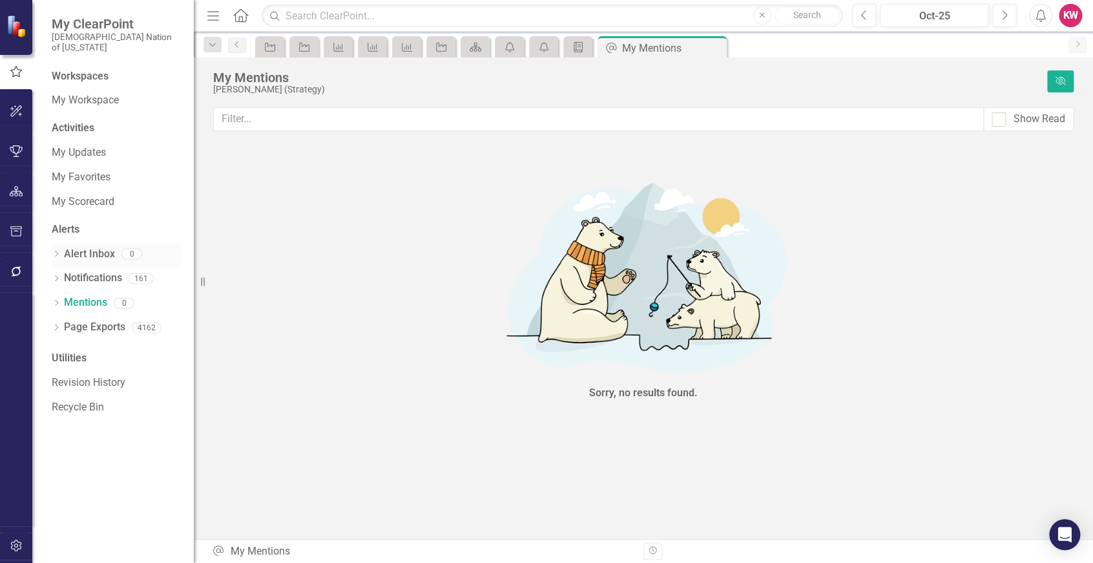
click at [85, 247] on link "Alert Inbox" at bounding box center [89, 254] width 51 height 15
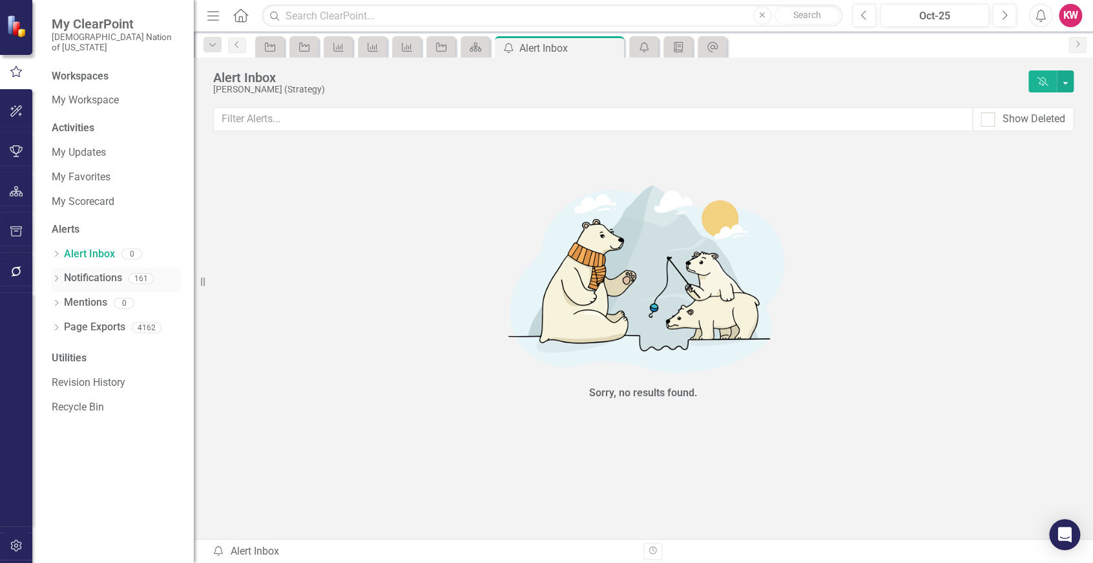
click at [83, 271] on link "Notifications" at bounding box center [93, 278] width 58 height 15
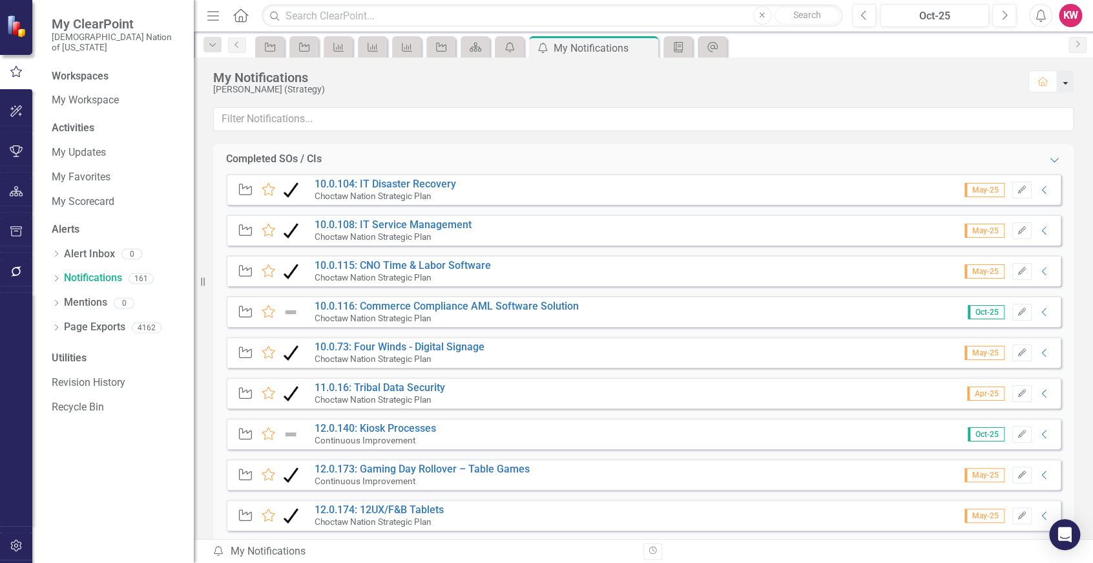
click at [1065, 84] on button "button" at bounding box center [1065, 81] width 17 height 22
click at [828, 83] on div "My Notifications" at bounding box center [615, 77] width 804 height 14
click at [1079, 45] on icon "Next" at bounding box center [1077, 44] width 10 height 8
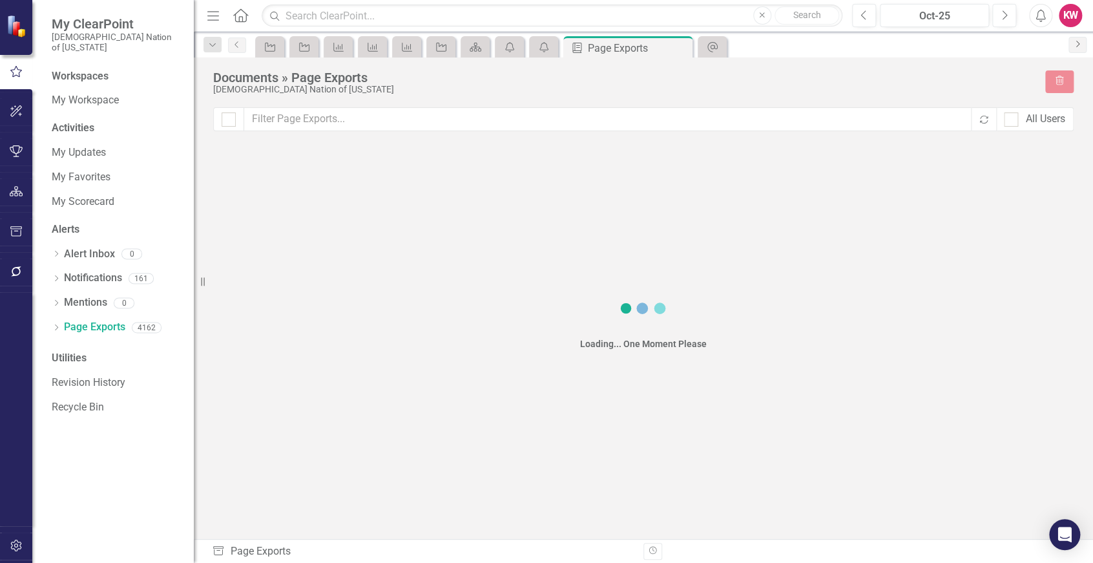
checkbox input "false"
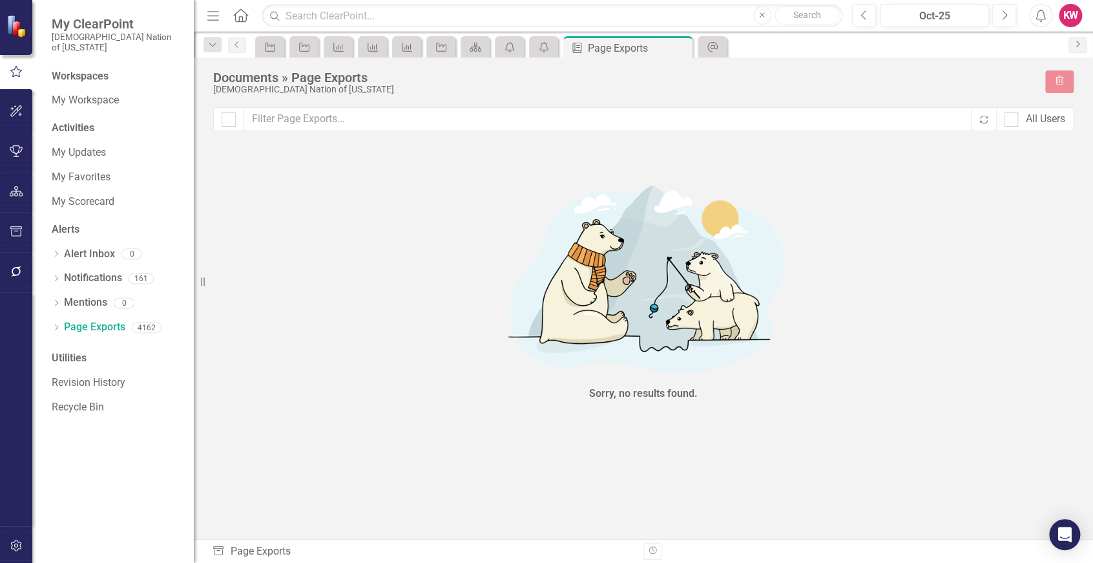
click at [1077, 45] on icon "Next" at bounding box center [1077, 44] width 10 height 8
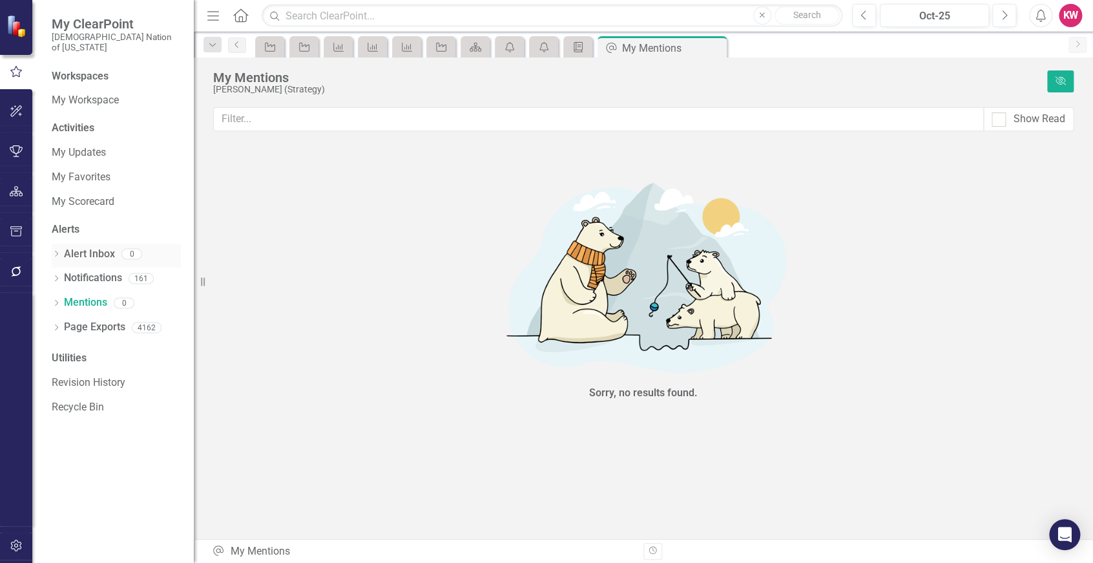
click at [92, 247] on link "Alert Inbox" at bounding box center [89, 254] width 51 height 15
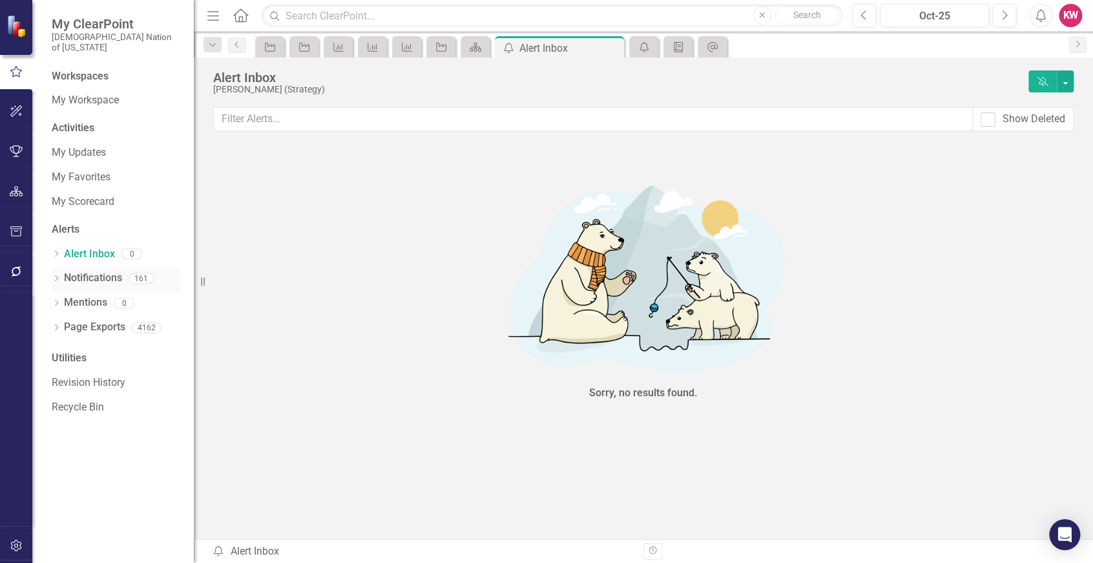
click at [84, 271] on link "Notifications" at bounding box center [93, 278] width 58 height 15
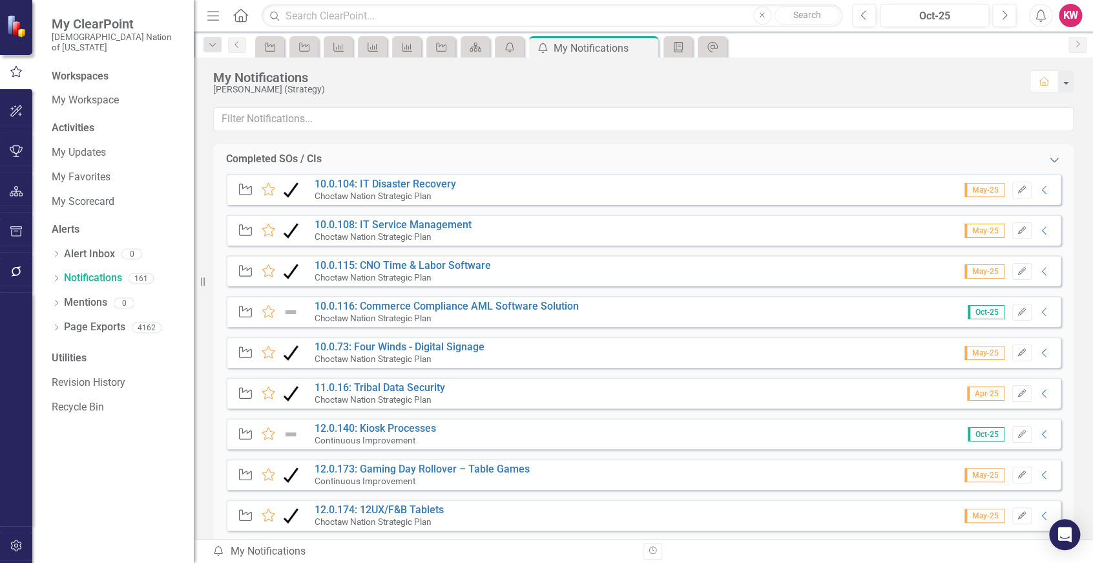
click at [1048, 161] on icon "Expanded" at bounding box center [1054, 159] width 13 height 10
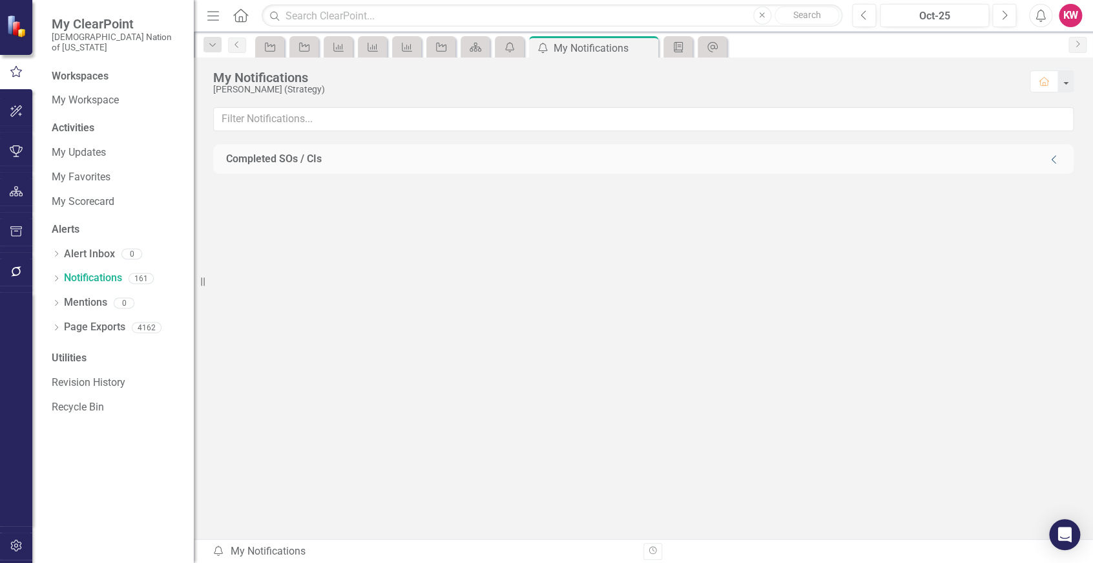
click at [1057, 159] on icon "Collapse" at bounding box center [1054, 159] width 13 height 10
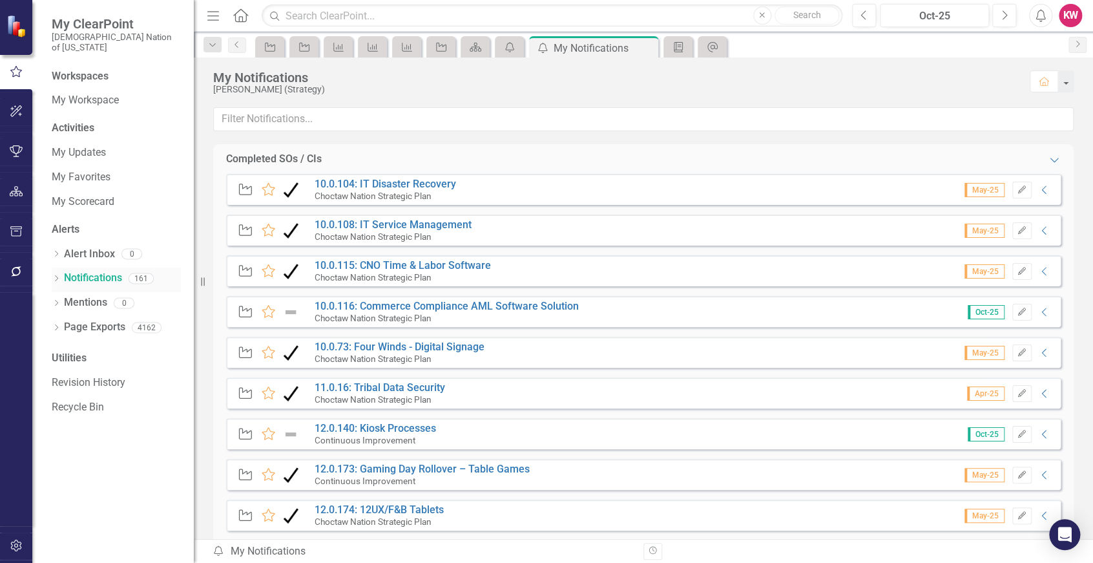
click at [145, 273] on div "161" at bounding box center [141, 278] width 25 height 11
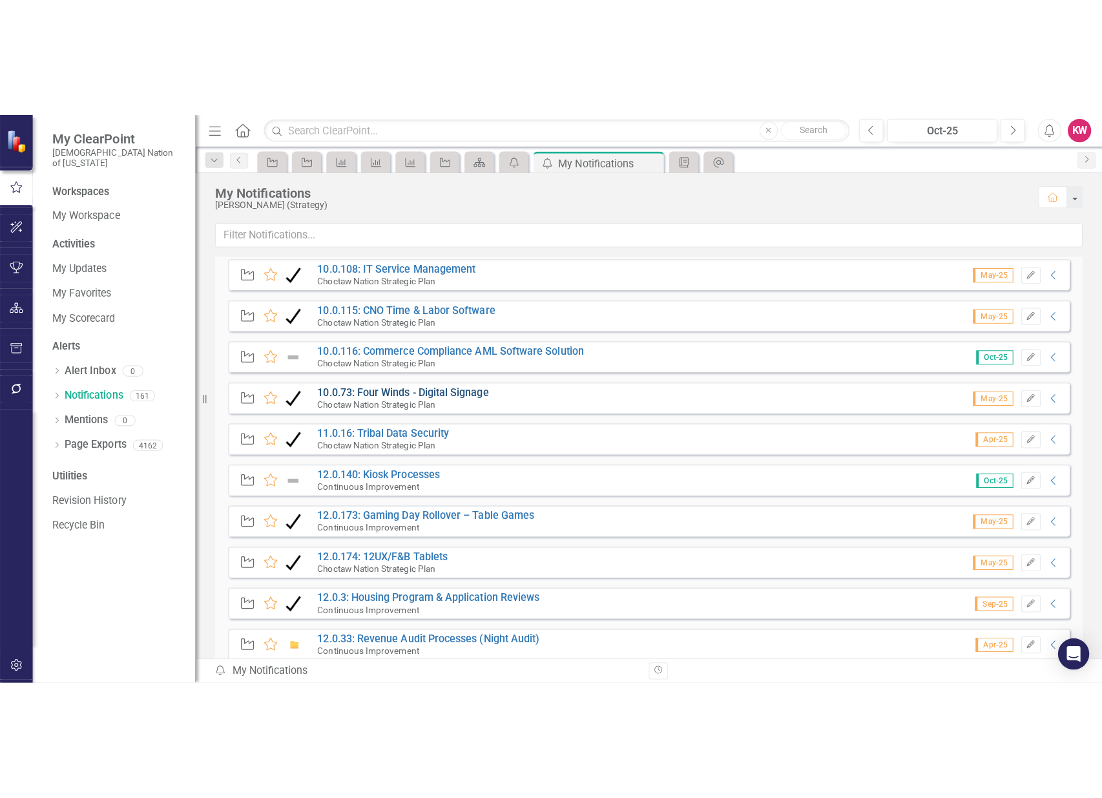
scroll to position [143, 0]
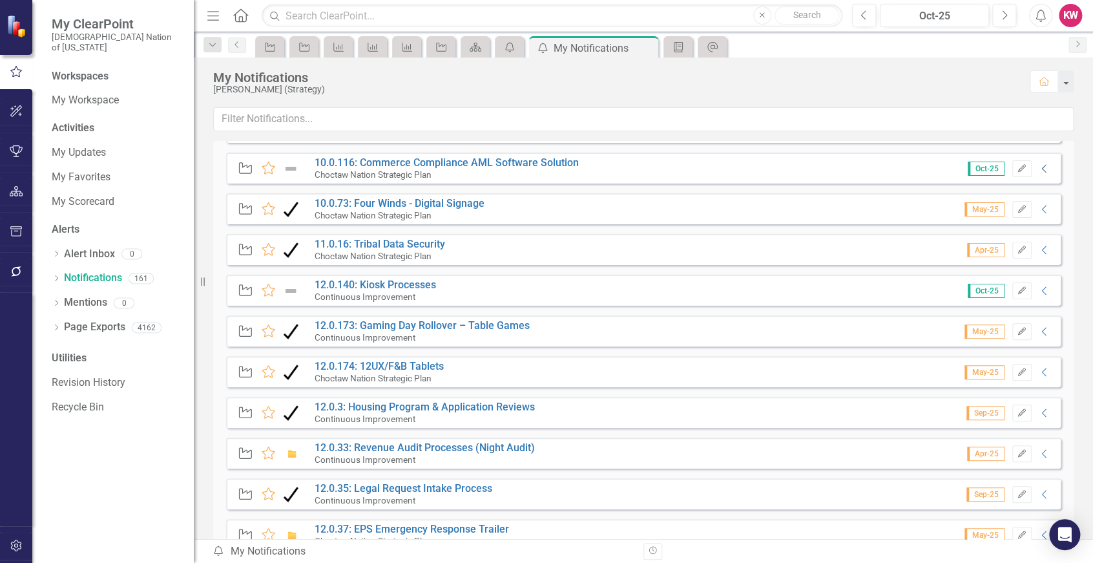
click at [1038, 169] on icon "Collapse" at bounding box center [1044, 168] width 13 height 10
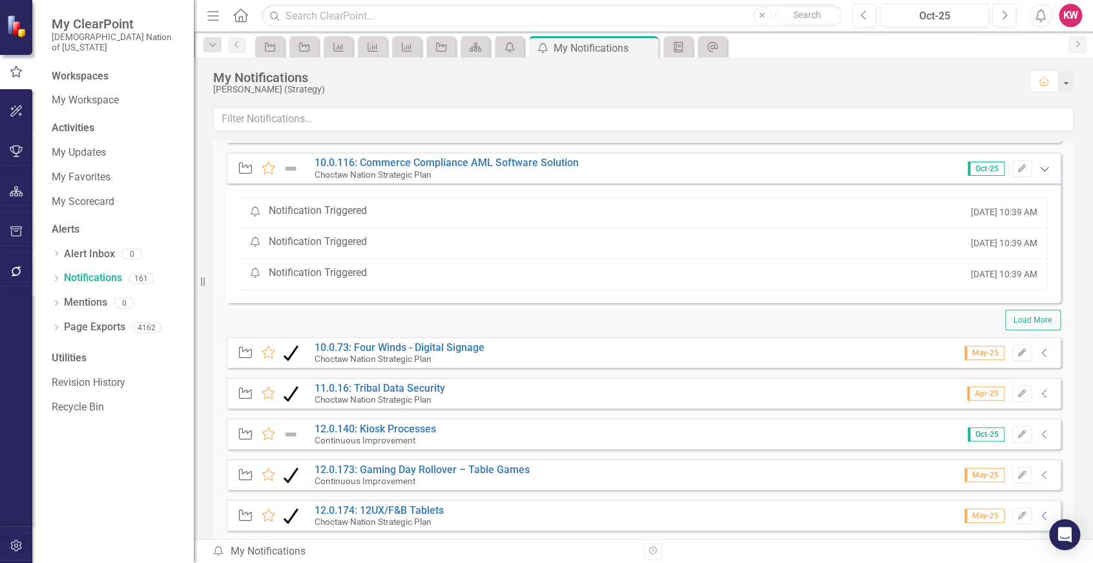
click at [1038, 169] on icon "Expanded" at bounding box center [1044, 168] width 13 height 10
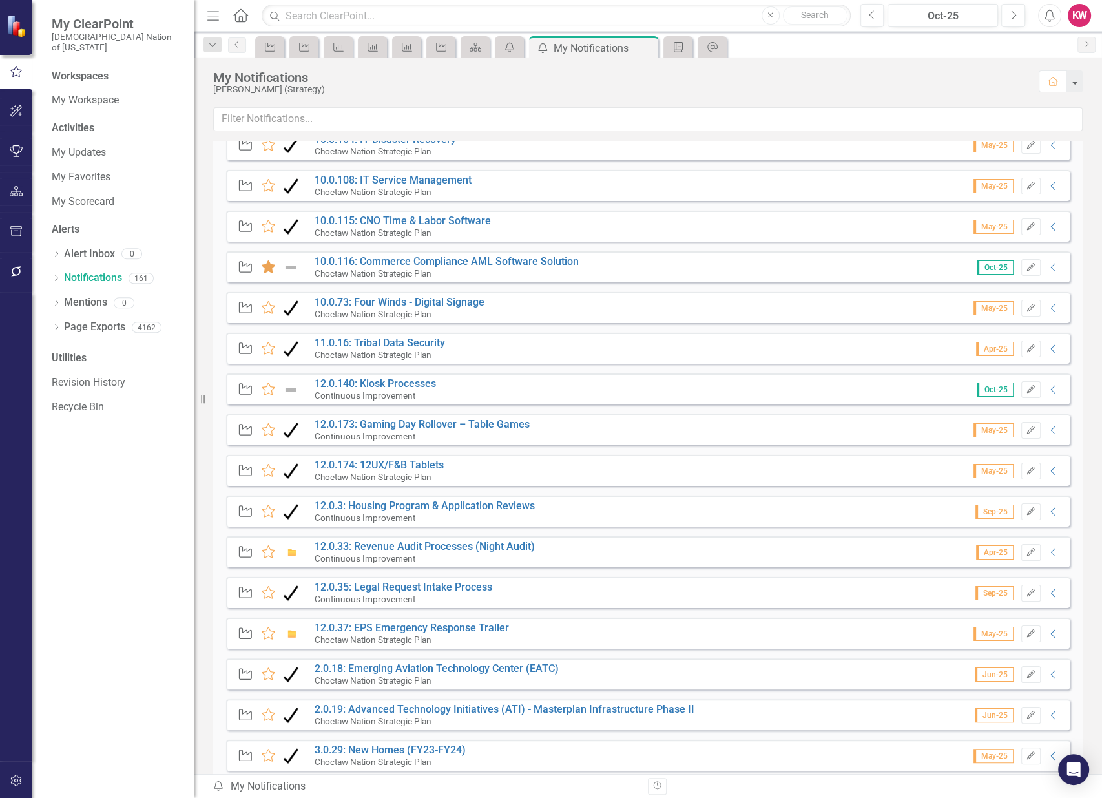
scroll to position [0, 0]
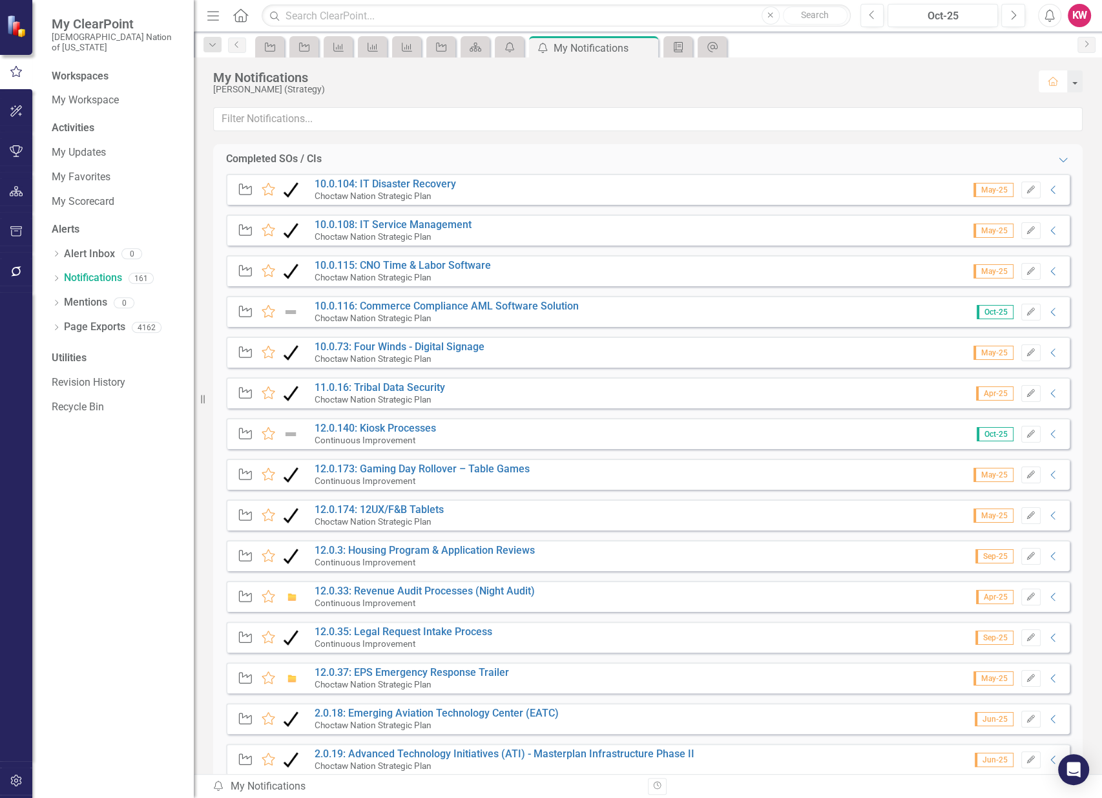
click at [1054, 78] on icon "button" at bounding box center [1053, 81] width 10 height 9
click at [1055, 82] on icon "button" at bounding box center [1053, 81] width 10 height 9
click at [1077, 84] on button "button" at bounding box center [1074, 81] width 17 height 22
click at [1049, 108] on link "Home Clear Home Page" at bounding box center [1020, 105] width 124 height 24
click at [873, 83] on div "My Notifications" at bounding box center [619, 77] width 813 height 14
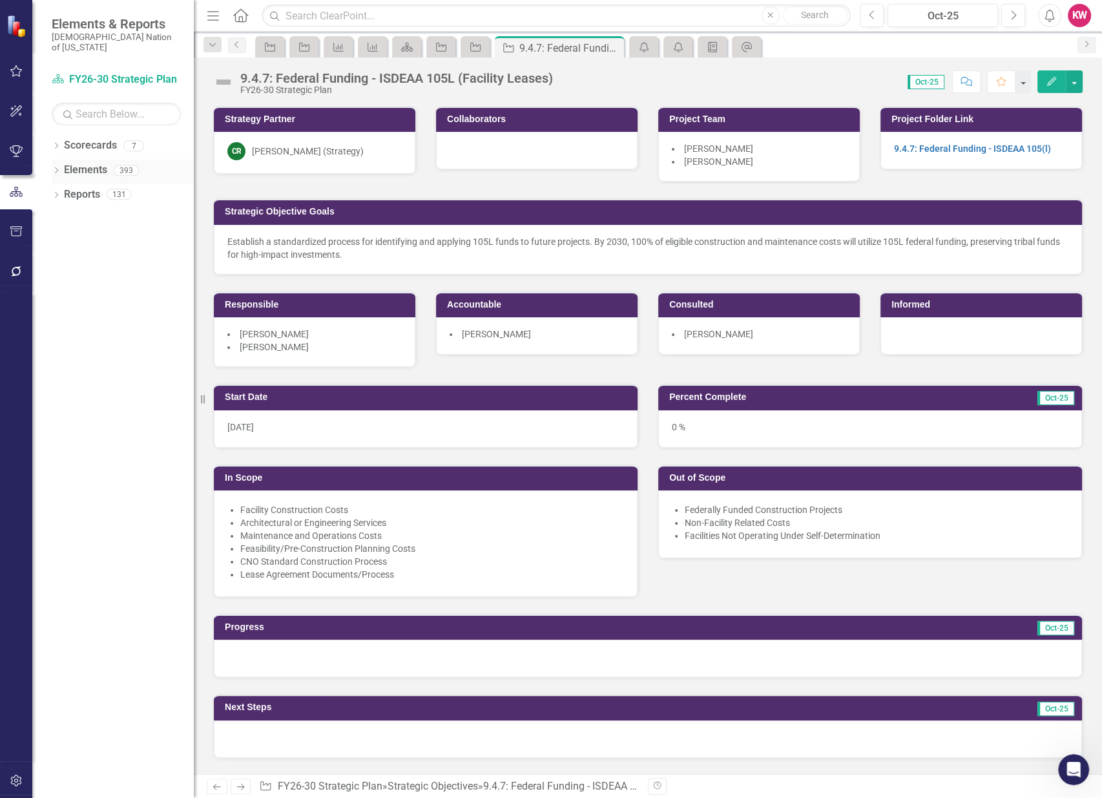
drag, startPoint x: 80, startPoint y: 159, endPoint x: 103, endPoint y: 163, distance: 22.9
click at [80, 163] on link "Elements" at bounding box center [85, 170] width 43 height 15
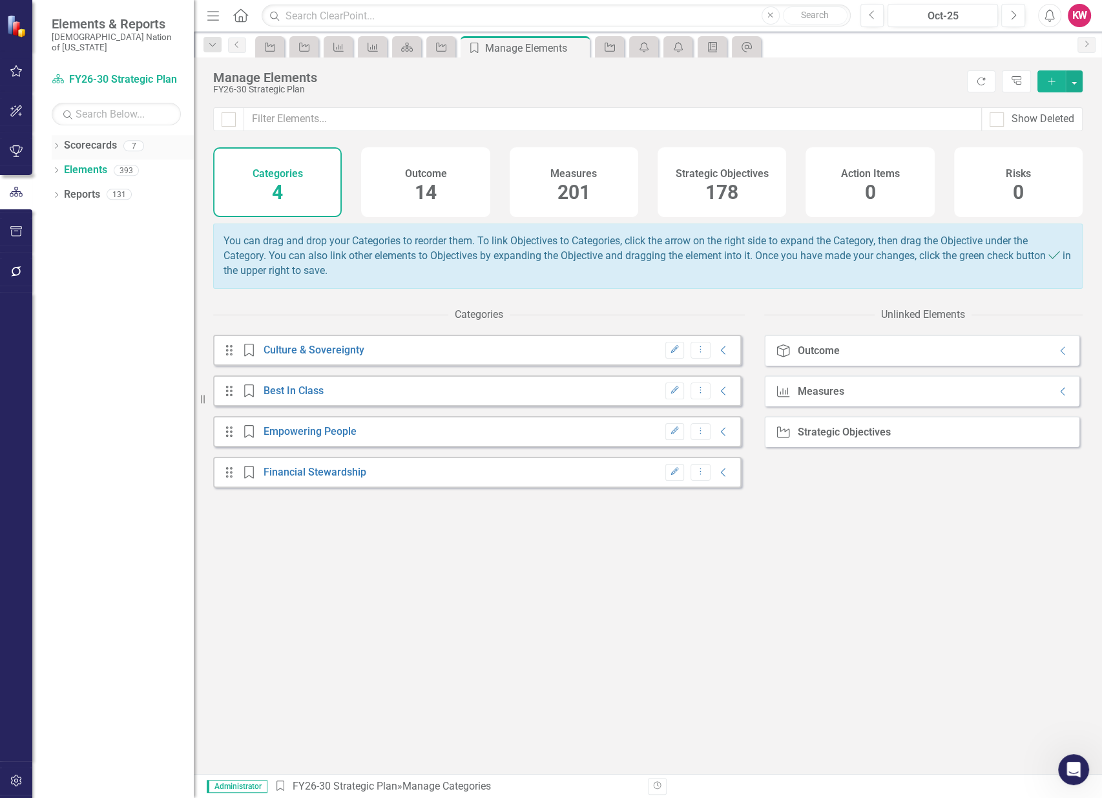
click at [56, 143] on icon "Dropdown" at bounding box center [56, 146] width 9 height 7
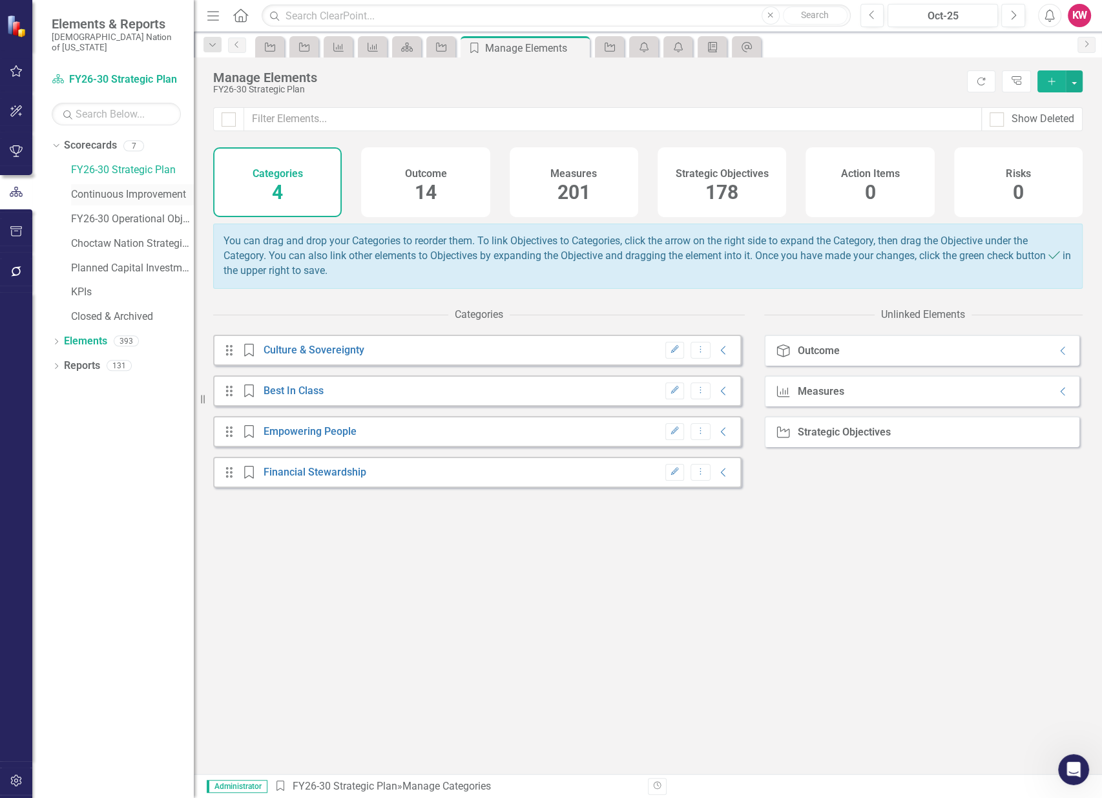
click at [105, 187] on link "Continuous Improvement" at bounding box center [132, 194] width 123 height 15
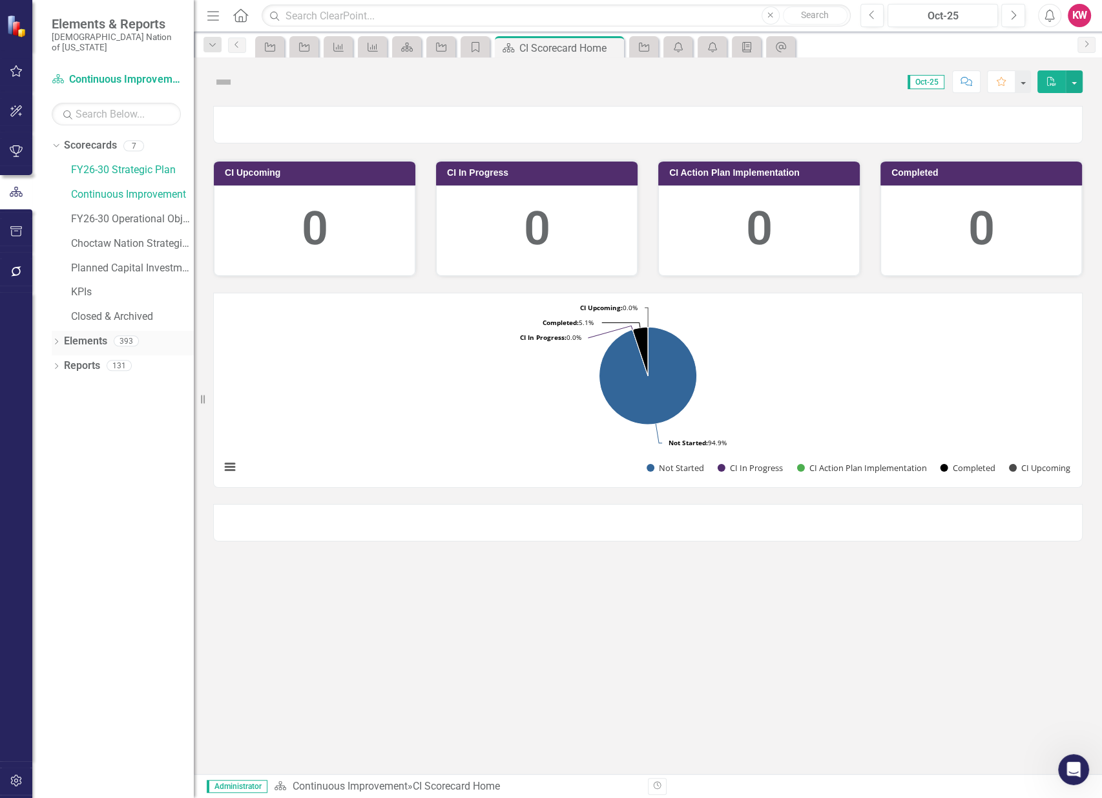
click at [76, 334] on link "Elements" at bounding box center [85, 341] width 43 height 15
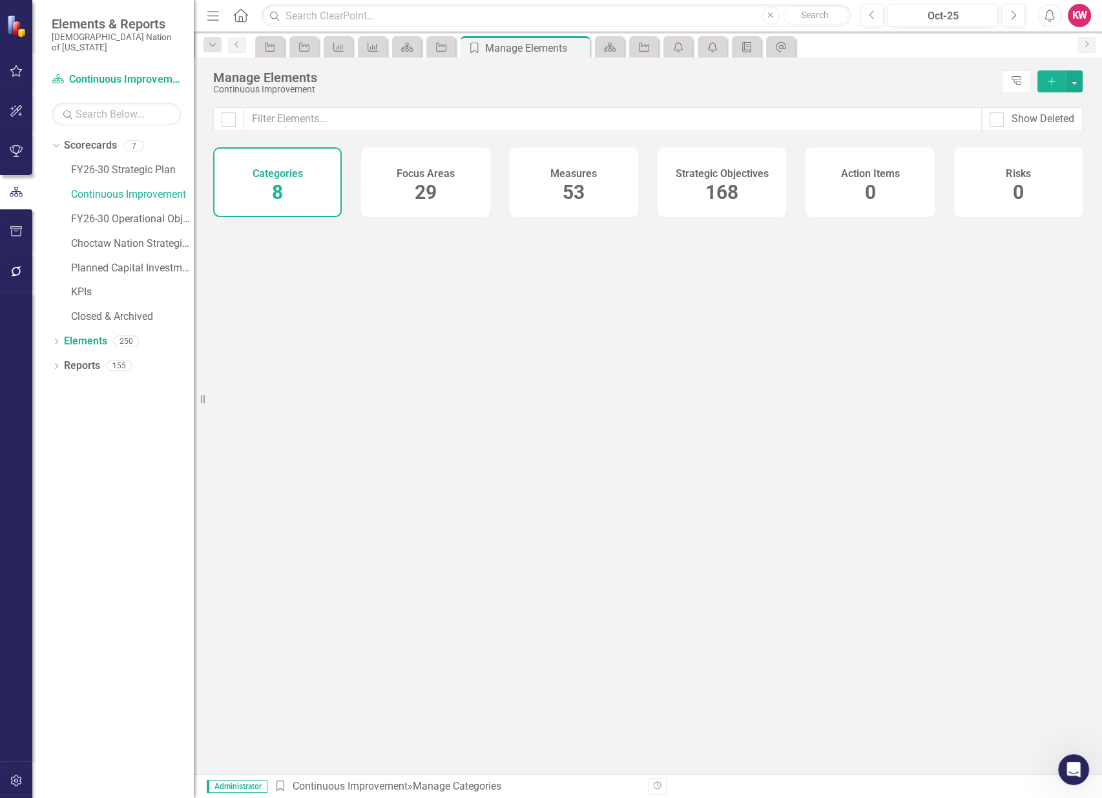
click at [733, 191] on span "168" at bounding box center [721, 192] width 33 height 23
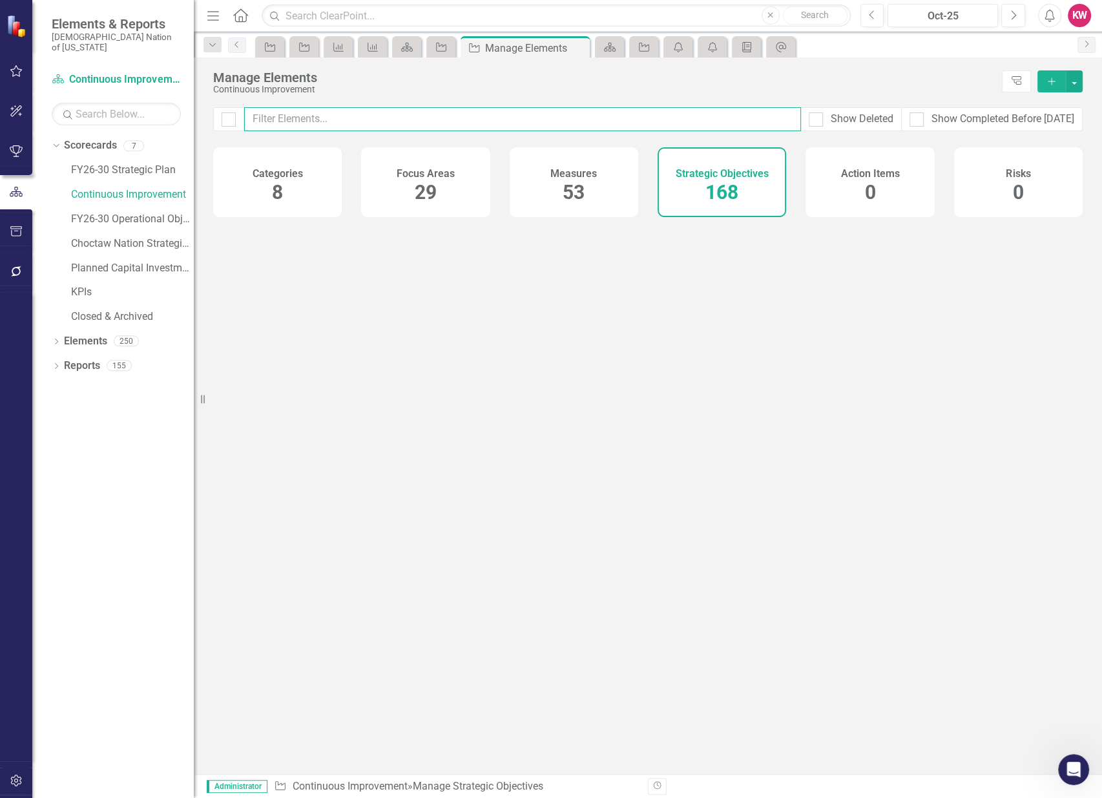
click at [708, 123] on input "text" at bounding box center [522, 119] width 557 height 24
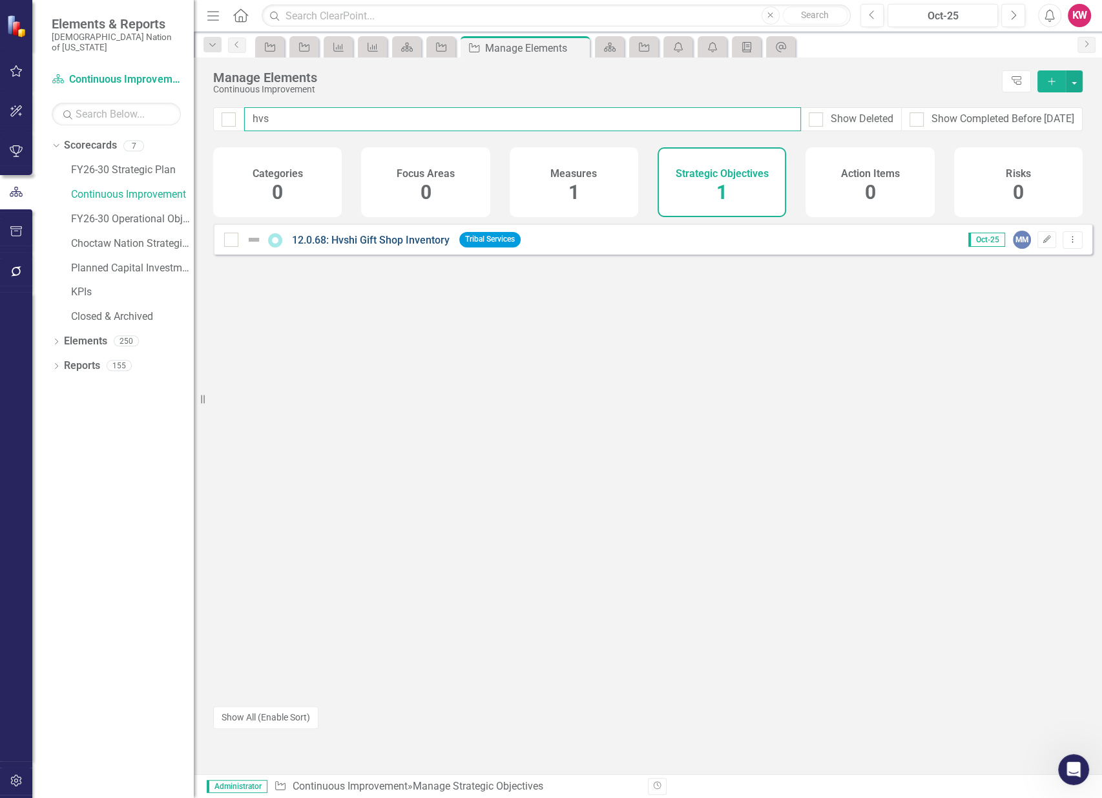
type input "hvs"
click at [371, 246] on link "12.0.68: Hvshi Gift Shop Inventory" at bounding box center [371, 240] width 158 height 12
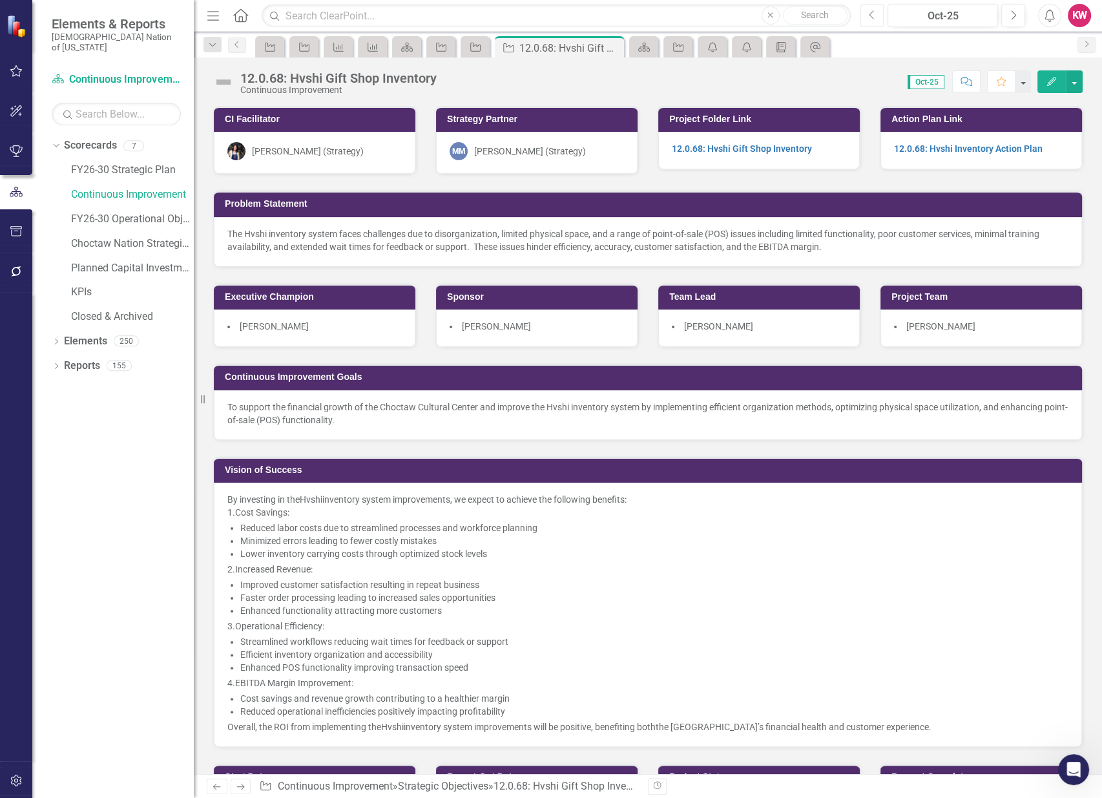
click at [873, 12] on icon "Previous" at bounding box center [872, 16] width 7 height 12
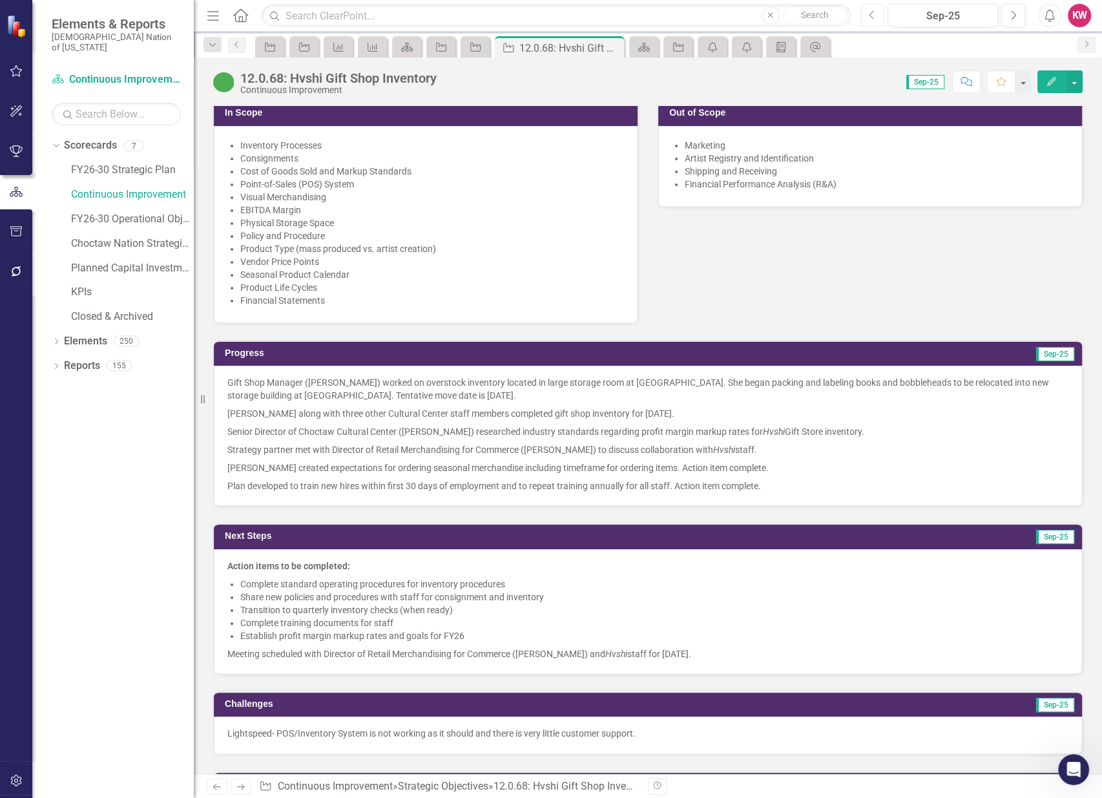
scroll to position [660, 0]
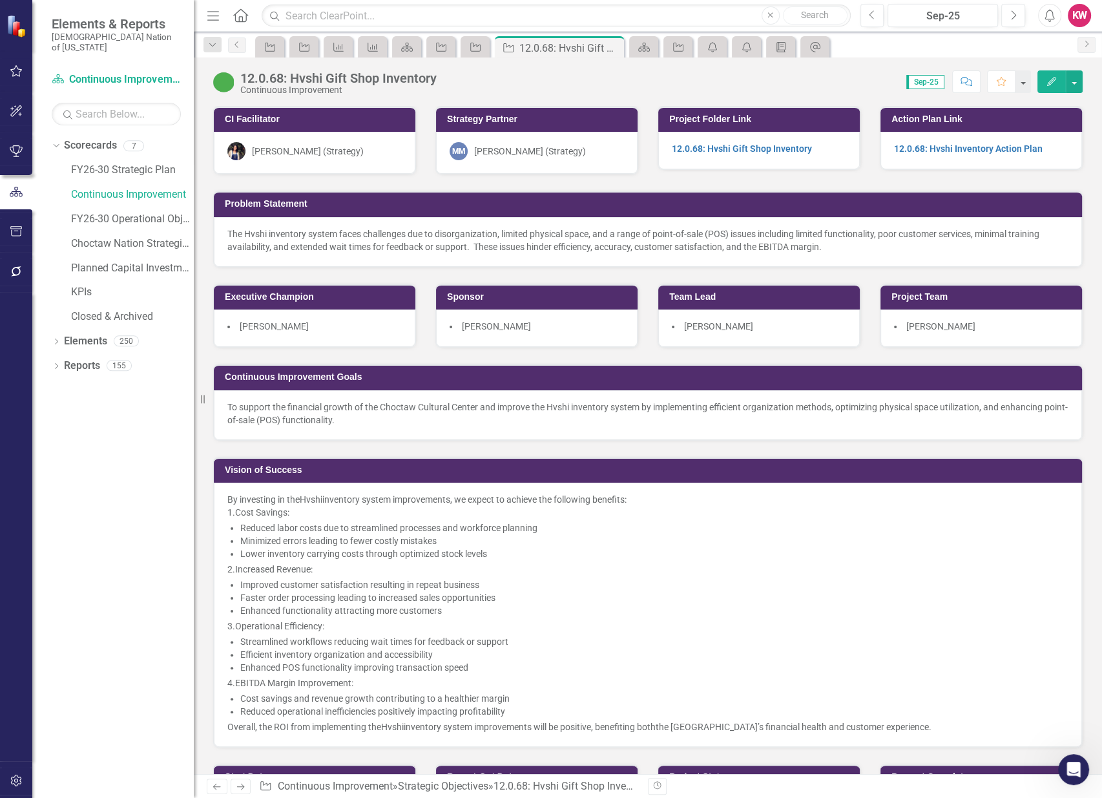
scroll to position [660, 0]
